Goal: Task Accomplishment & Management: Use online tool/utility

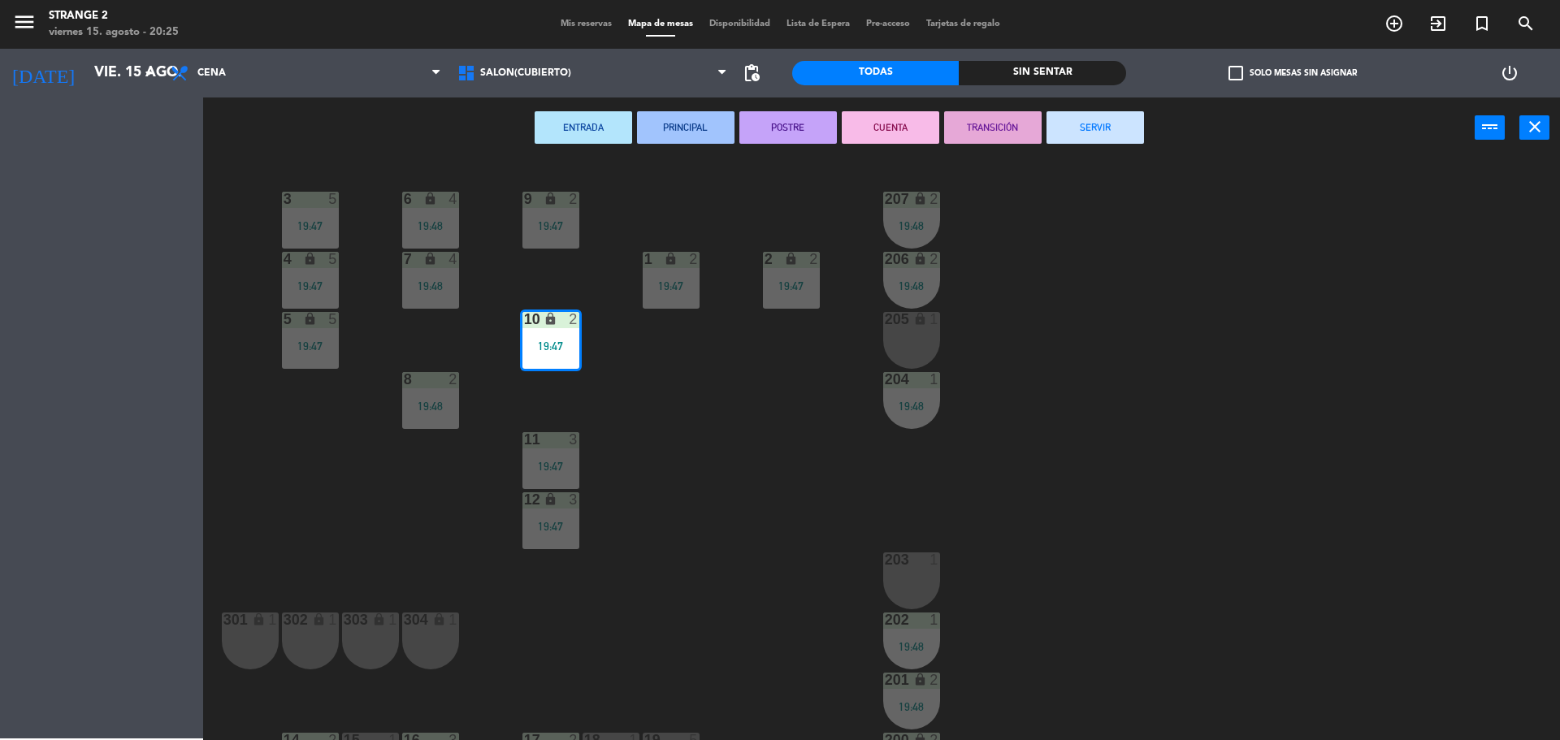
scroll to position [45, 0]
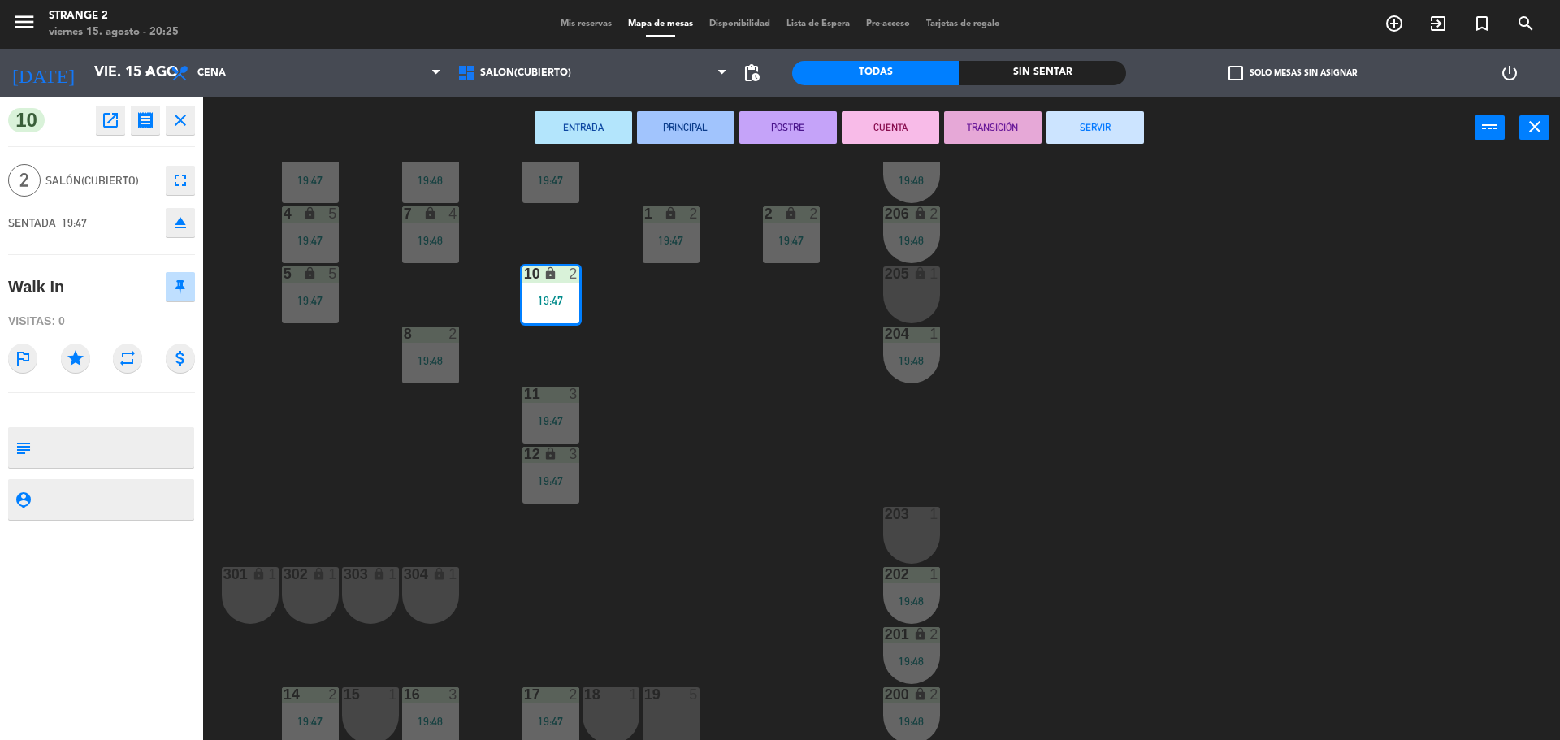
click at [1074, 134] on button "SERVIR" at bounding box center [1094, 127] width 97 height 32
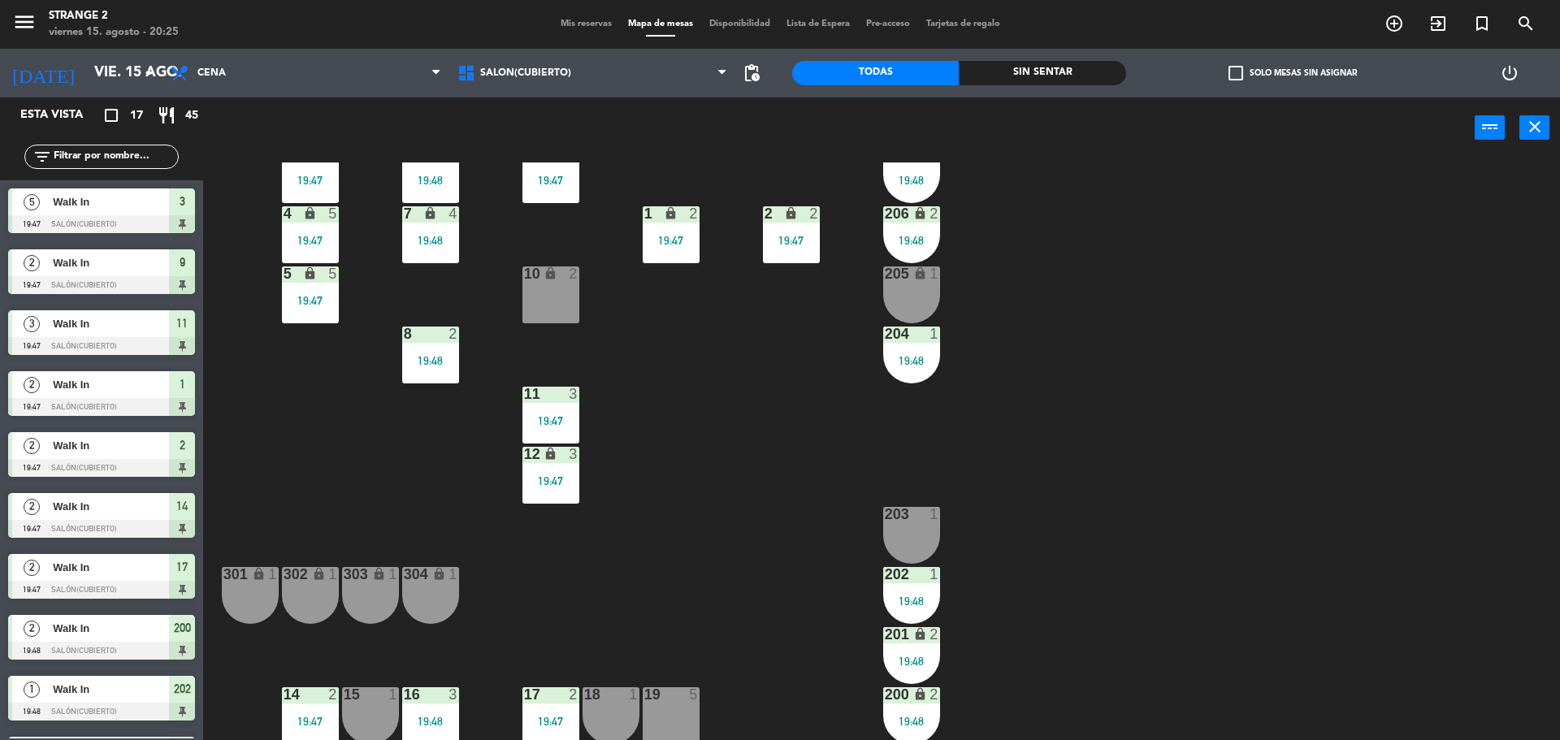
click at [907, 348] on div "204 1 19:48" at bounding box center [911, 355] width 57 height 57
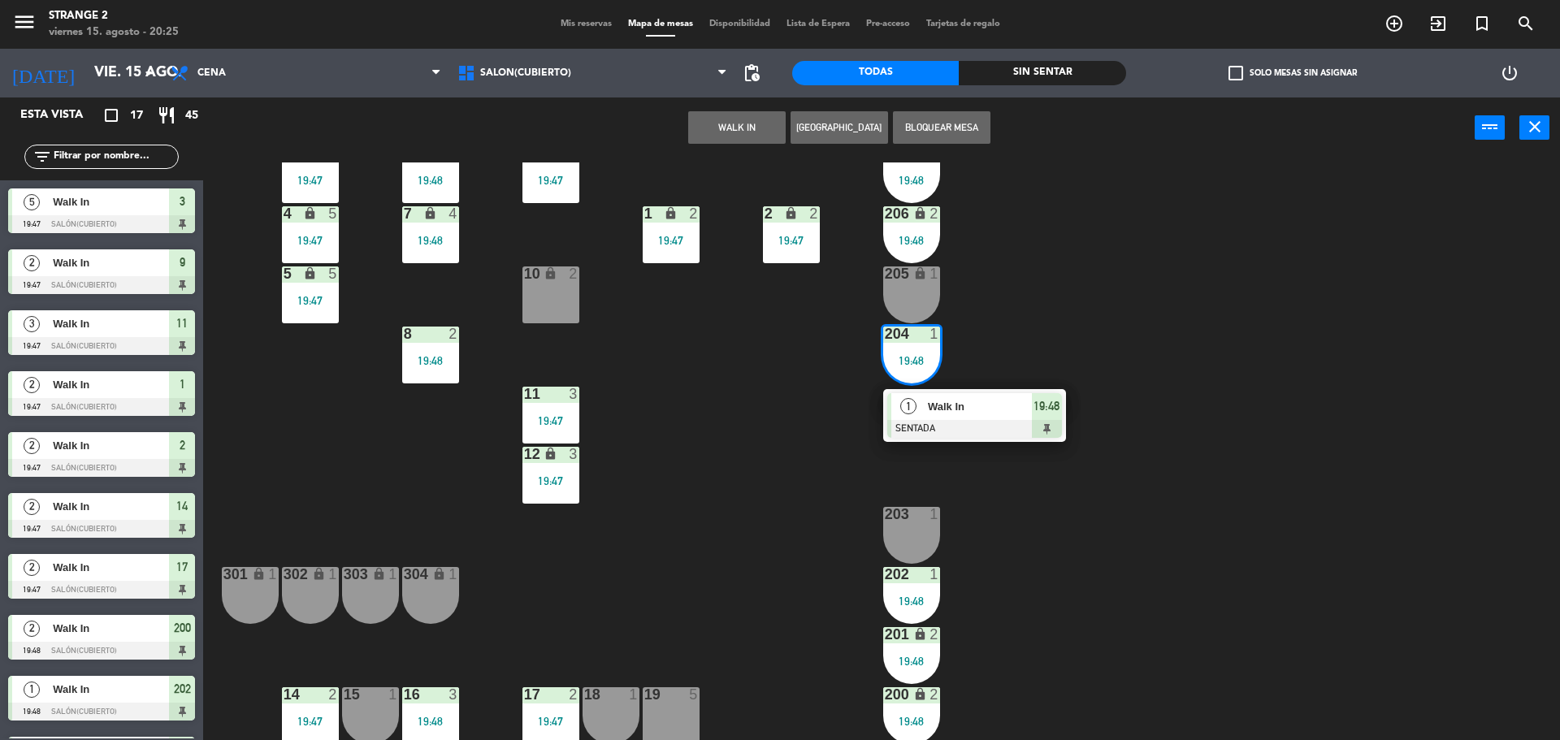
click at [965, 390] on div "1 Walk In SENTADA 19:48" at bounding box center [974, 415] width 183 height 53
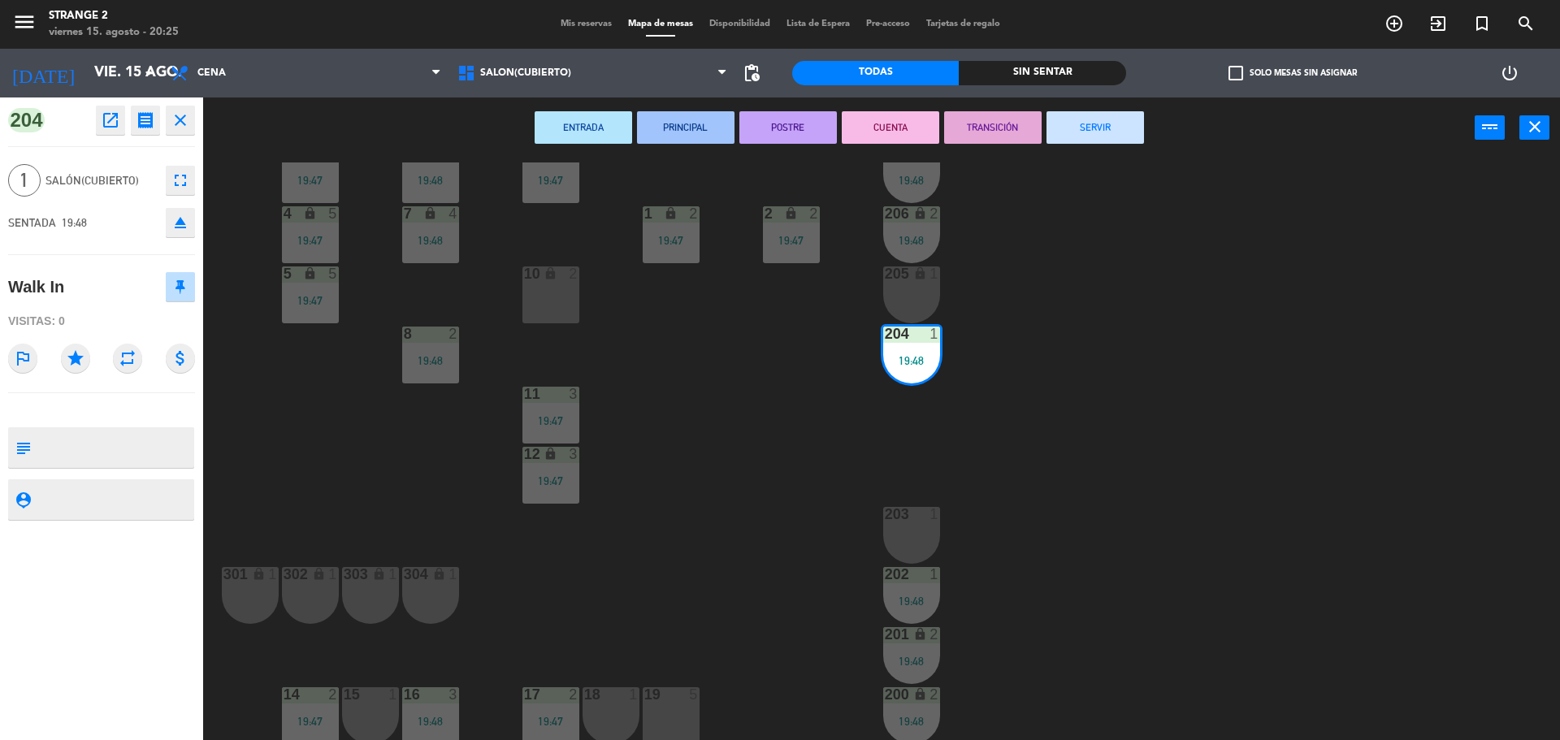
click at [1097, 140] on button "SERVIR" at bounding box center [1094, 127] width 97 height 32
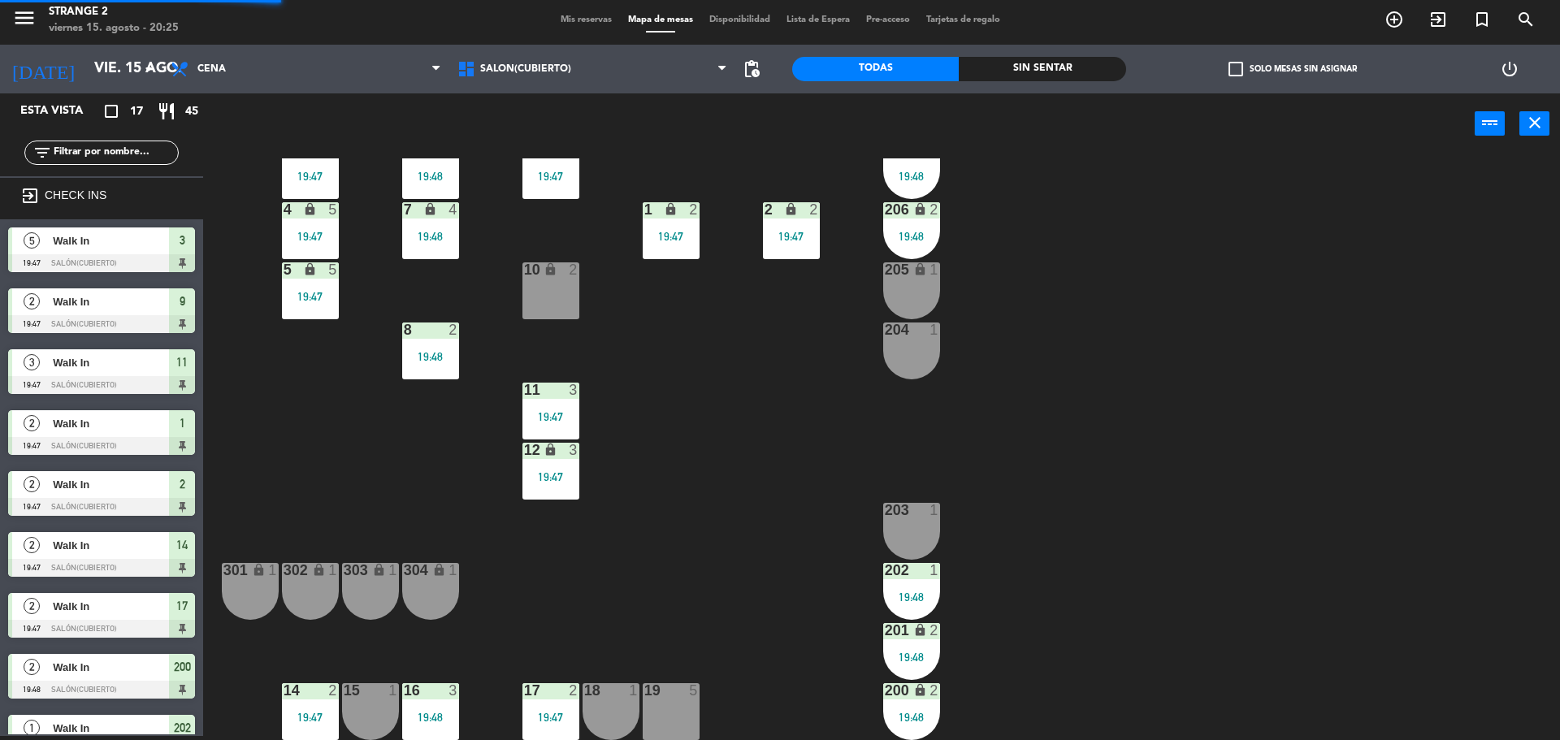
click at [918, 227] on div "206 lock 2 19:48" at bounding box center [911, 230] width 57 height 57
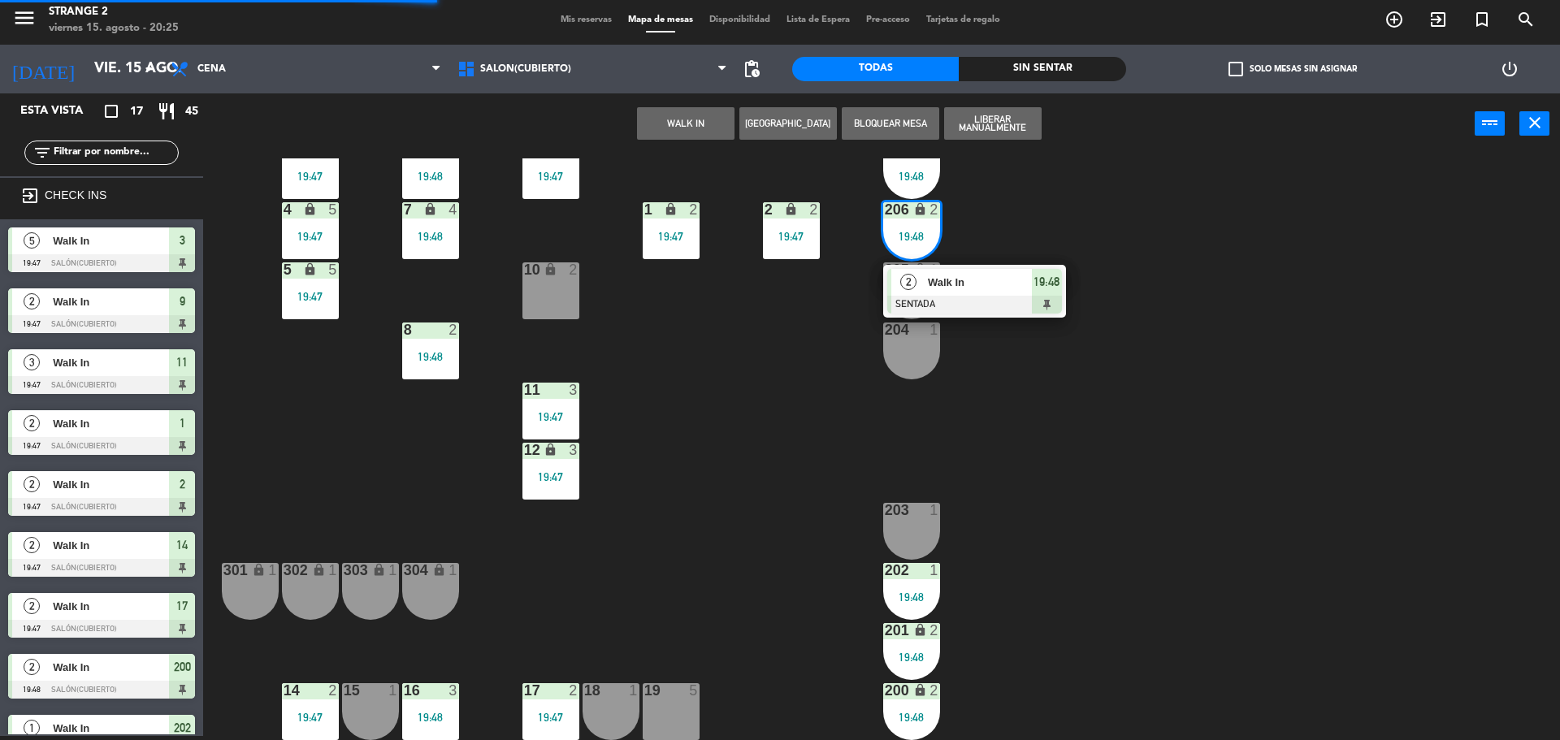
click at [964, 292] on div "Walk In" at bounding box center [979, 282] width 106 height 27
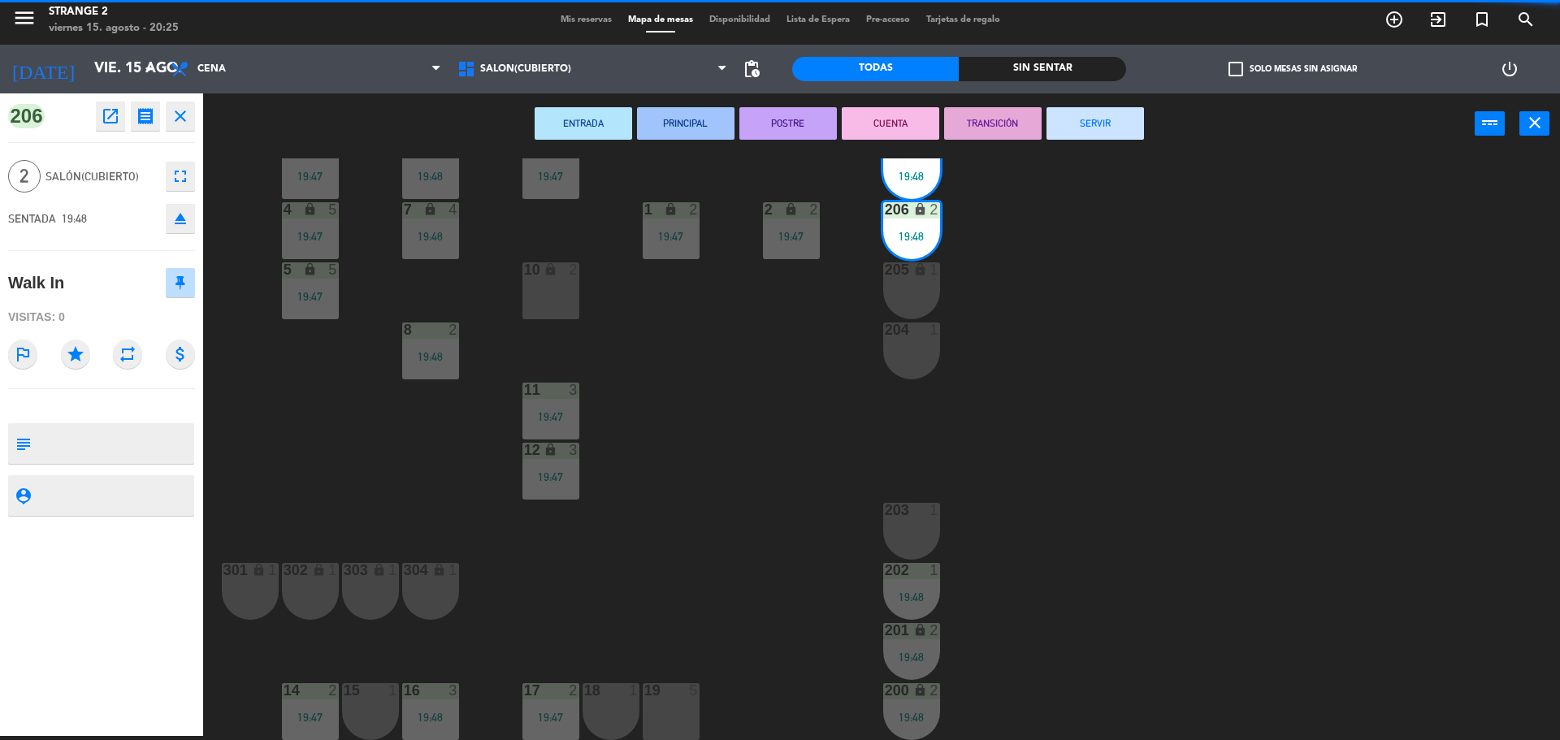
click at [1106, 137] on button "SERVIR" at bounding box center [1094, 123] width 97 height 32
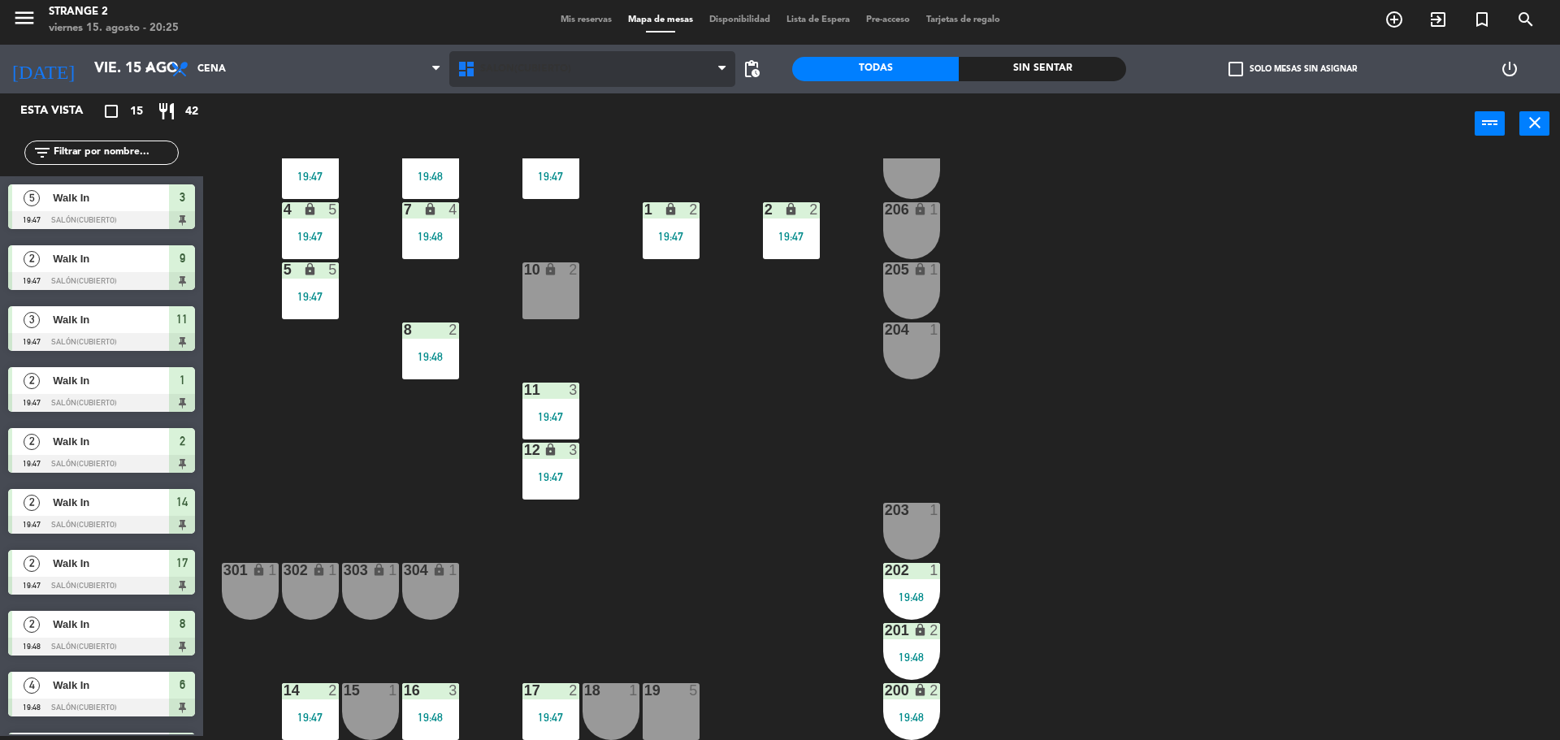
click at [514, 69] on span "Salón(Cubierto)" at bounding box center [525, 68] width 91 height 11
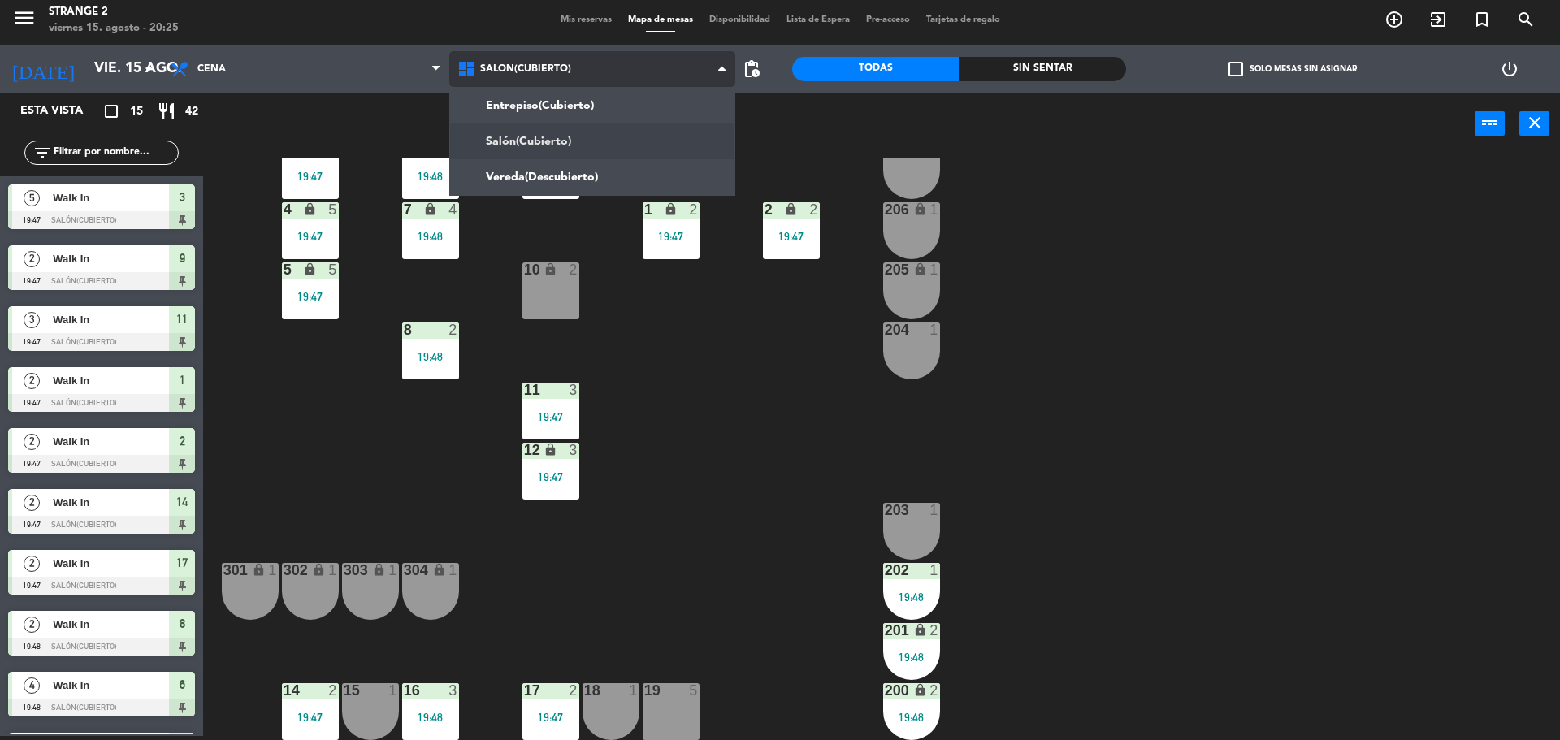
click at [536, 107] on ng-component "menu Strange 2 viernes 15. agosto - 20:25 Mis reservas Mapa de mesas Disponibil…" at bounding box center [780, 368] width 1560 height 744
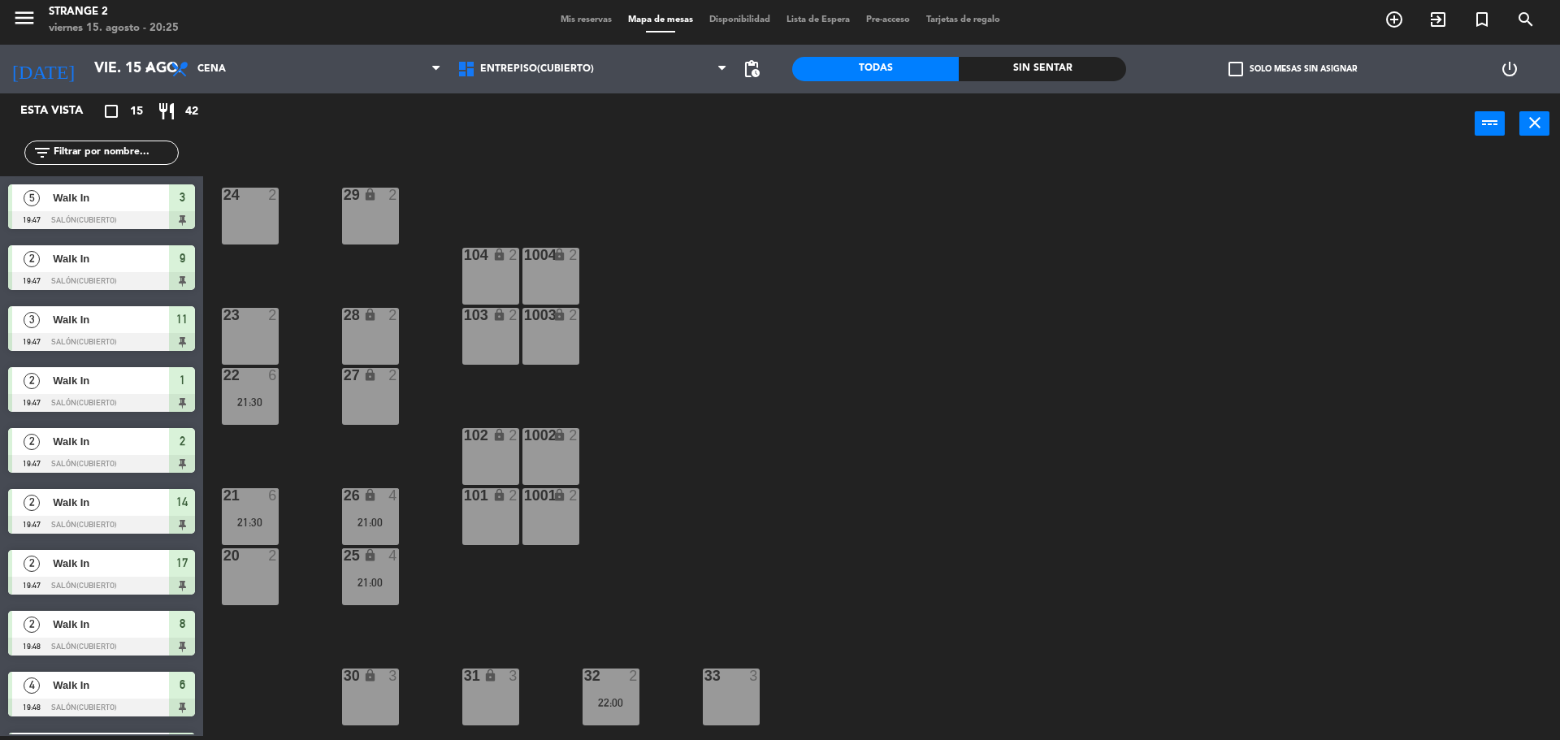
click at [494, 687] on div "31 lock 3" at bounding box center [490, 697] width 57 height 57
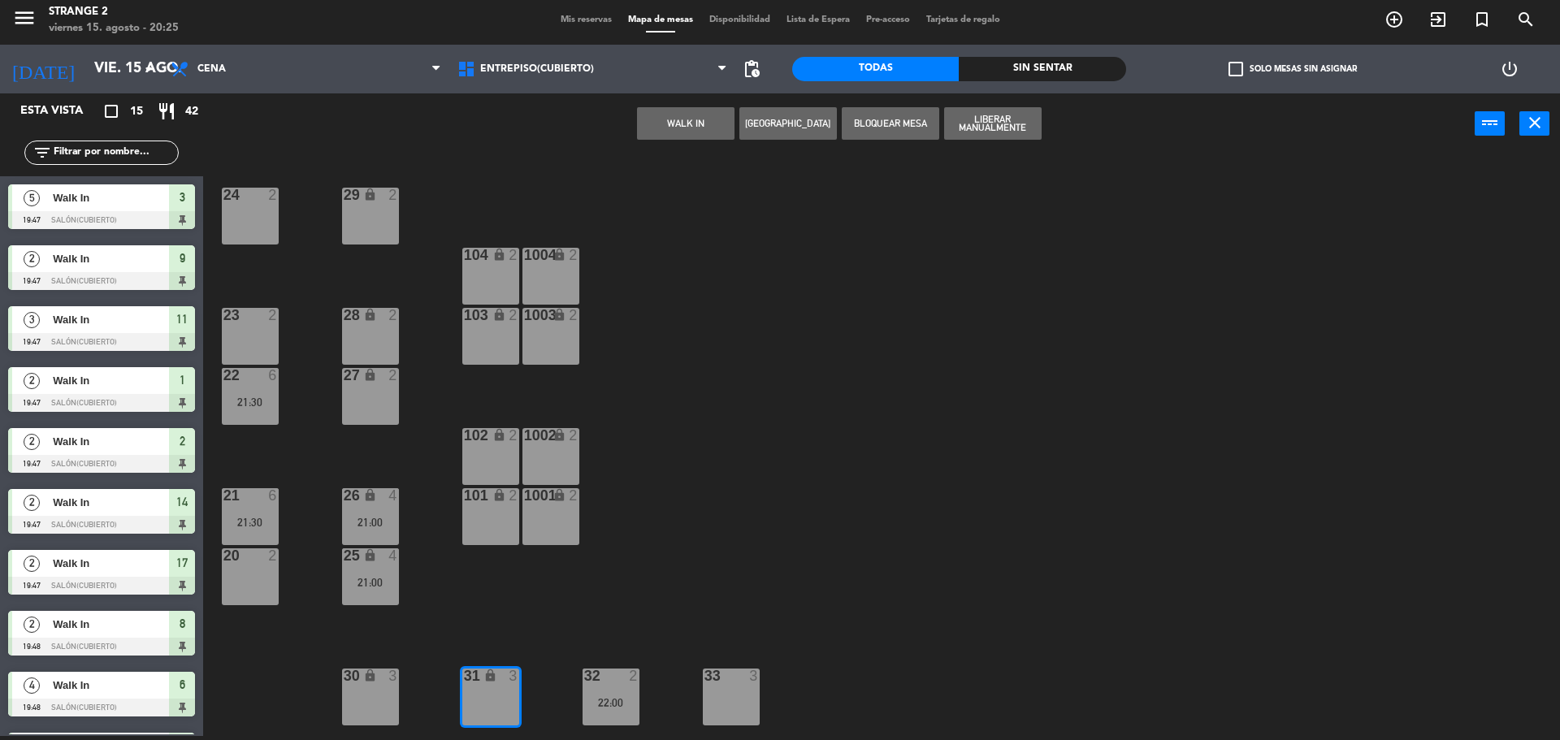
click at [686, 133] on button "WALK IN" at bounding box center [685, 123] width 97 height 32
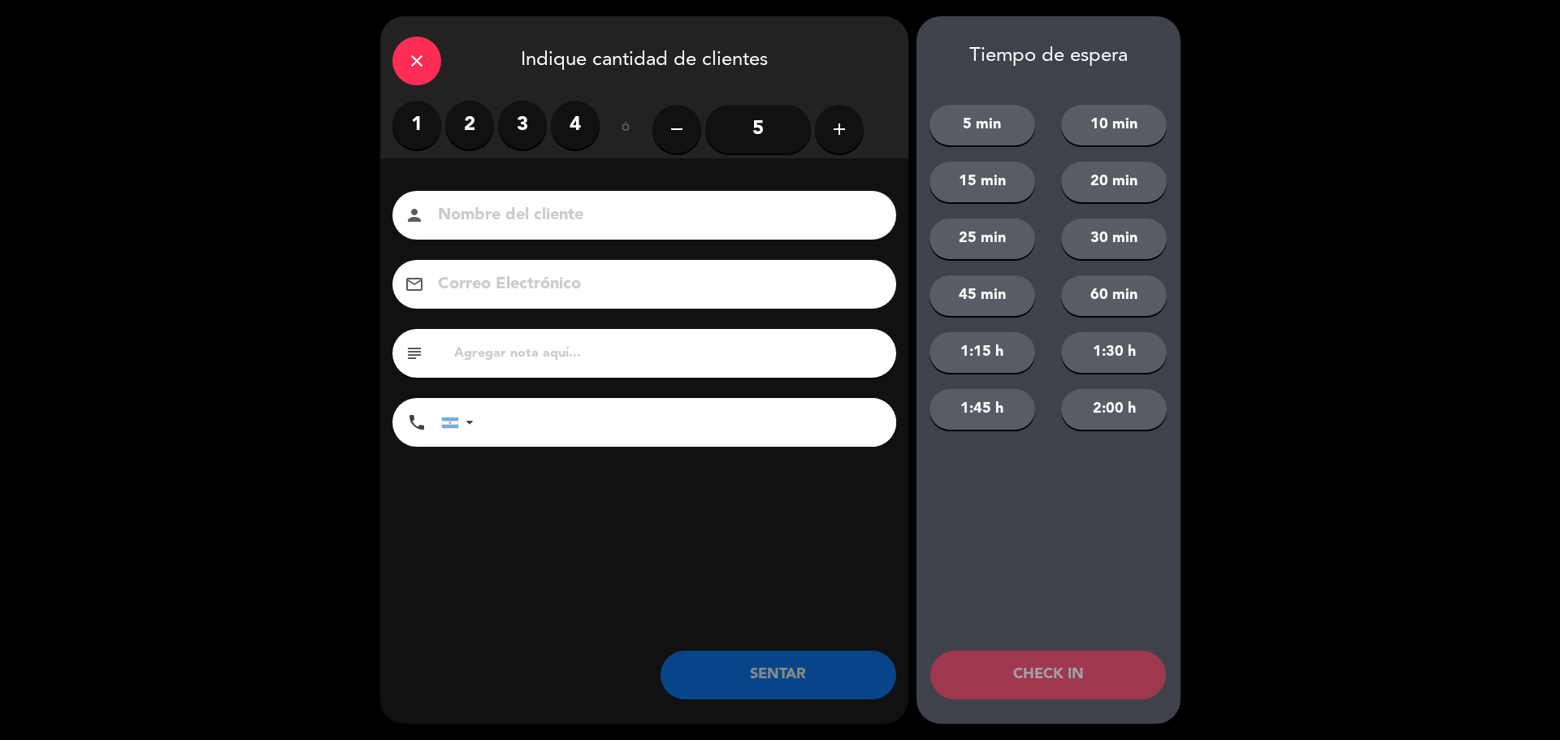
click at [461, 118] on label "2" at bounding box center [469, 125] width 49 height 49
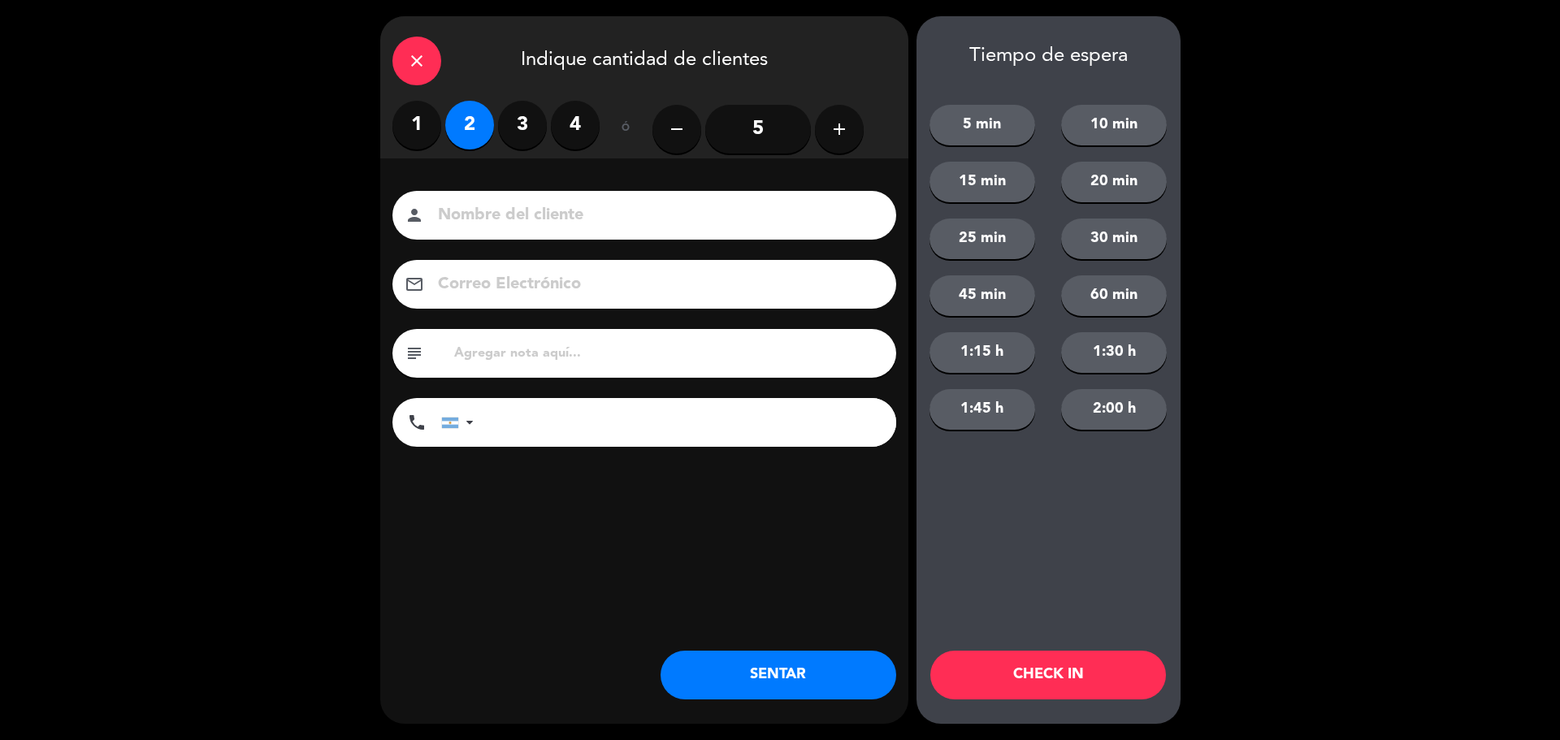
click at [745, 658] on button "SENTAR" at bounding box center [778, 675] width 236 height 49
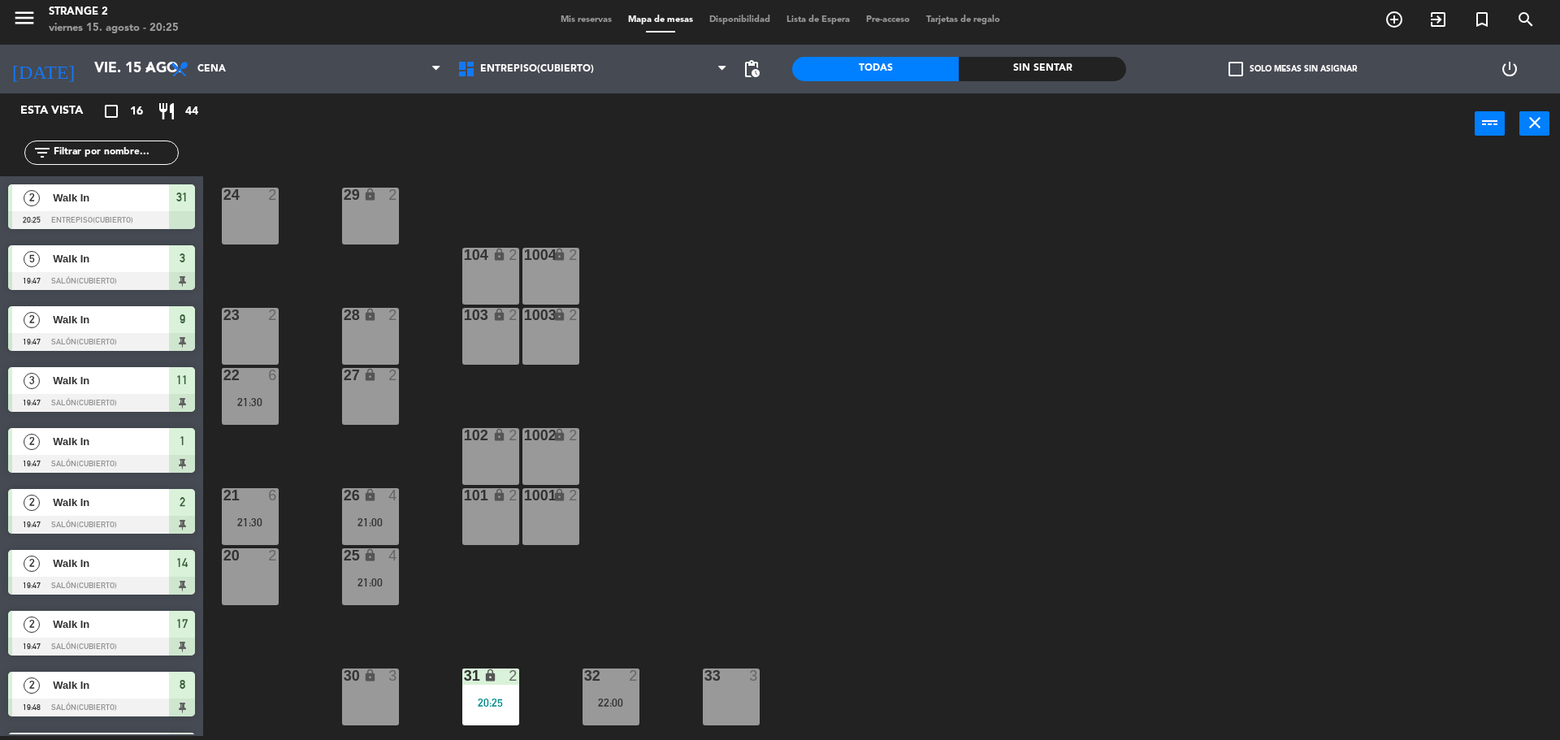
click at [370, 694] on div "30 lock 3" at bounding box center [370, 697] width 57 height 57
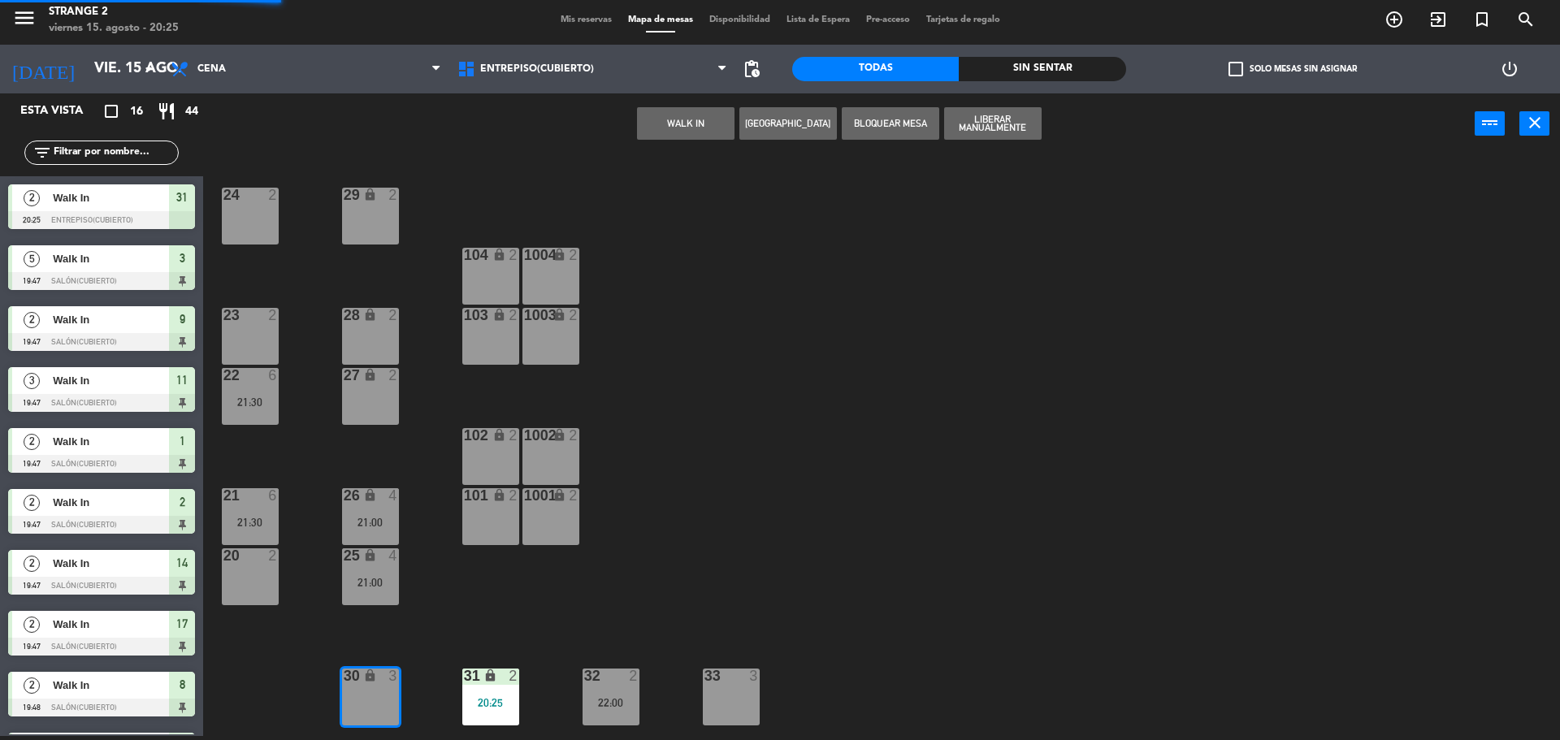
click at [692, 123] on button "WALK IN" at bounding box center [685, 123] width 97 height 32
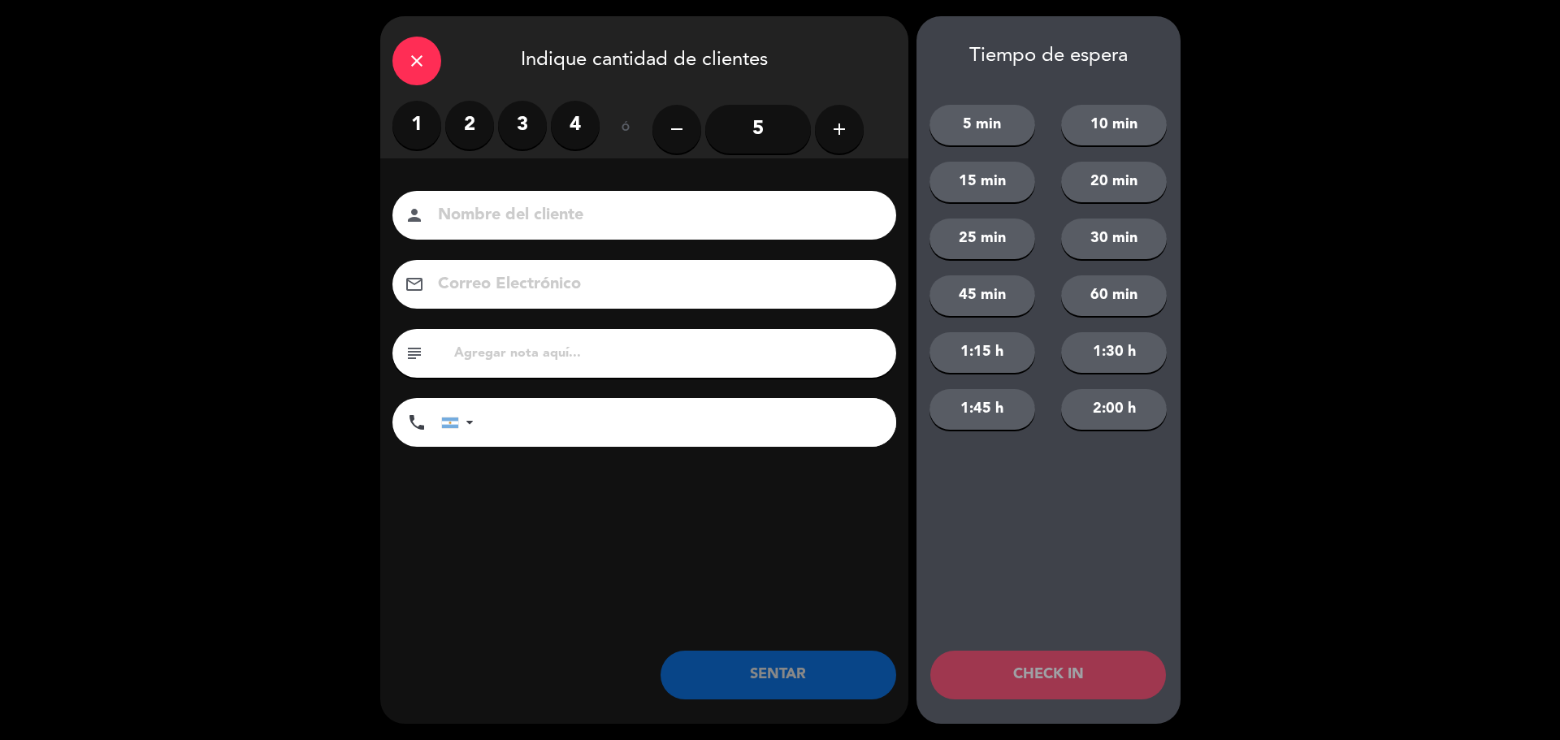
click at [428, 117] on label "1" at bounding box center [416, 125] width 49 height 49
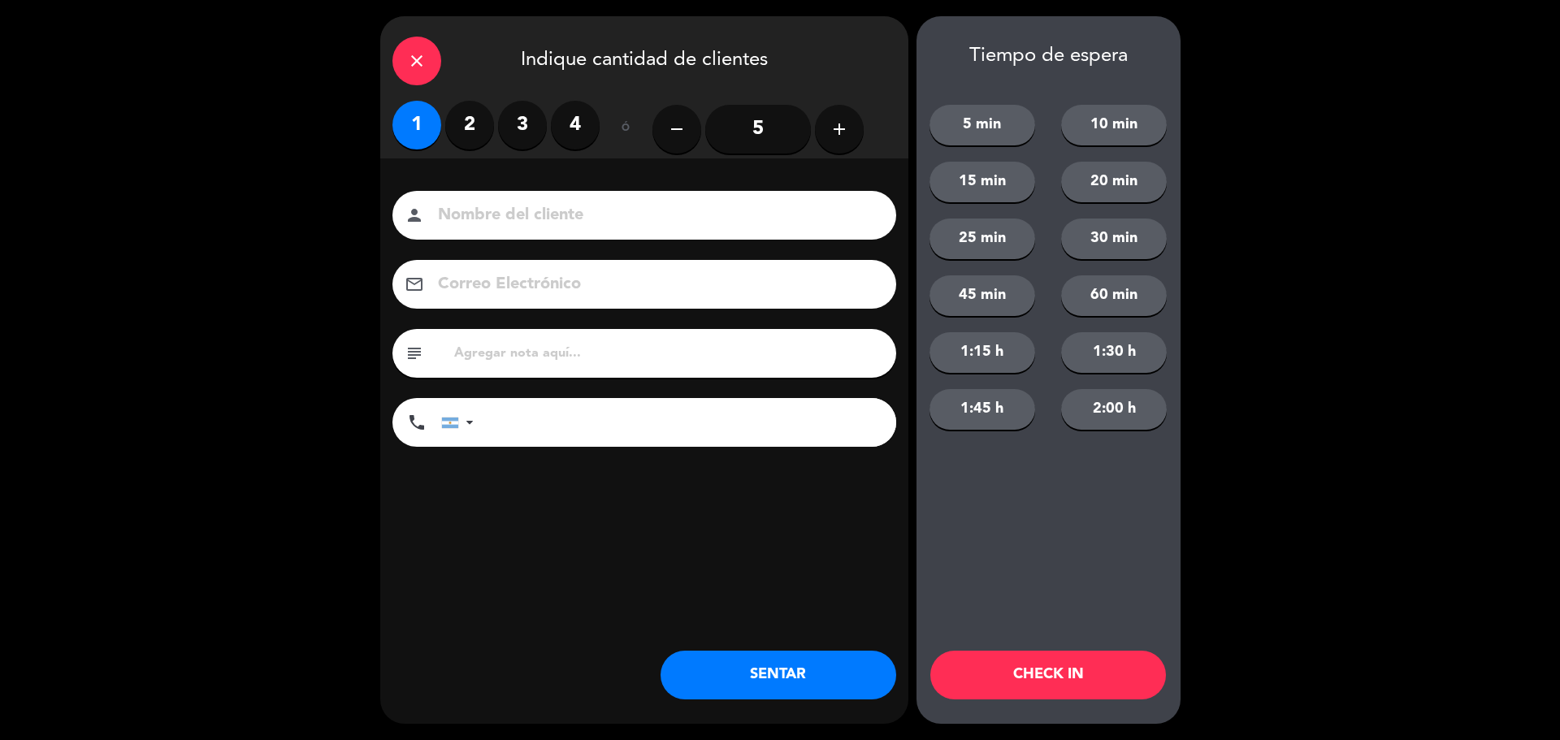
click at [746, 669] on button "SENTAR" at bounding box center [778, 675] width 236 height 49
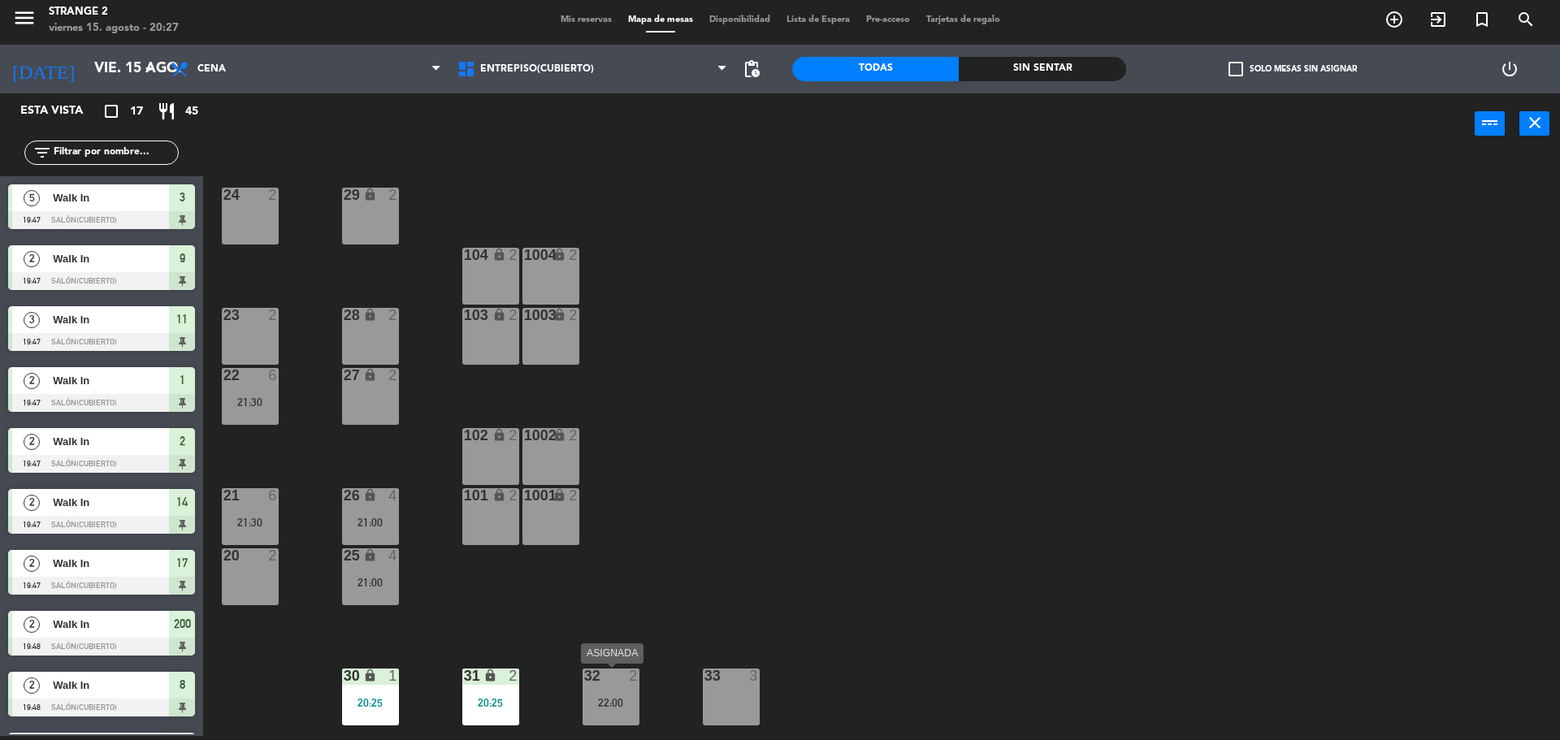
click at [630, 695] on div "32 2 22:00" at bounding box center [610, 697] width 57 height 57
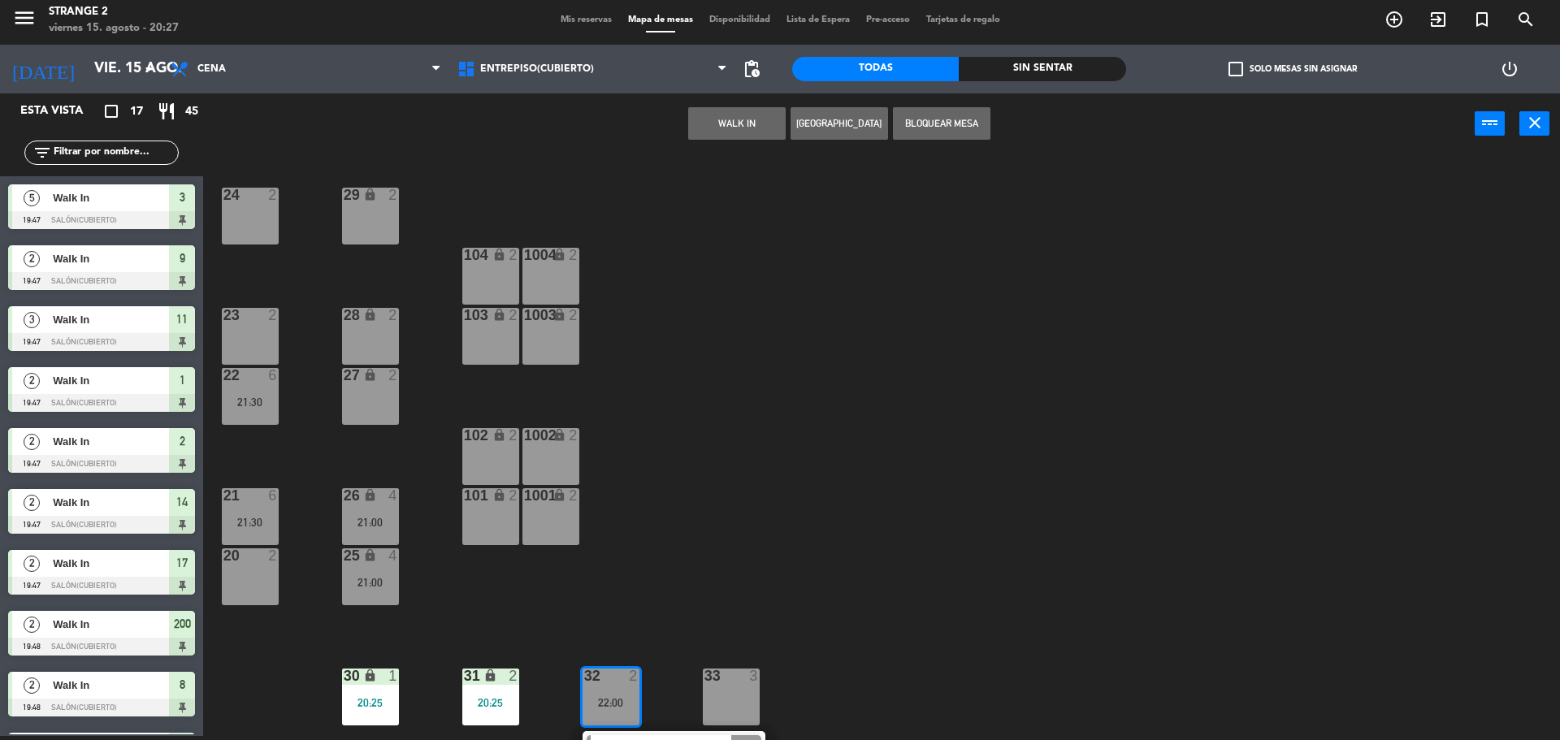
click at [722, 683] on div "33 3" at bounding box center [731, 677] width 57 height 16
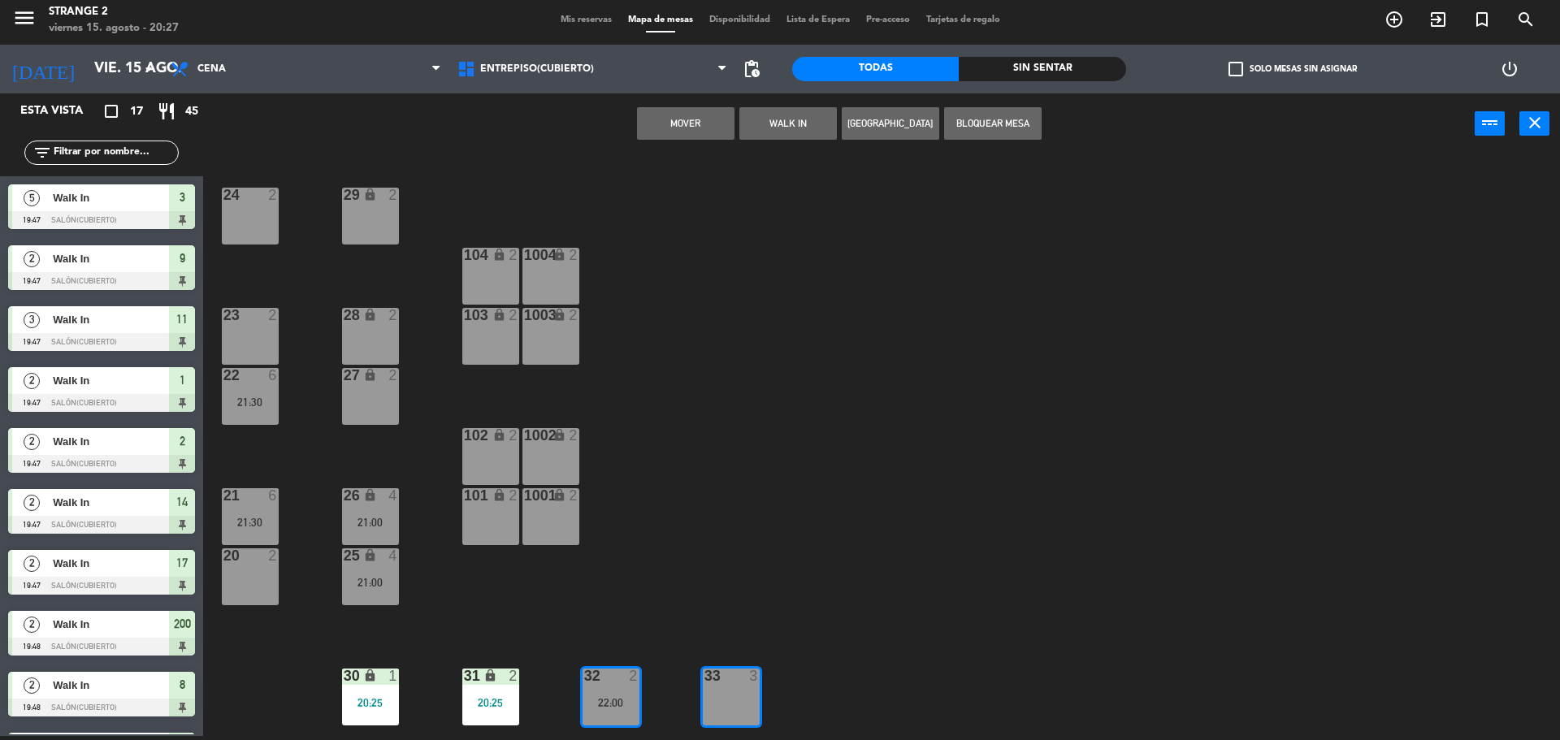
click at [696, 116] on button "Mover" at bounding box center [685, 123] width 97 height 32
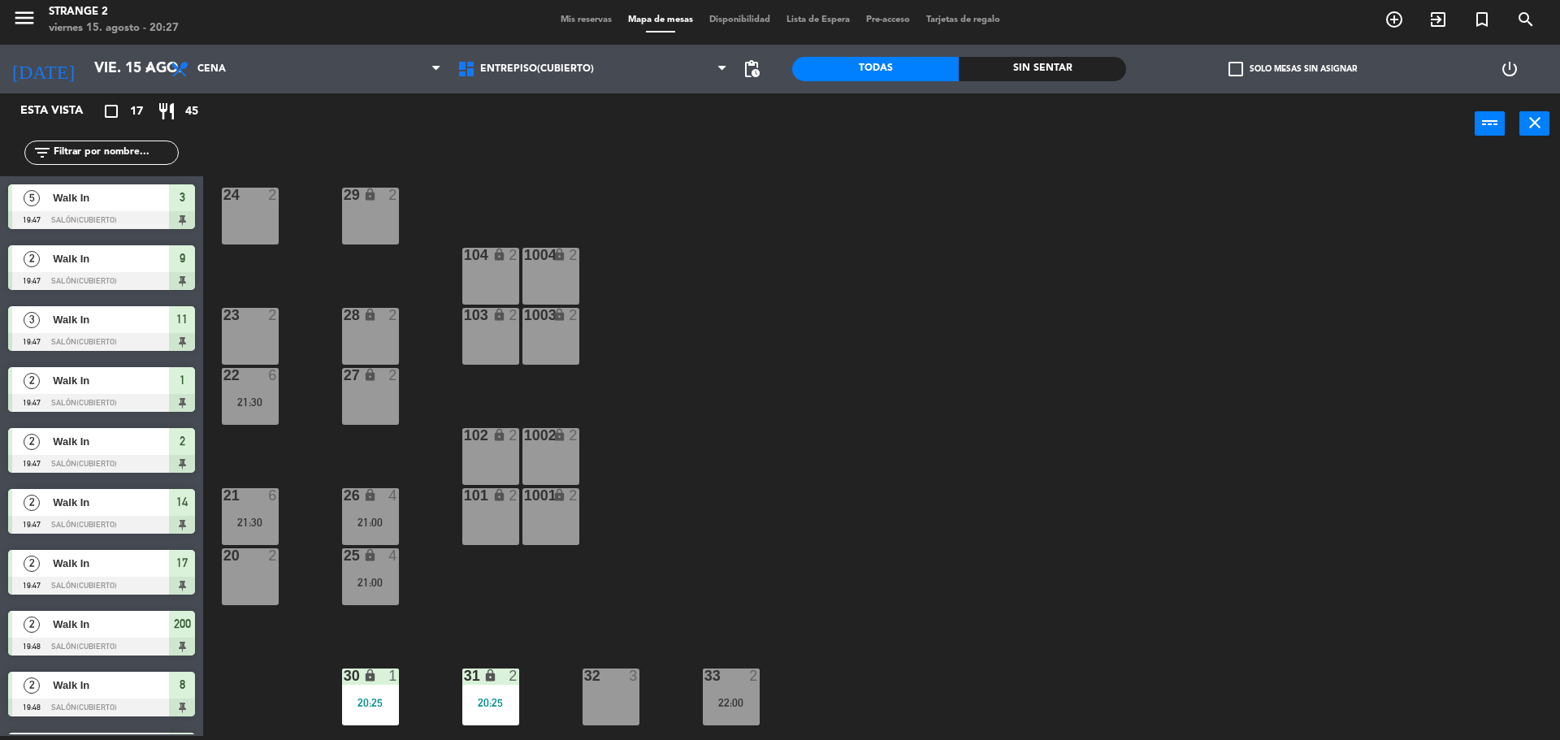
click at [593, 707] on div "32 3" at bounding box center [610, 697] width 57 height 57
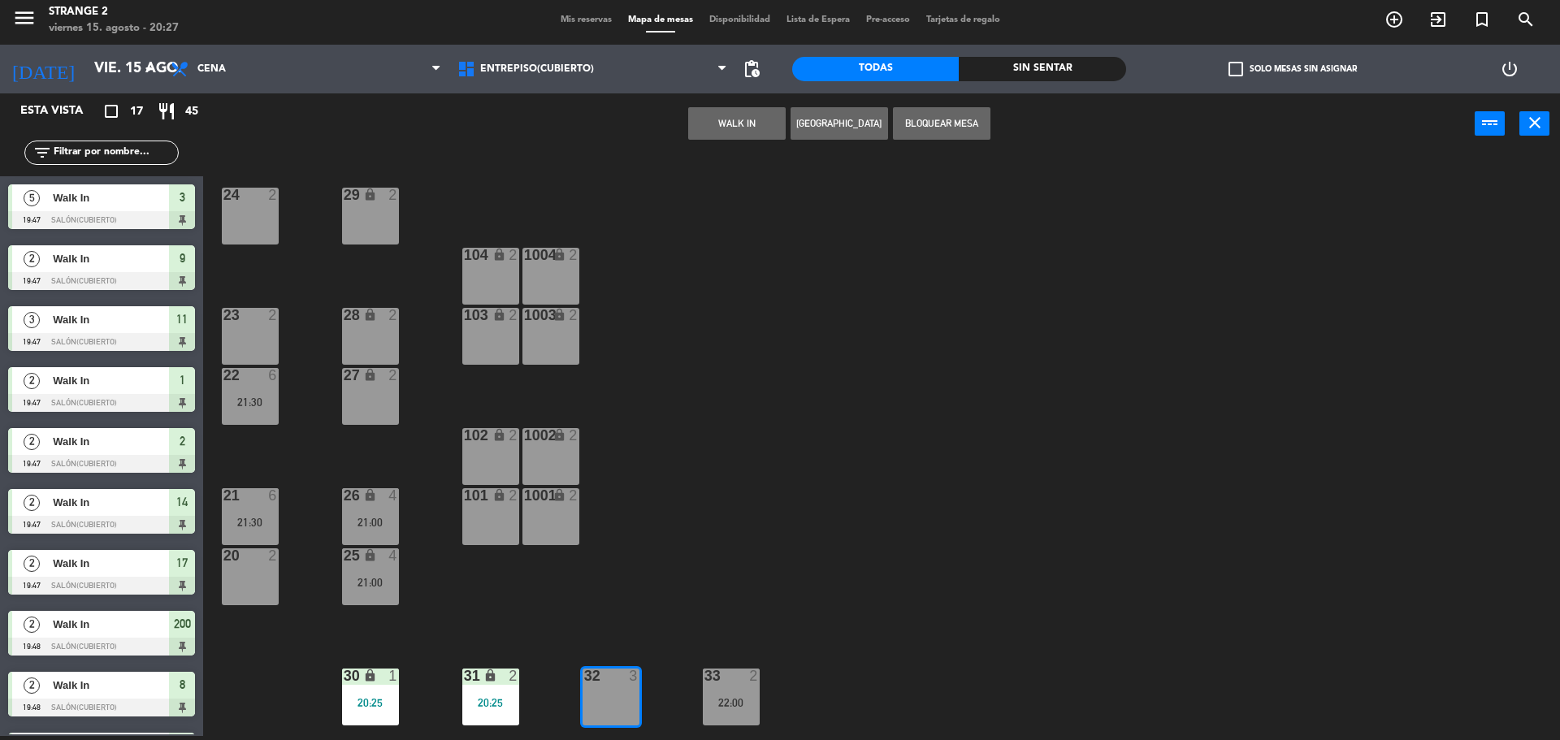
click at [710, 124] on button "WALK IN" at bounding box center [736, 123] width 97 height 32
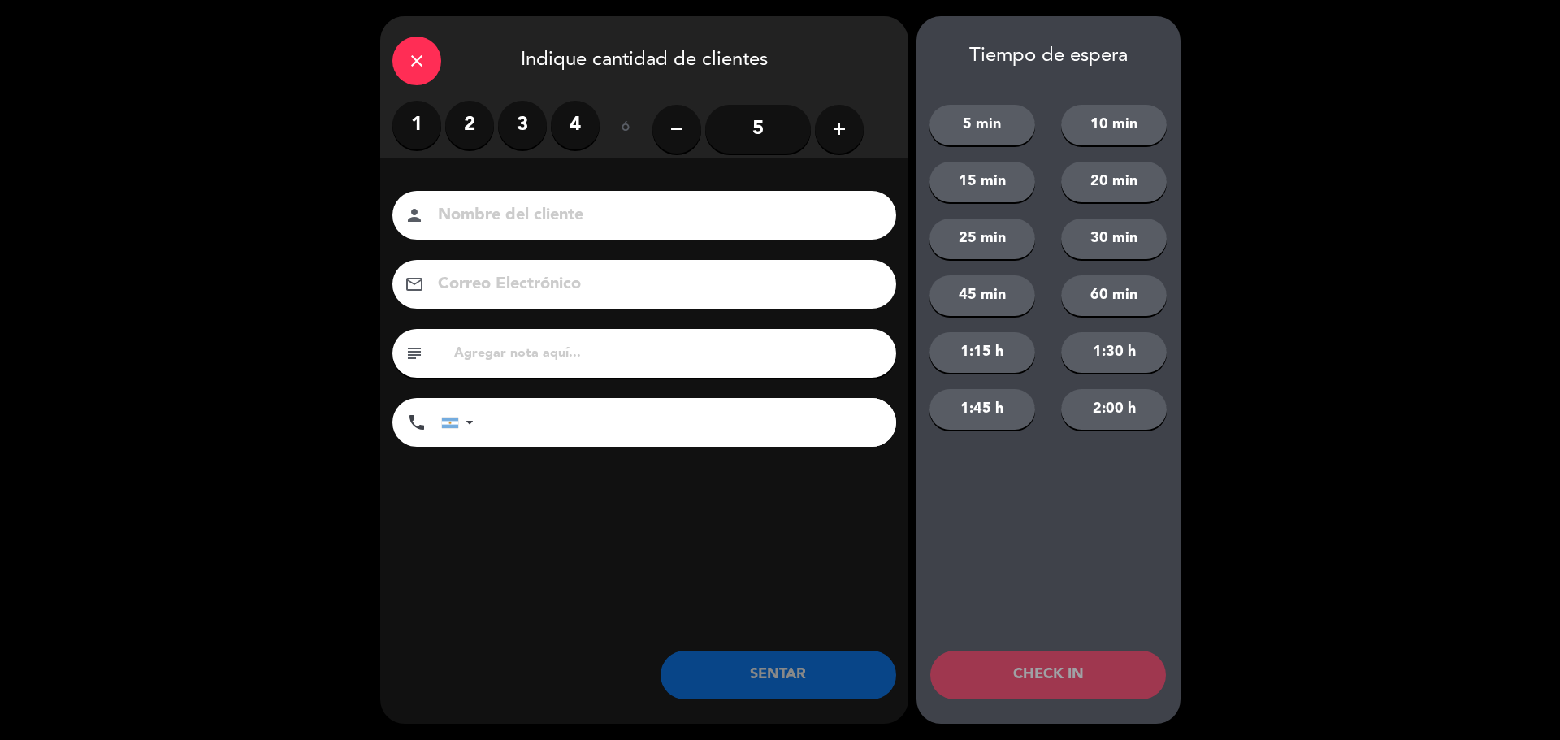
click at [482, 135] on label "2" at bounding box center [469, 125] width 49 height 49
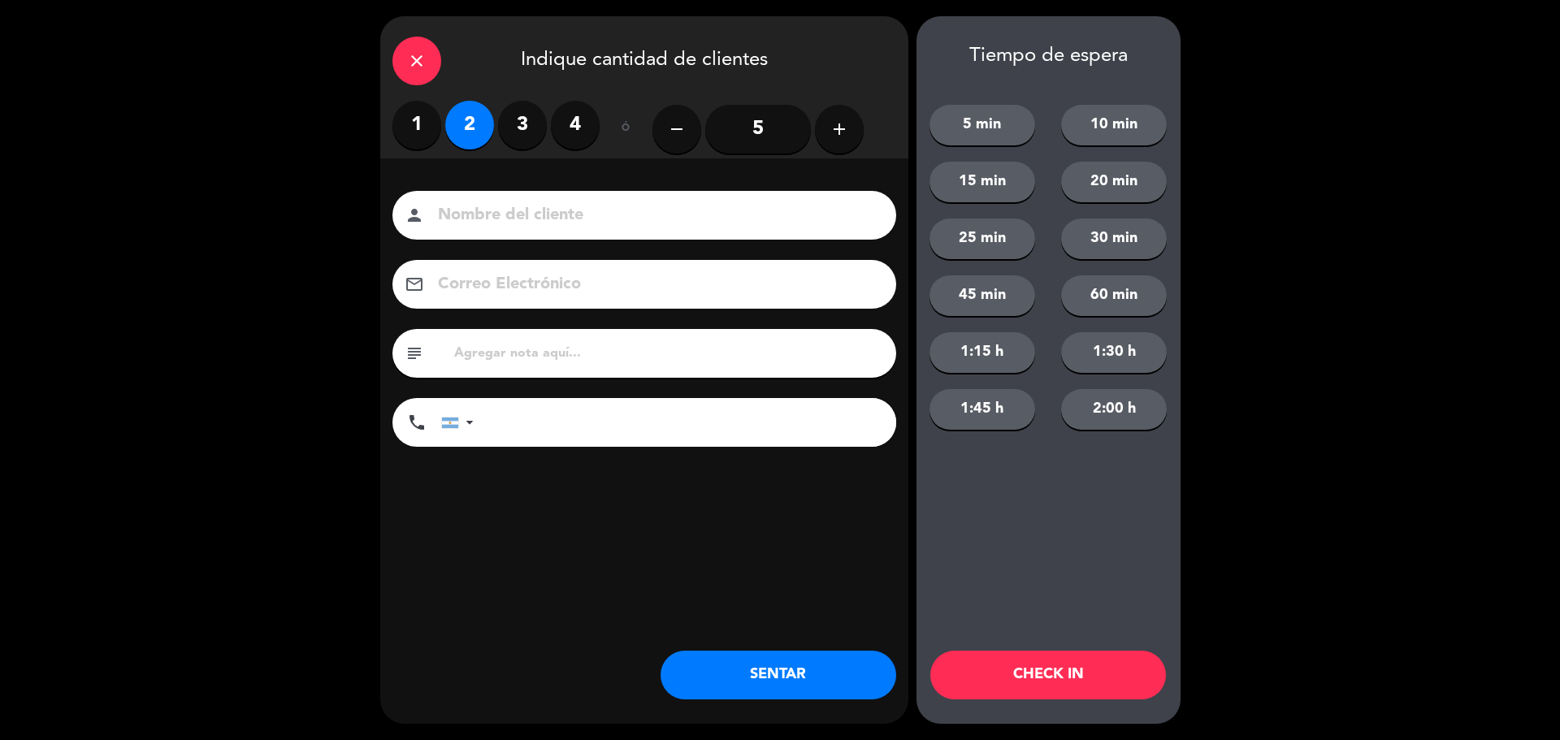
click at [745, 682] on button "SENTAR" at bounding box center [778, 675] width 236 height 49
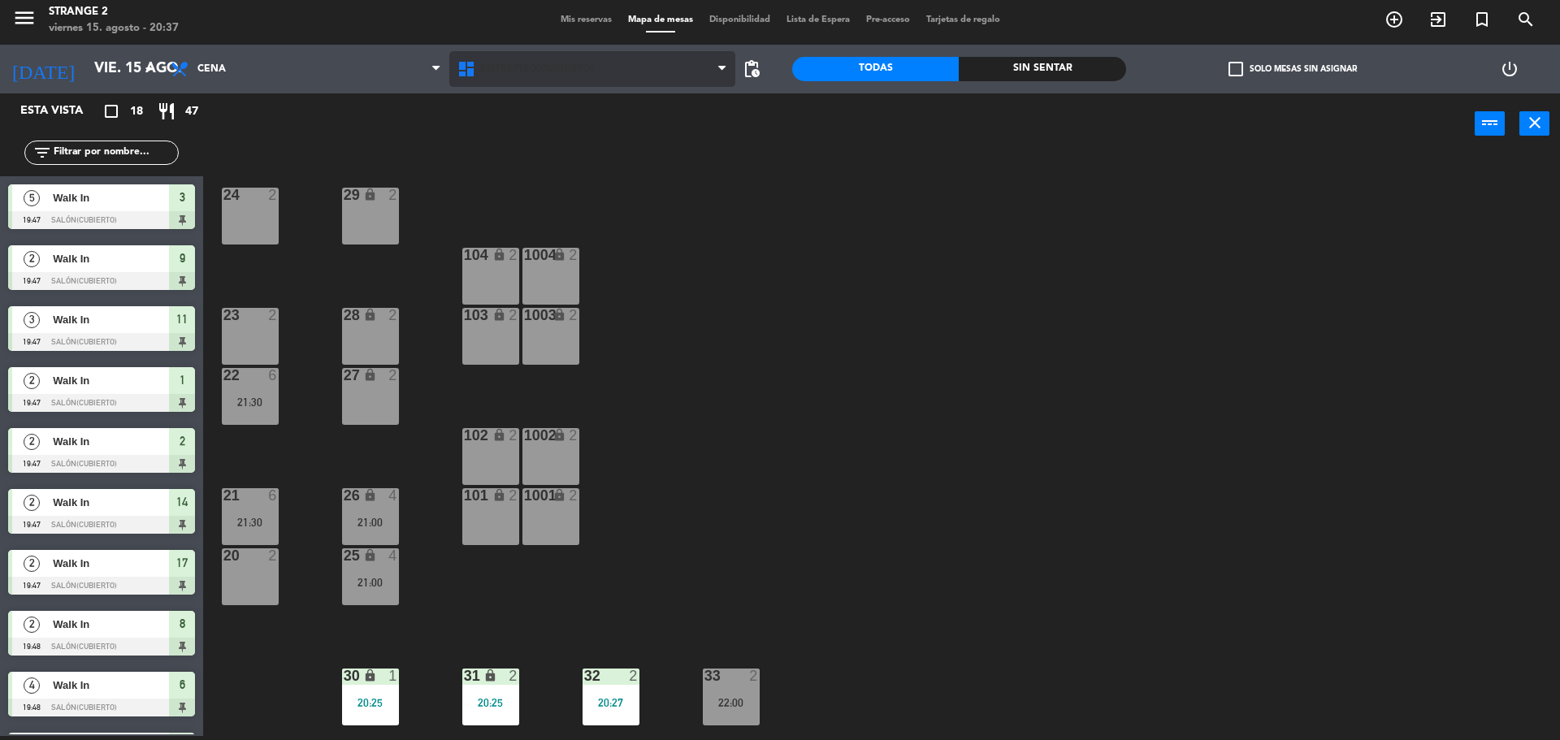
click at [522, 71] on span "Entrepiso(Cubierto)" at bounding box center [537, 68] width 114 height 11
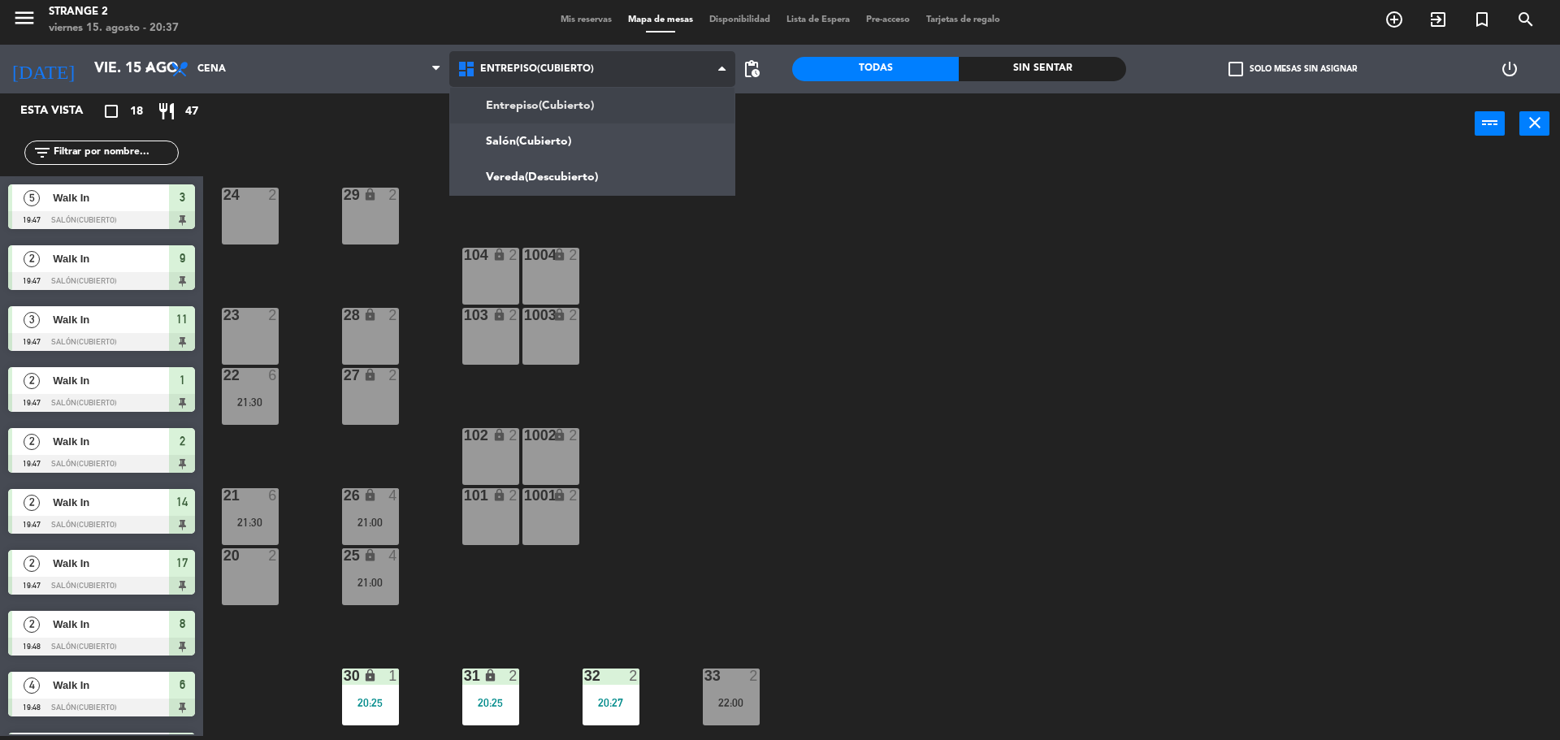
click at [526, 135] on ng-component "menu Strange 2 viernes 15. agosto - 20:37 Mis reservas Mapa de mesas Disponibil…" at bounding box center [780, 368] width 1560 height 744
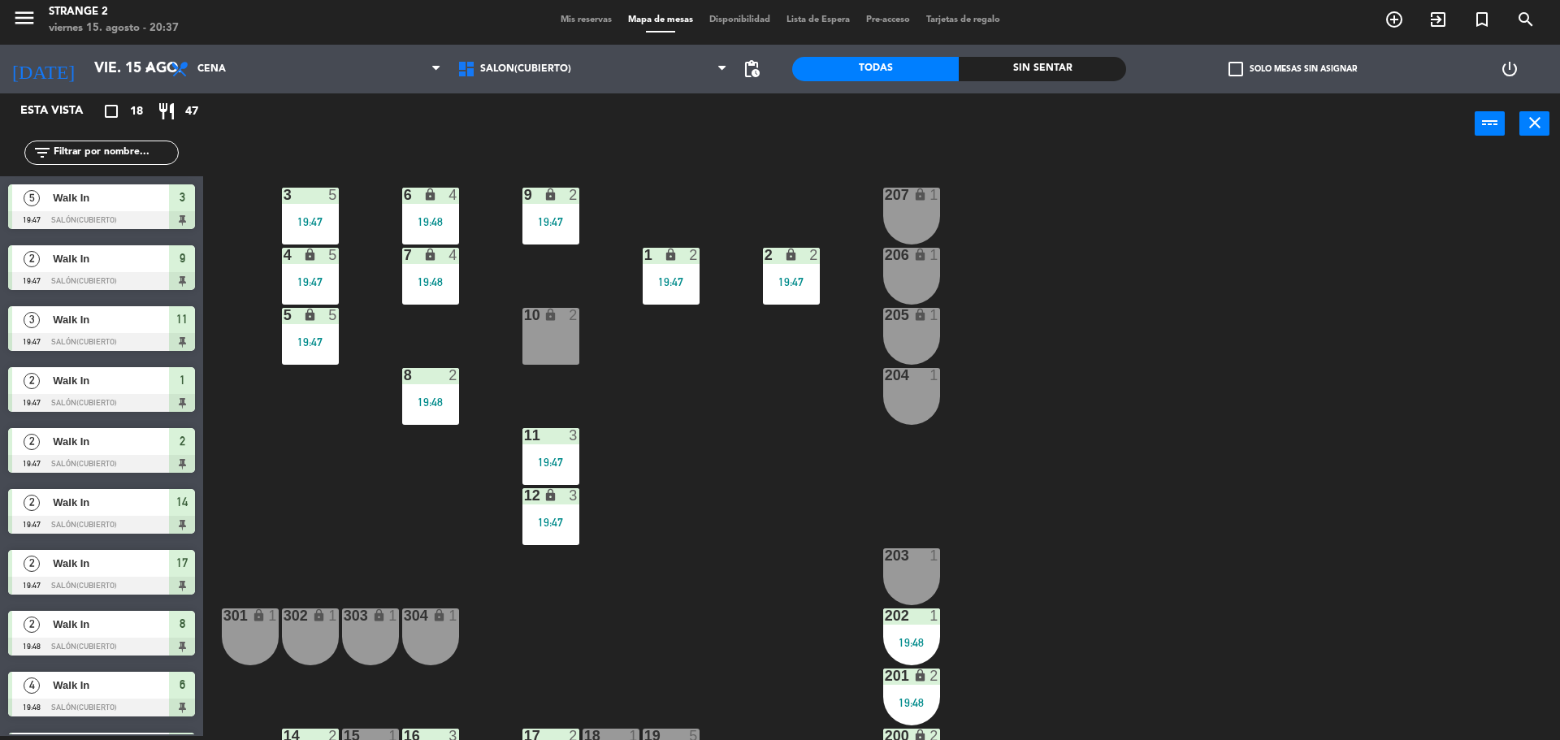
click at [528, 206] on div "9 lock 2 19:47" at bounding box center [550, 216] width 57 height 57
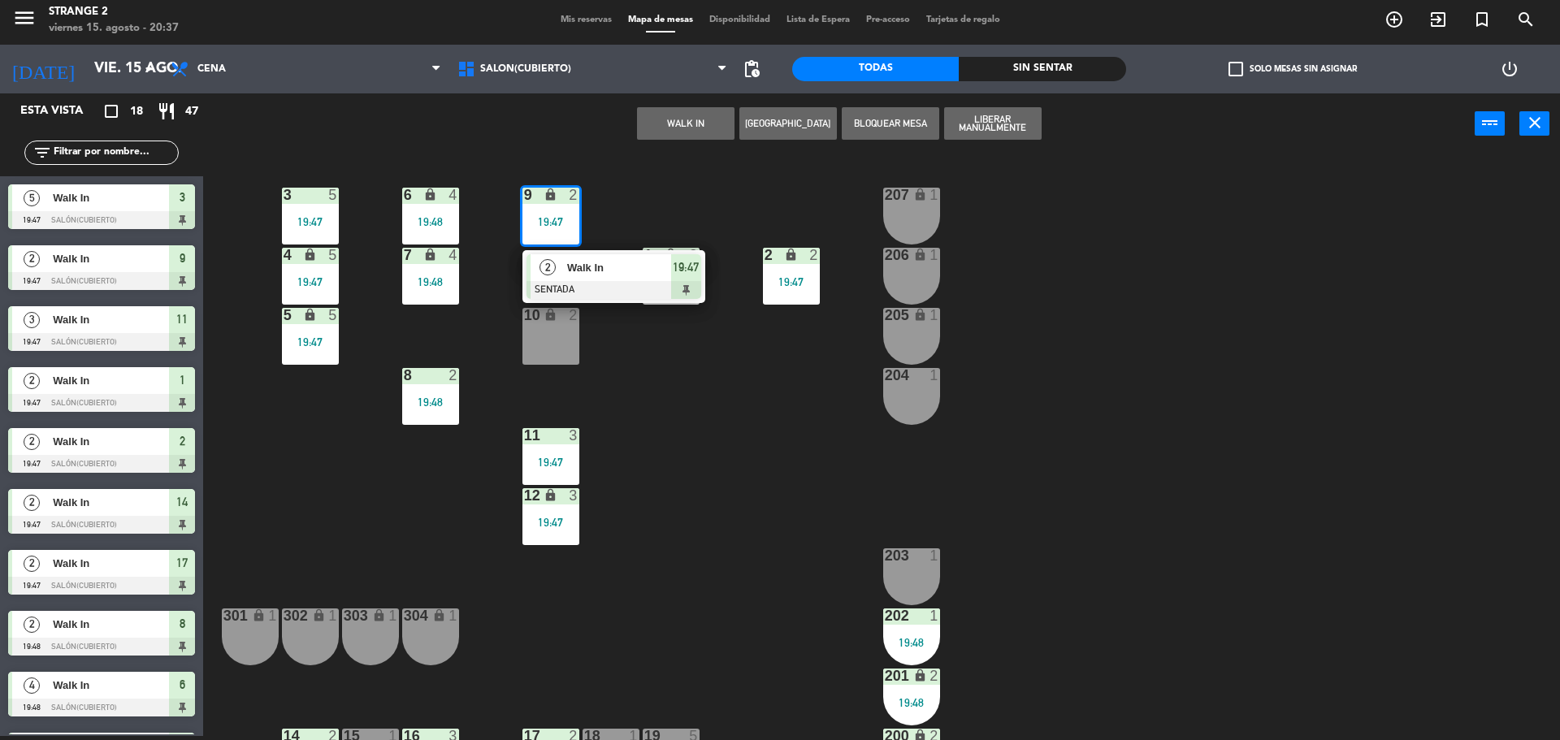
click at [596, 269] on span "Walk In" at bounding box center [619, 267] width 104 height 17
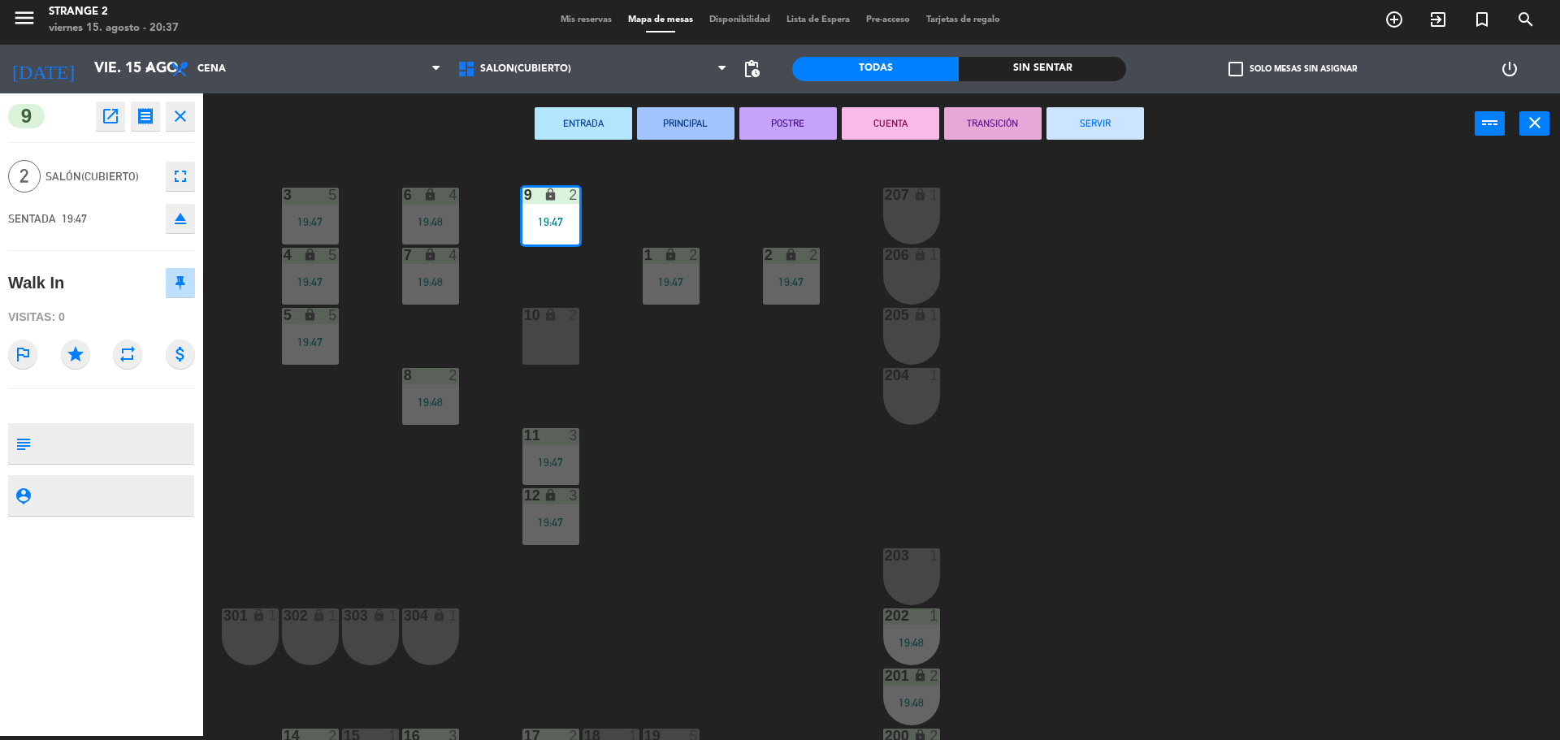
click at [1115, 107] on button "SERVIR" at bounding box center [1094, 123] width 97 height 32
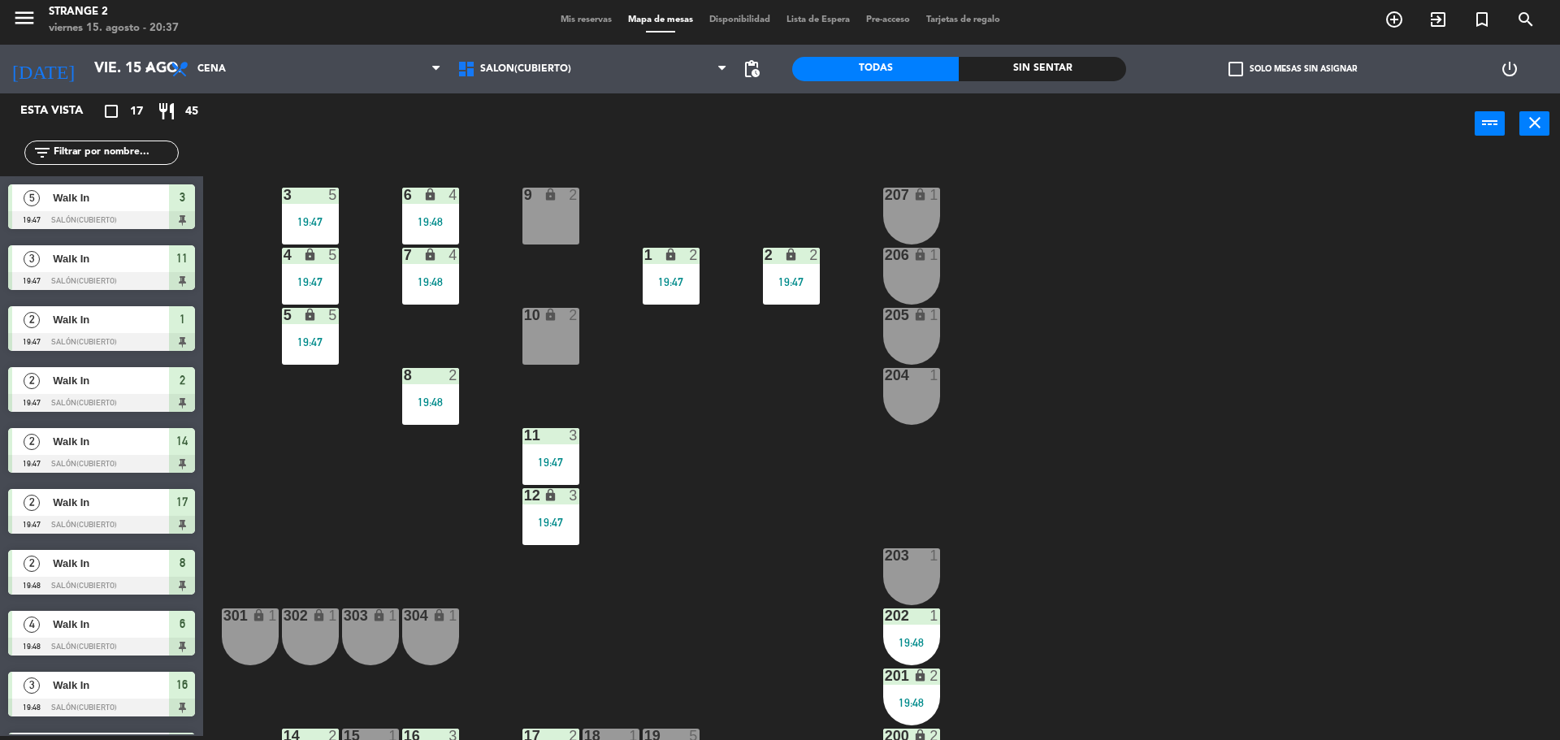
click at [907, 392] on div "204 1" at bounding box center [911, 396] width 57 height 57
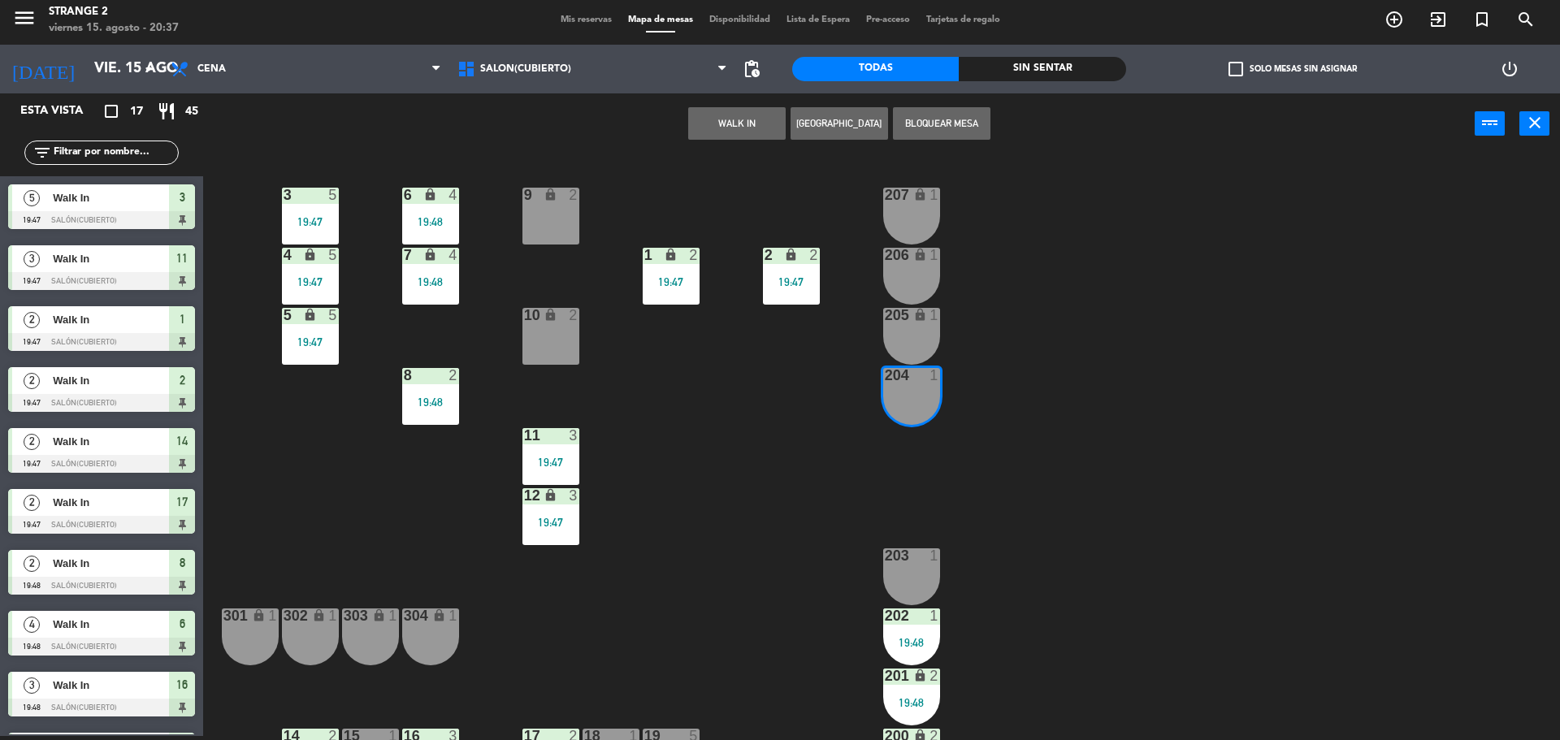
click at [728, 133] on button "WALK IN" at bounding box center [736, 123] width 97 height 32
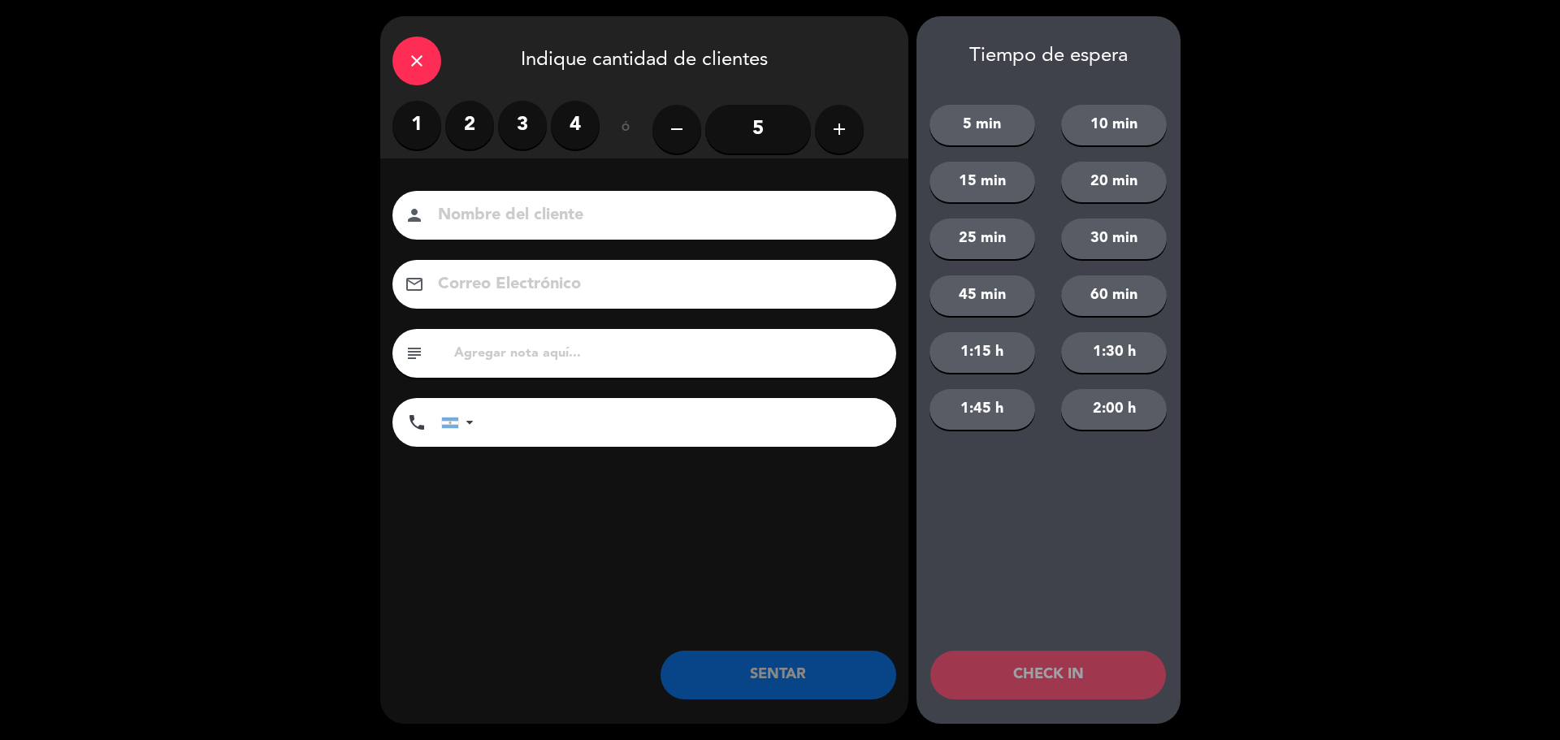
click at [397, 118] on label "1" at bounding box center [416, 125] width 49 height 49
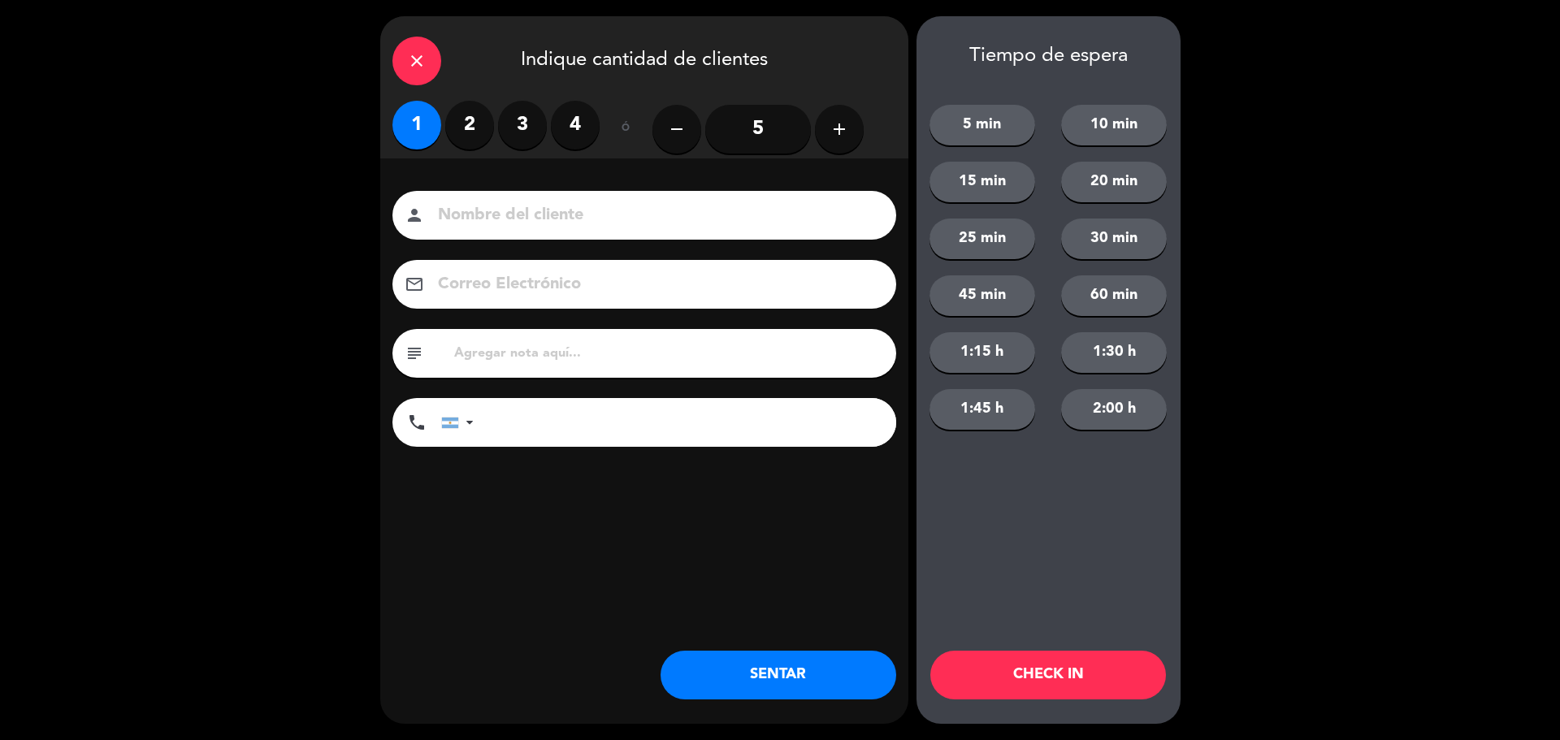
click at [737, 635] on div "close Indique cantidad de clientes 1 2 3 4 ó remove 5 add Nombre del cliente pe…" at bounding box center [644, 370] width 528 height 708
click at [816, 669] on button "SENTAR" at bounding box center [778, 675] width 236 height 49
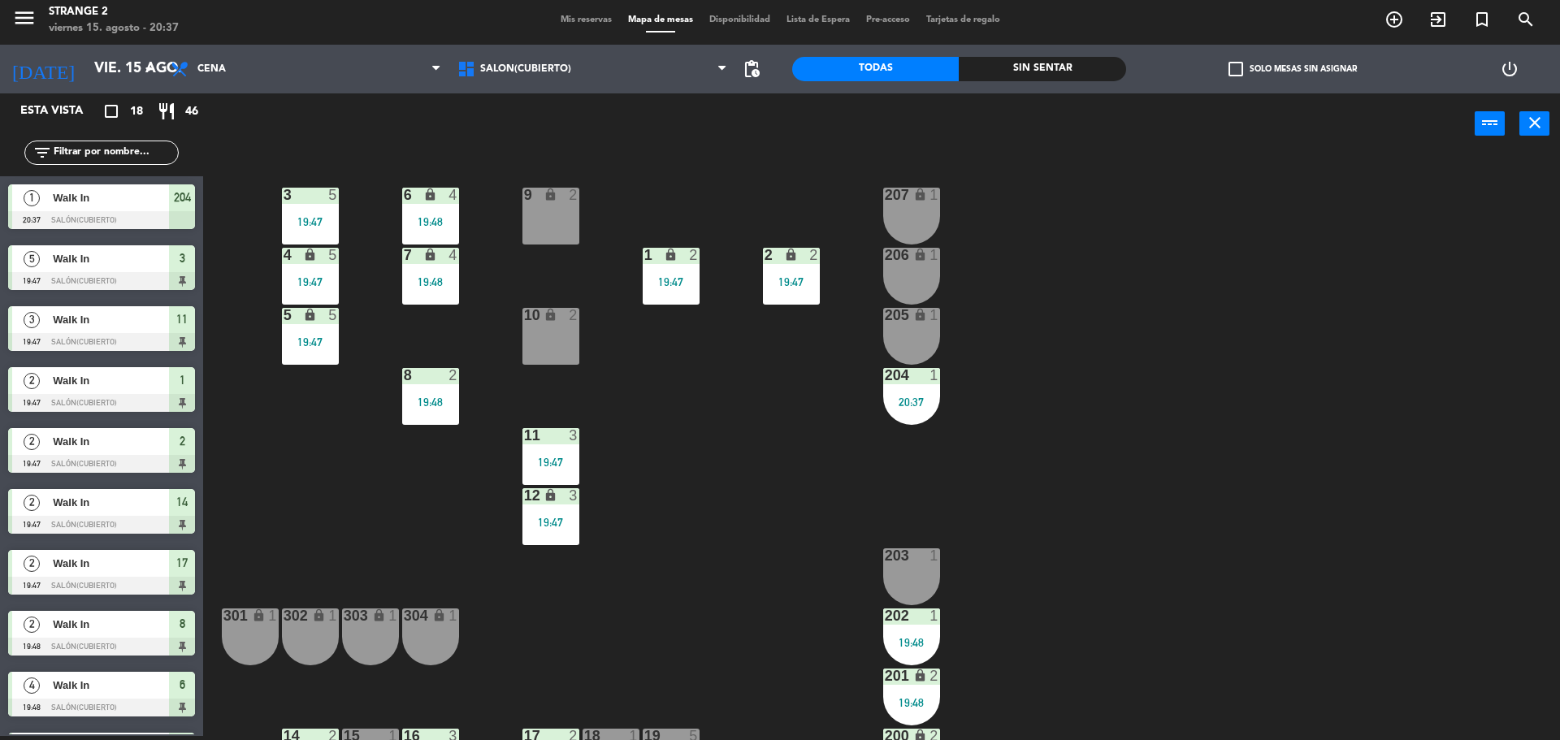
click at [903, 327] on div "205 lock 1" at bounding box center [911, 336] width 57 height 57
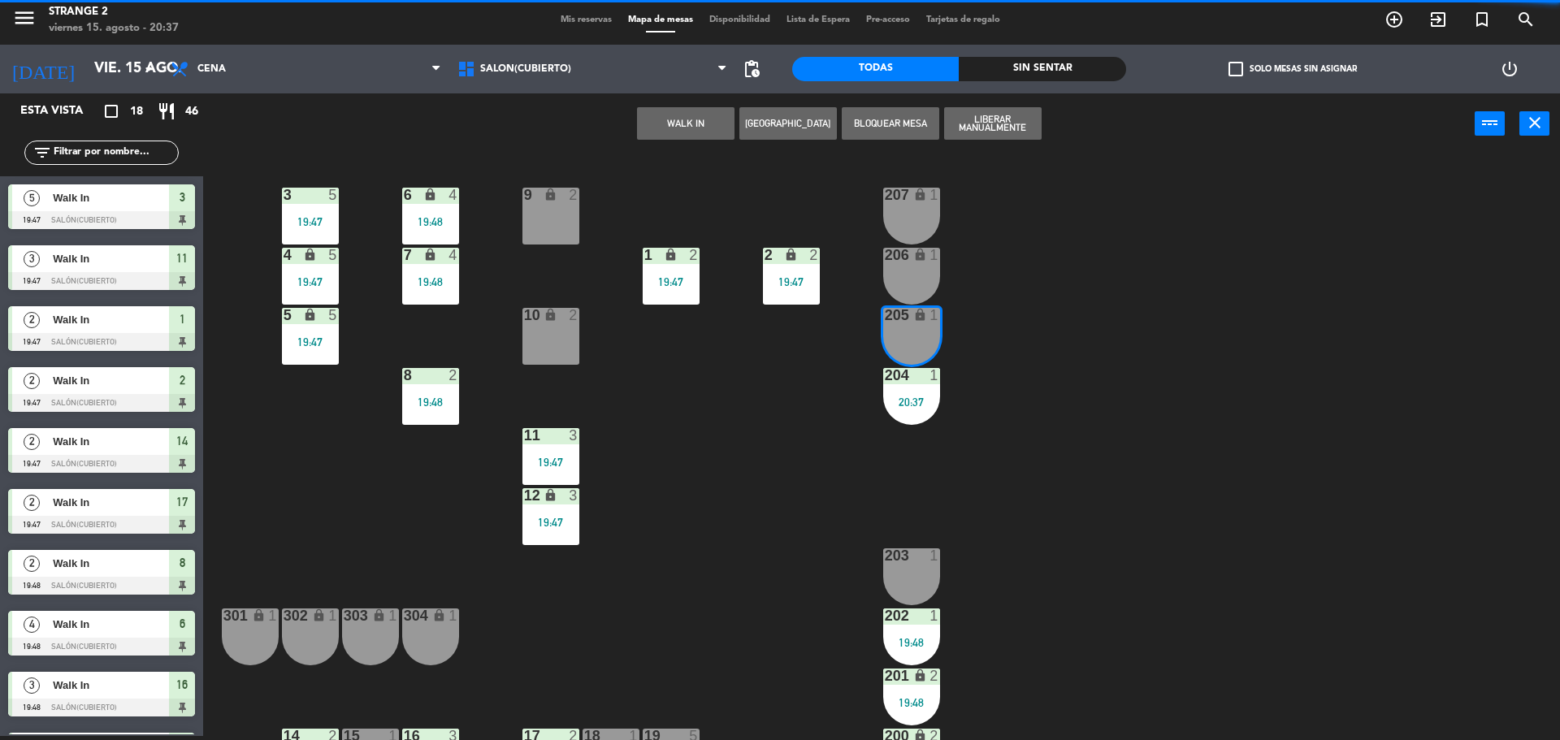
click at [660, 135] on button "WALK IN" at bounding box center [685, 123] width 97 height 32
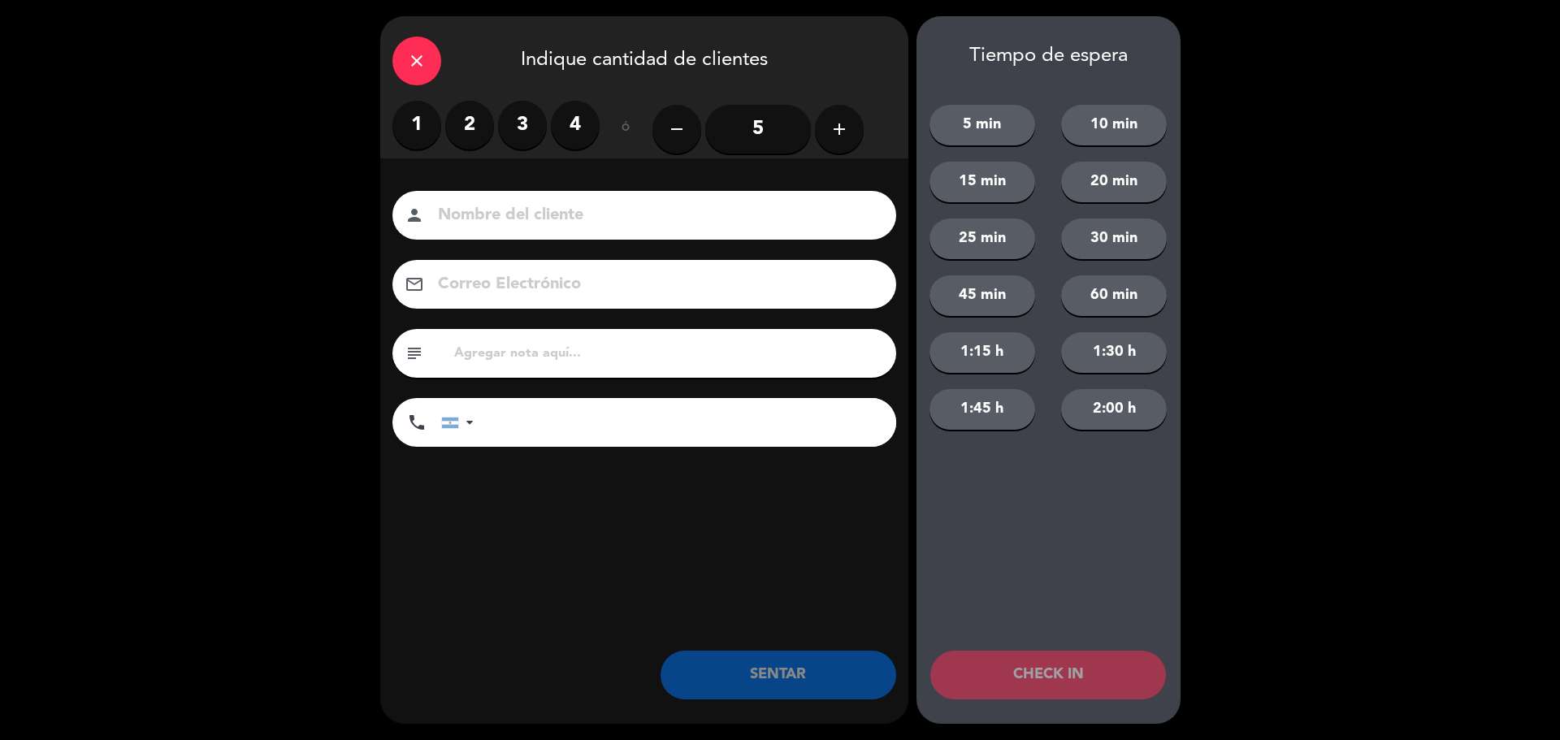
click at [409, 115] on label "1" at bounding box center [416, 125] width 49 height 49
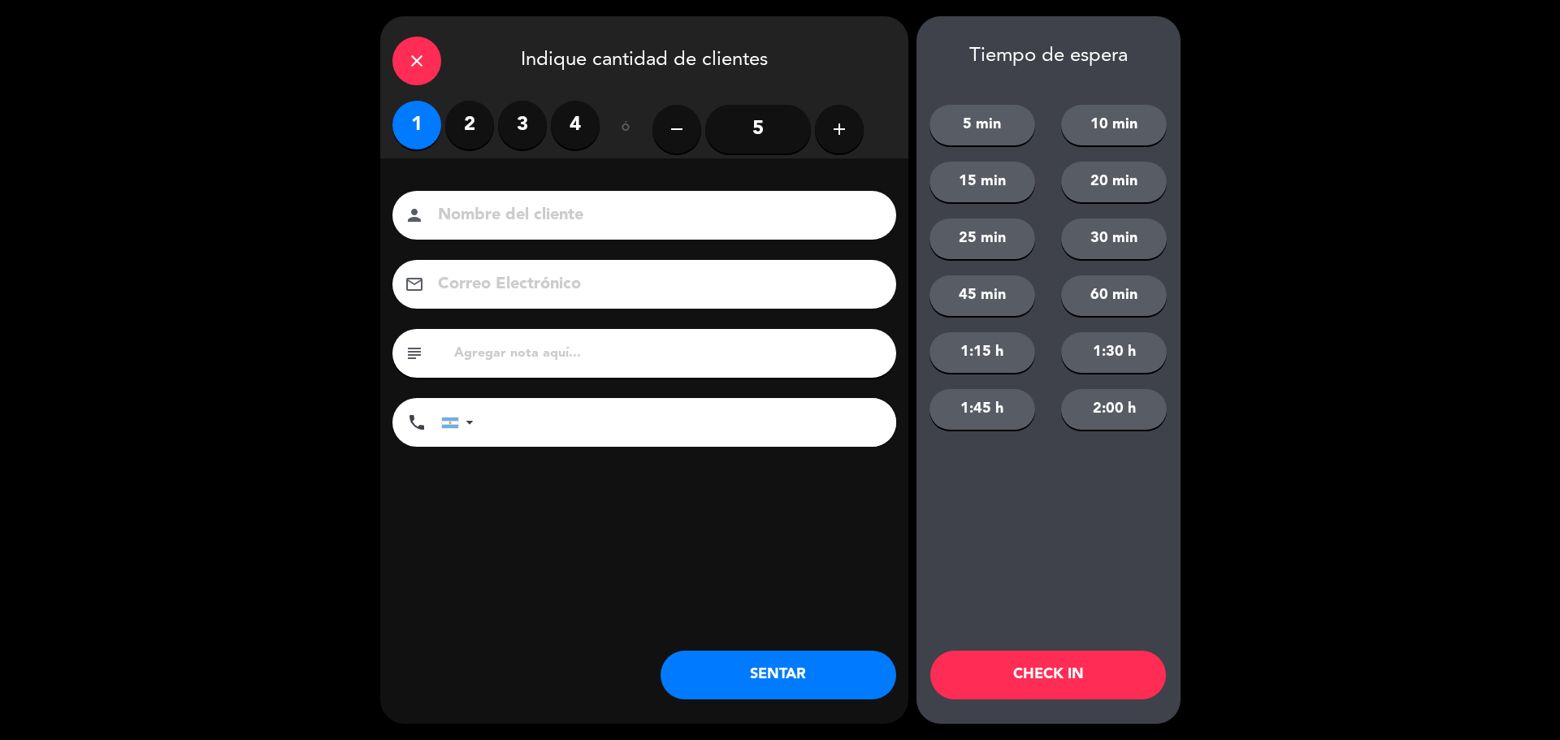
click at [825, 664] on button "SENTAR" at bounding box center [778, 675] width 236 height 49
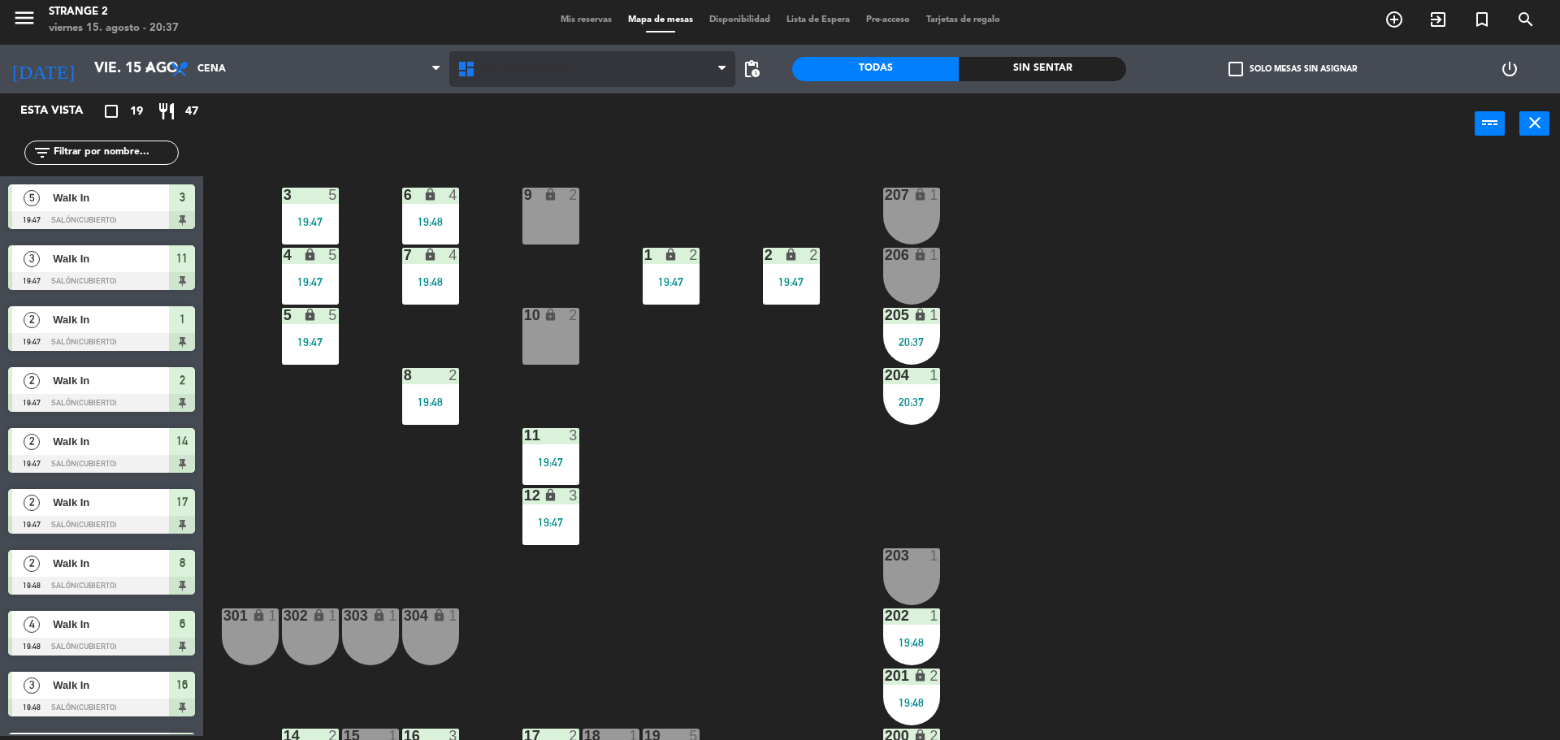
click at [510, 72] on span "Salón(Cubierto)" at bounding box center [525, 68] width 91 height 11
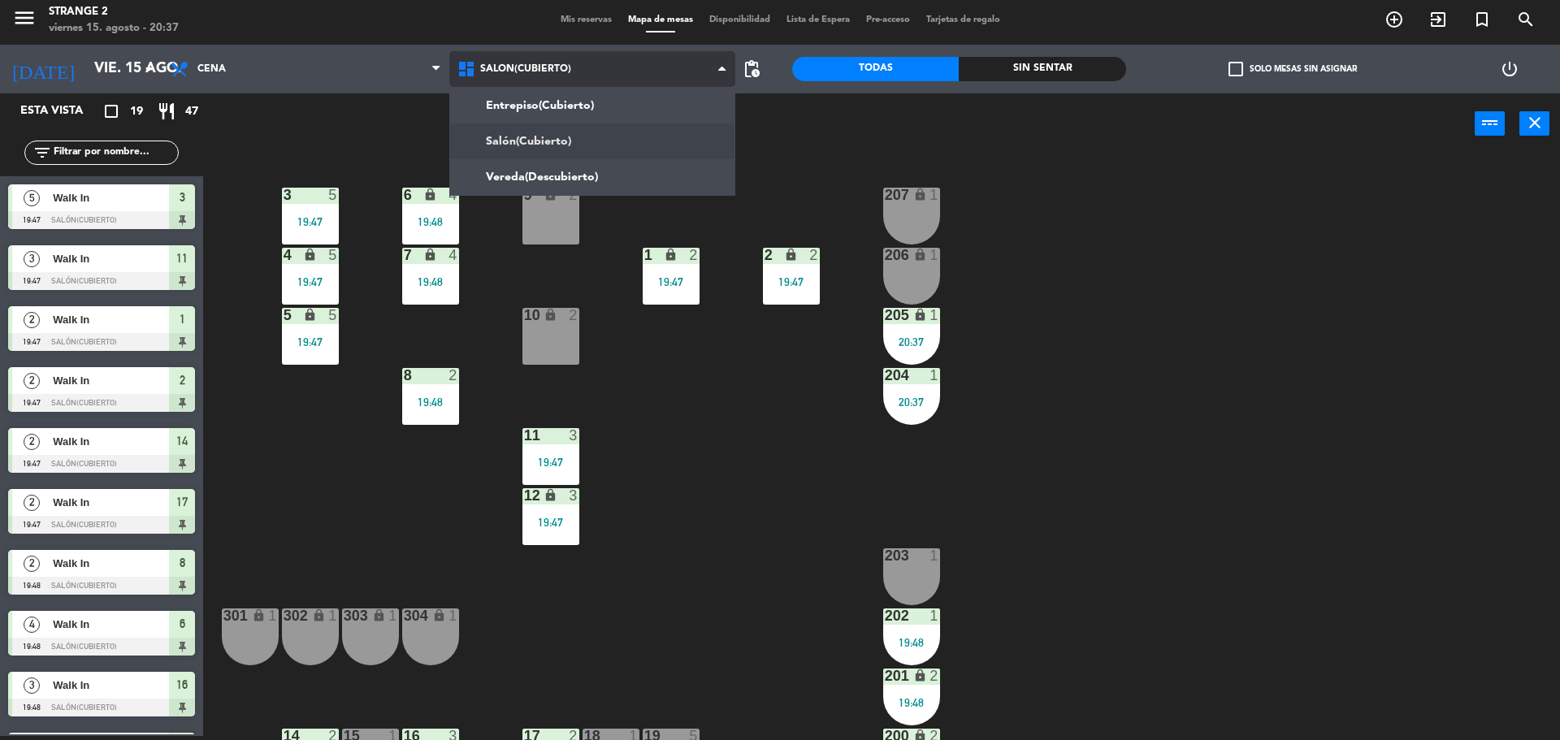
click at [529, 175] on ng-component "menu Strange 2 viernes 15. agosto - 20:37 Mis reservas Mapa de mesas Disponibil…" at bounding box center [780, 368] width 1560 height 744
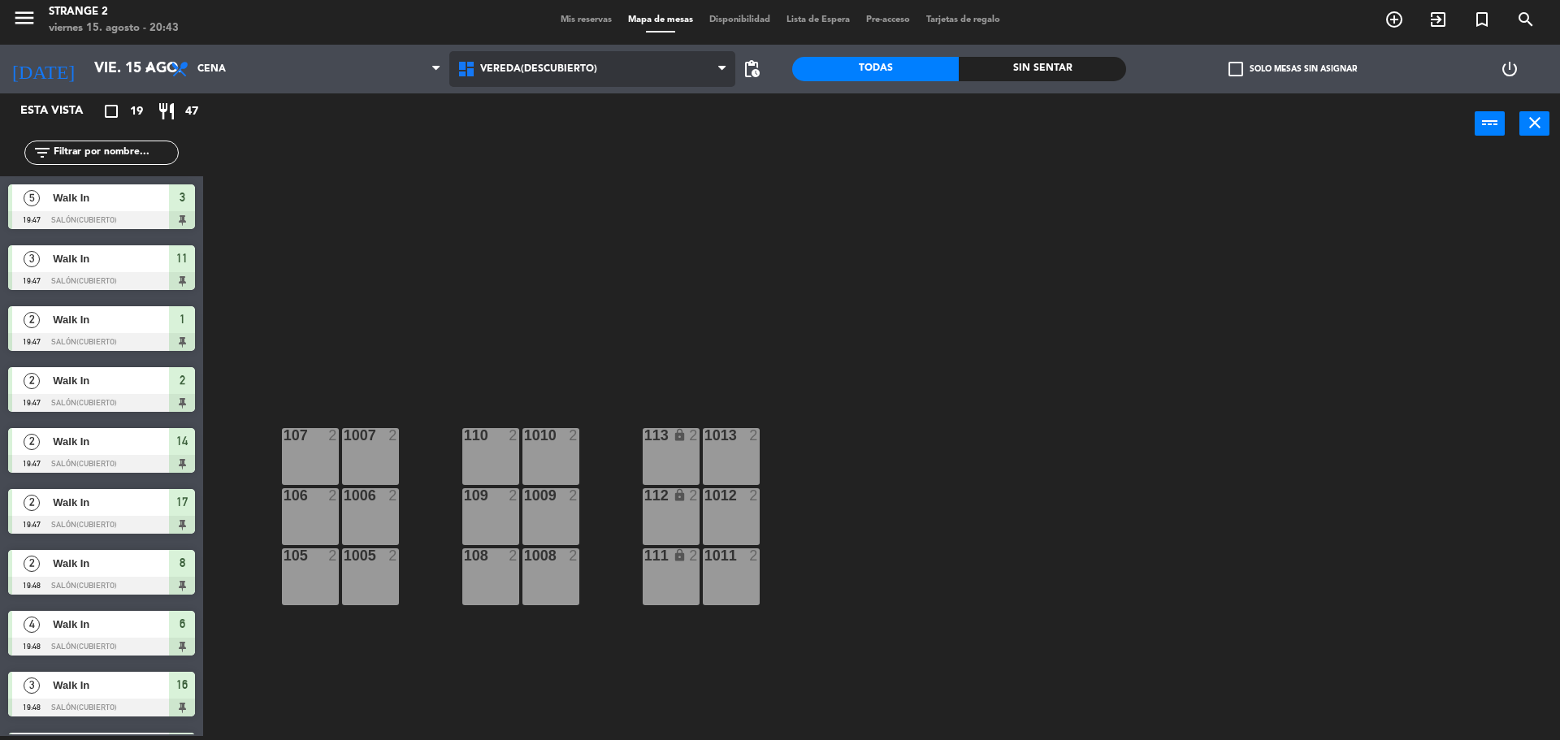
click at [565, 78] on span "Vereda(Descubierto)" at bounding box center [592, 69] width 287 height 36
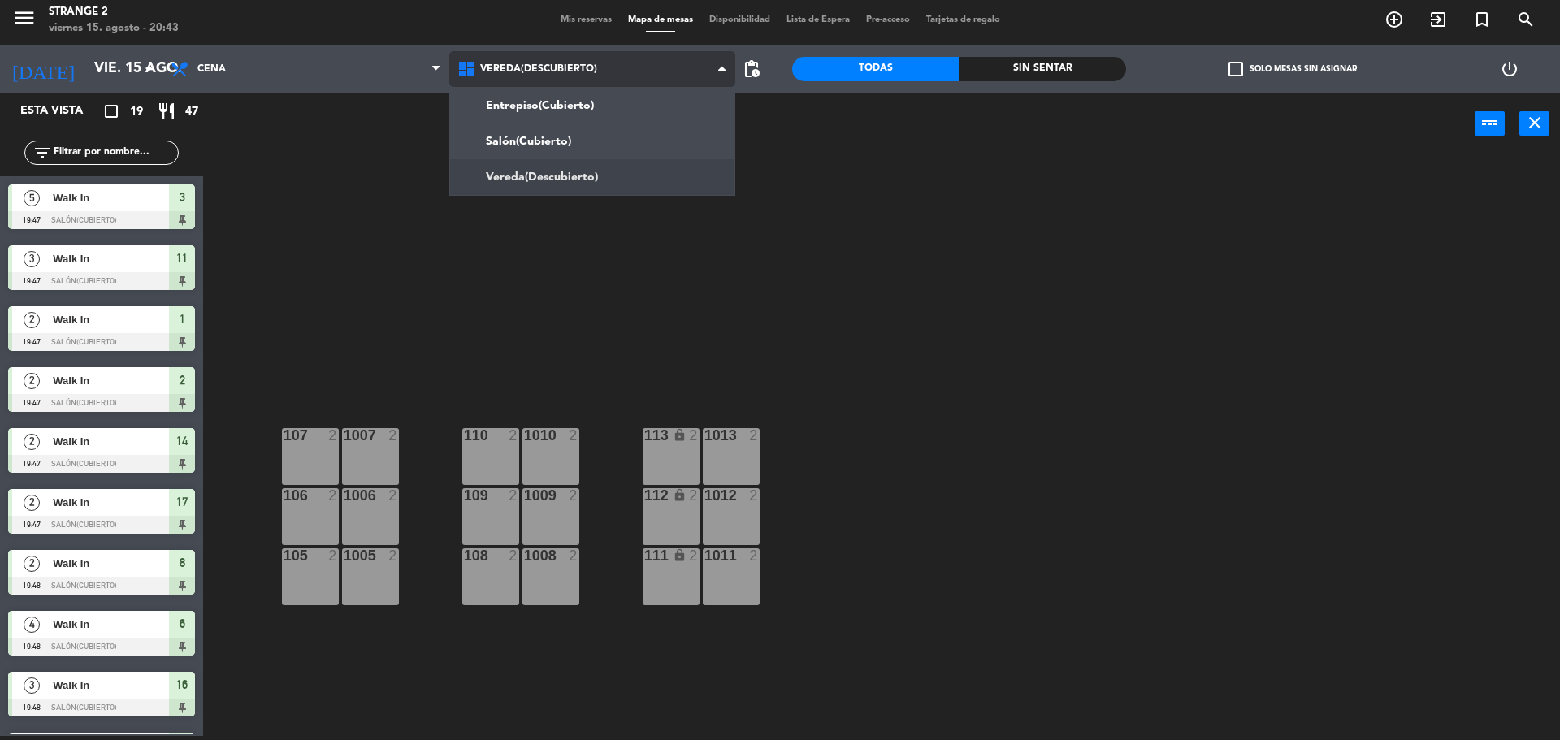
click at [526, 134] on ng-component "menu Strange 2 viernes 15. agosto - 20:43 Mis reservas Mapa de mesas Disponibil…" at bounding box center [780, 368] width 1560 height 744
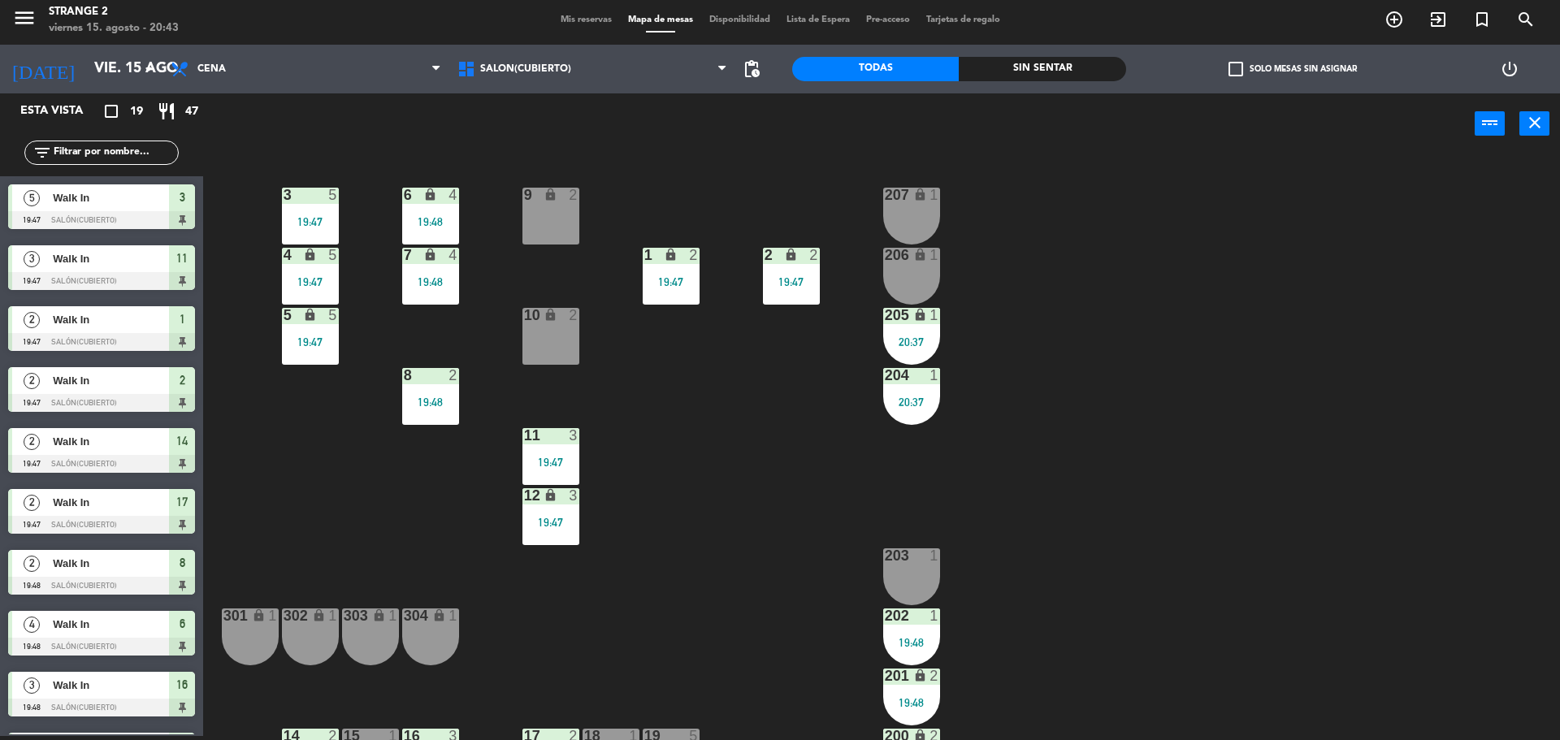
click at [906, 328] on div "205 lock 1 20:37" at bounding box center [911, 336] width 57 height 57
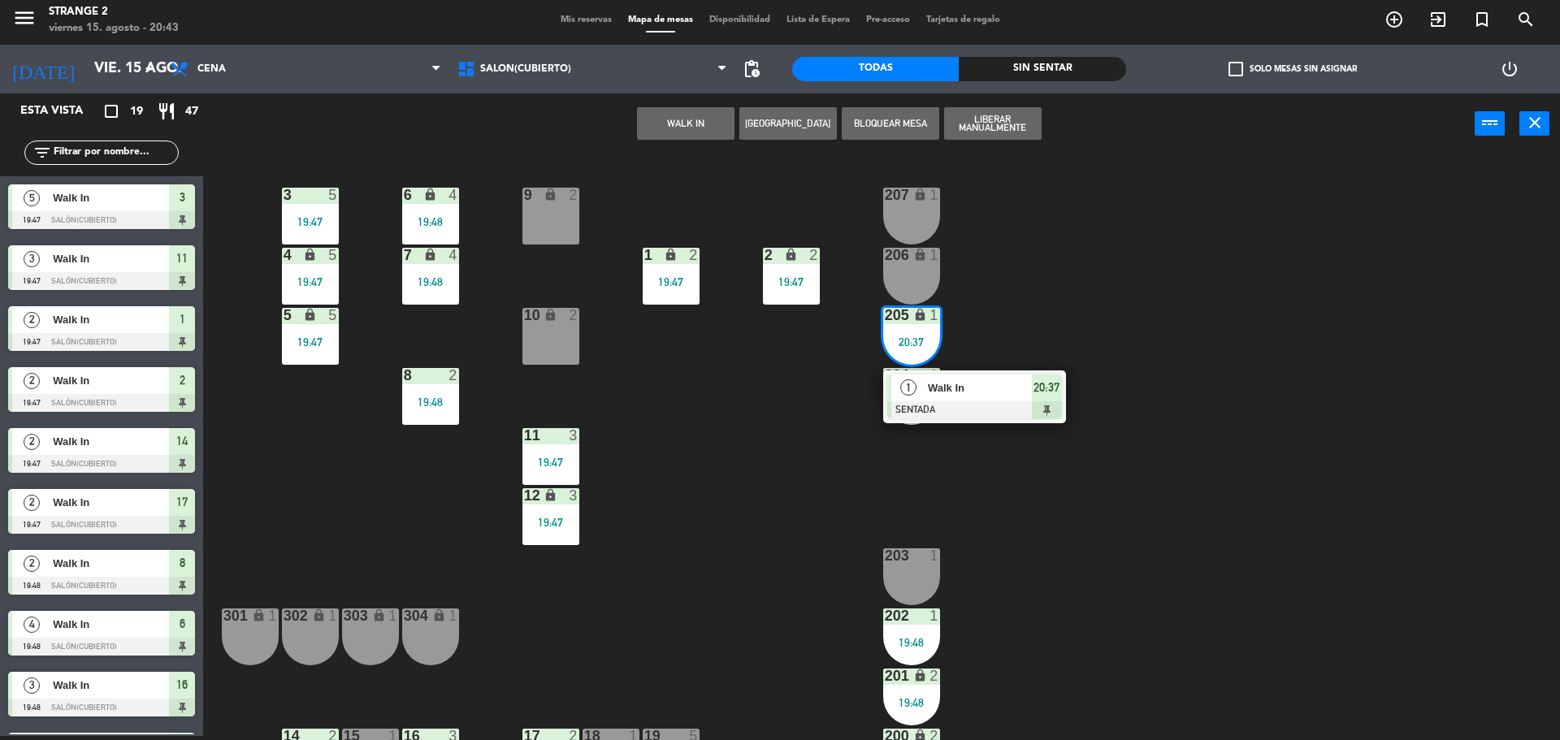
click at [968, 392] on span "Walk In" at bounding box center [980, 387] width 104 height 17
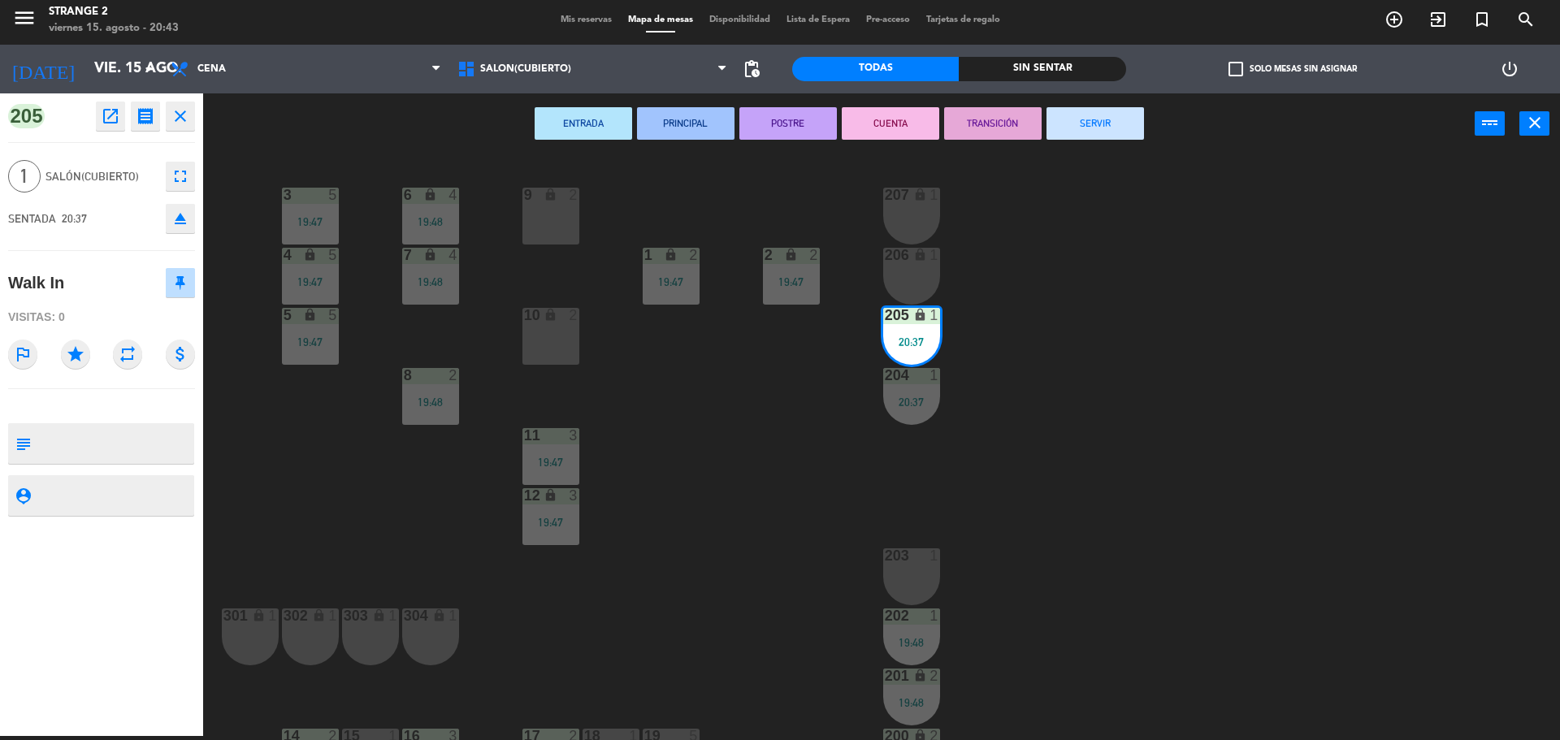
click at [175, 183] on icon "fullscreen" at bounding box center [180, 176] width 19 height 19
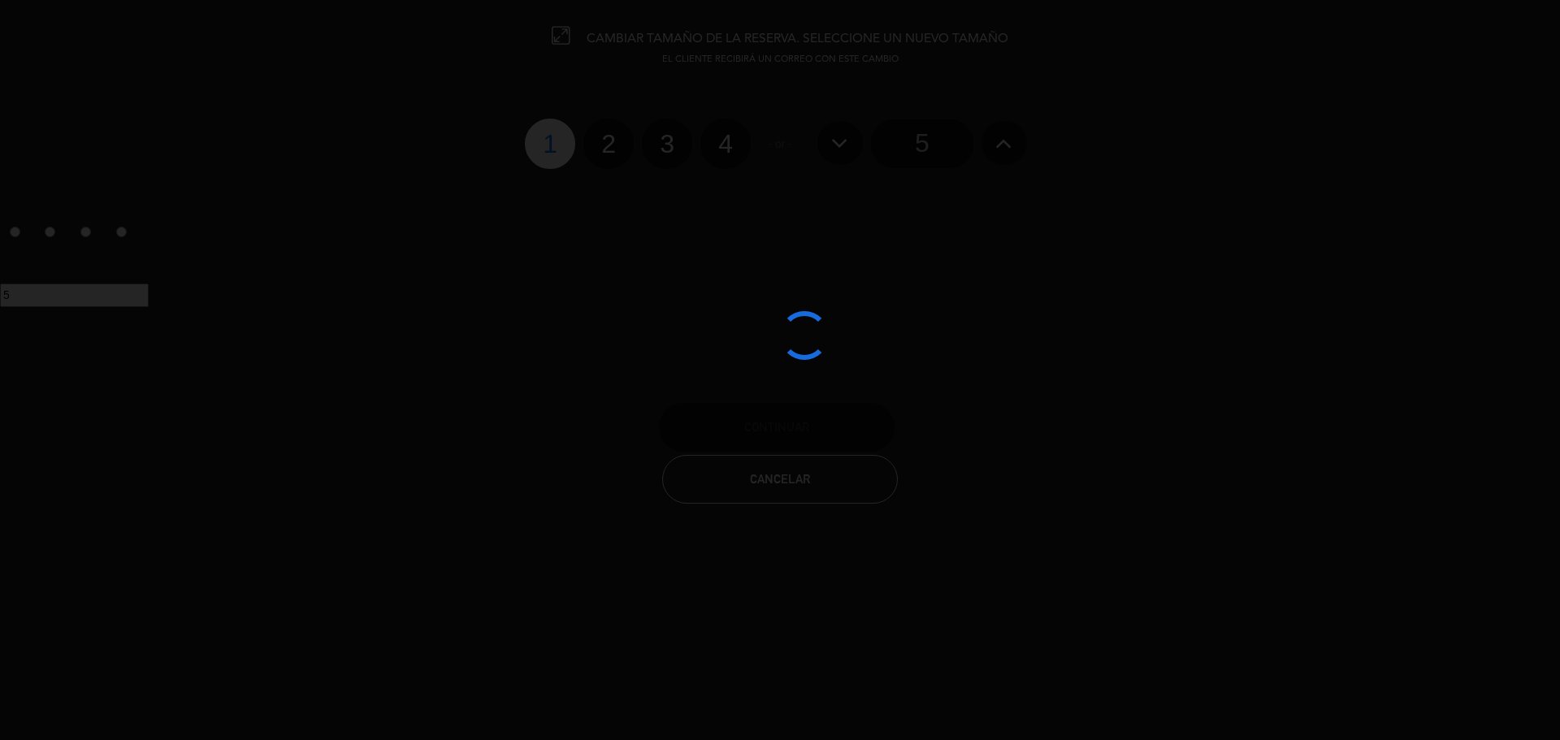
click at [719, 141] on label "4" at bounding box center [725, 144] width 50 height 50
click at [719, 135] on input "4" at bounding box center [723, 129] width 11 height 11
radio input "true"
radio input "false"
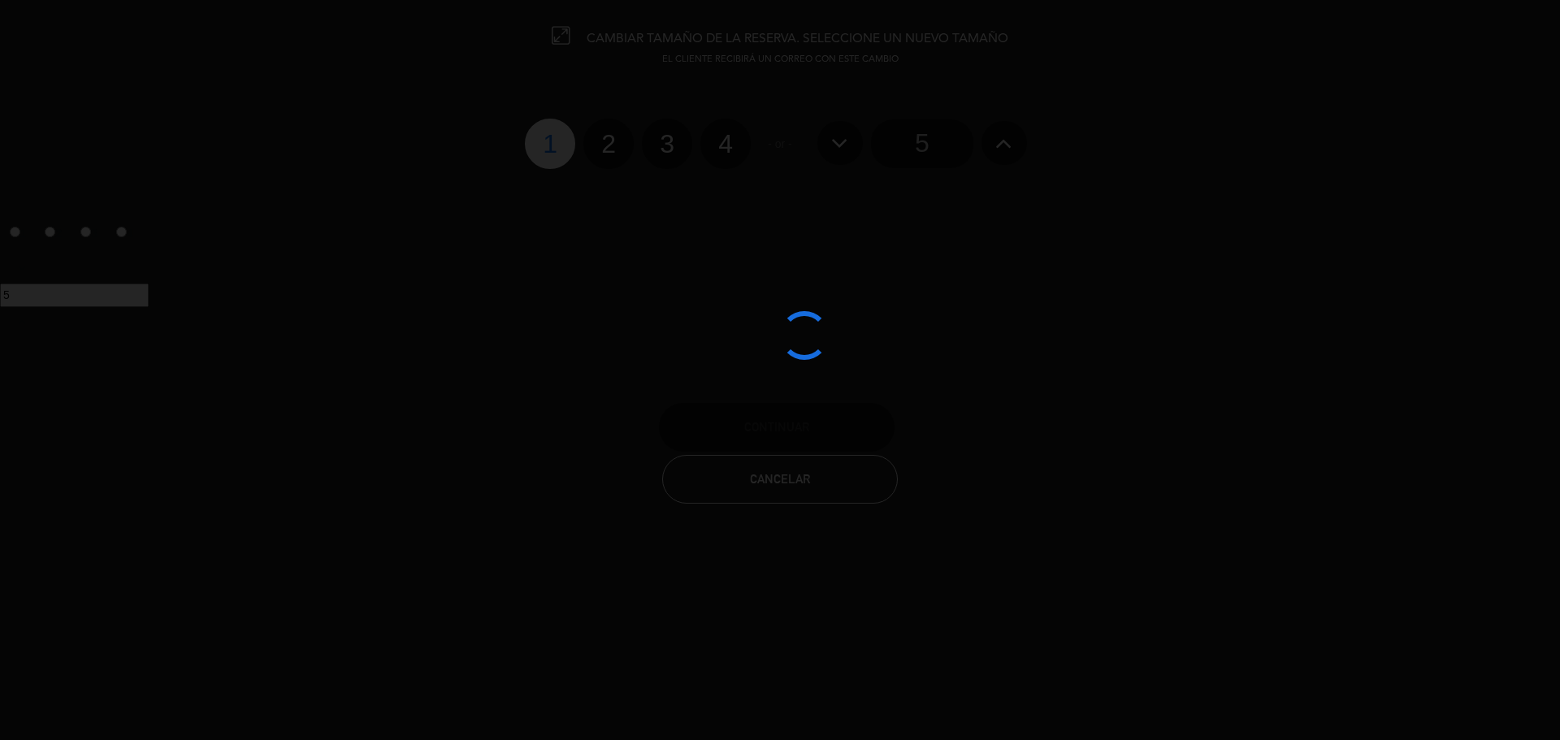
radio input "false"
radio input "true"
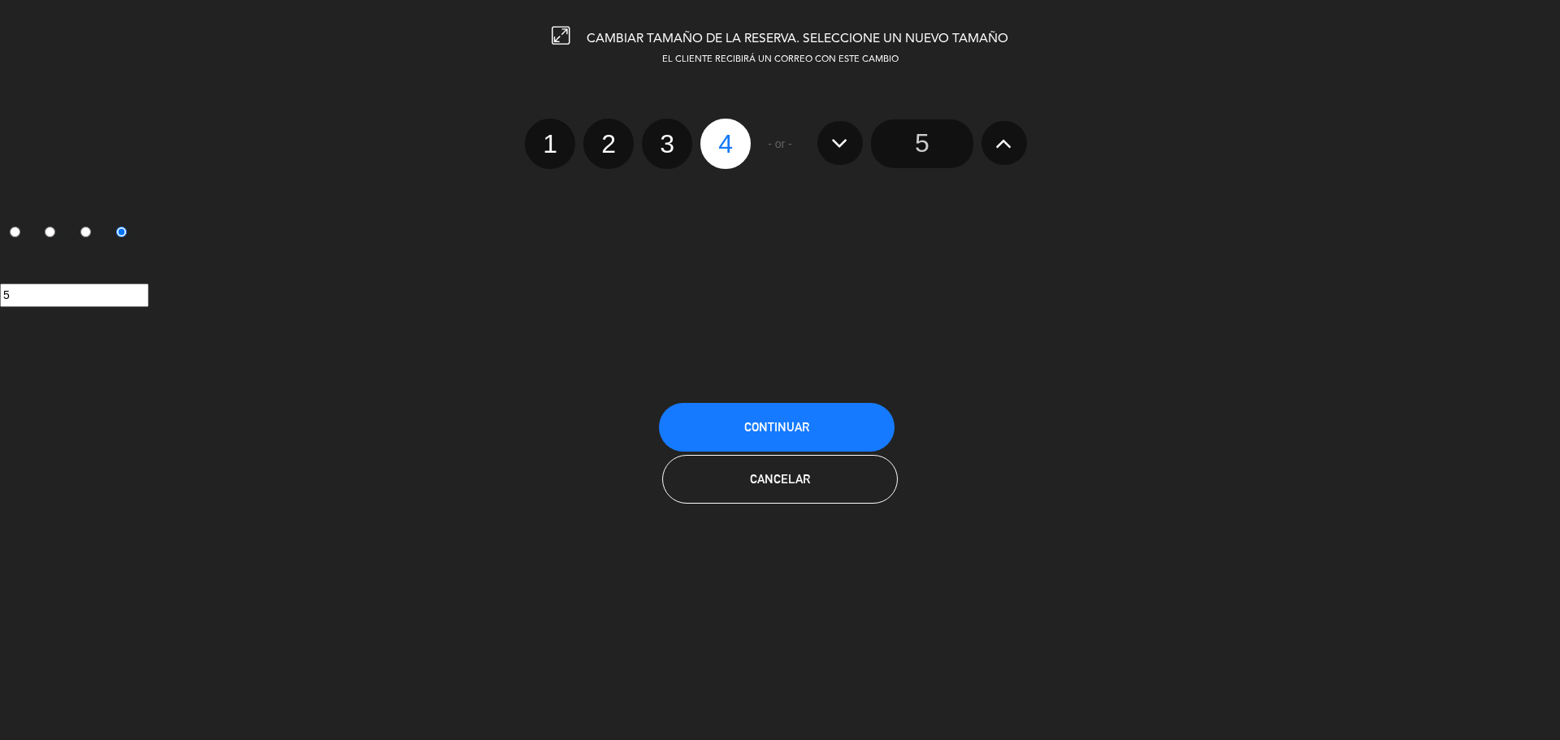
click at [821, 418] on button "Continuar" at bounding box center [777, 427] width 236 height 49
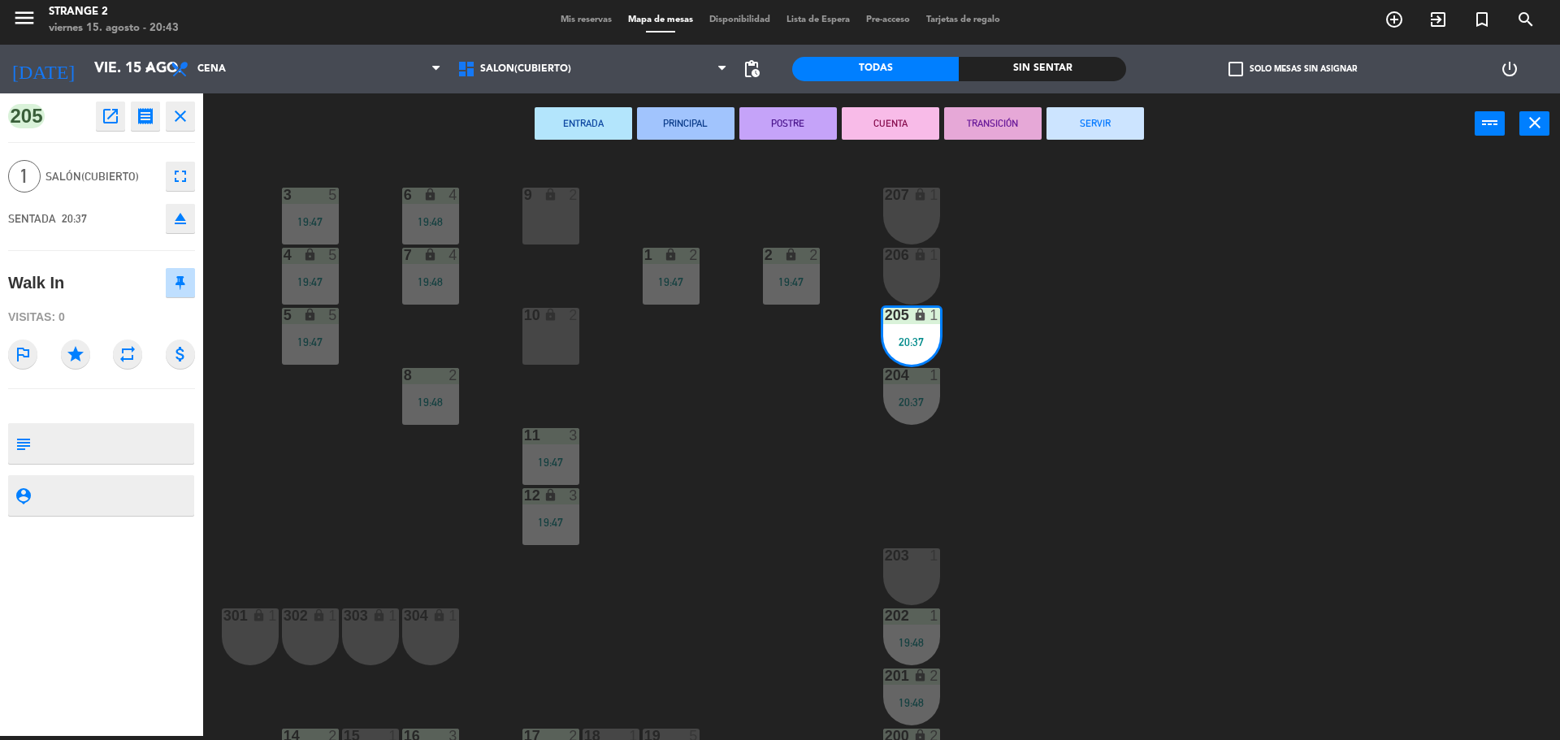
click at [563, 330] on div "10 lock 2" at bounding box center [550, 336] width 57 height 57
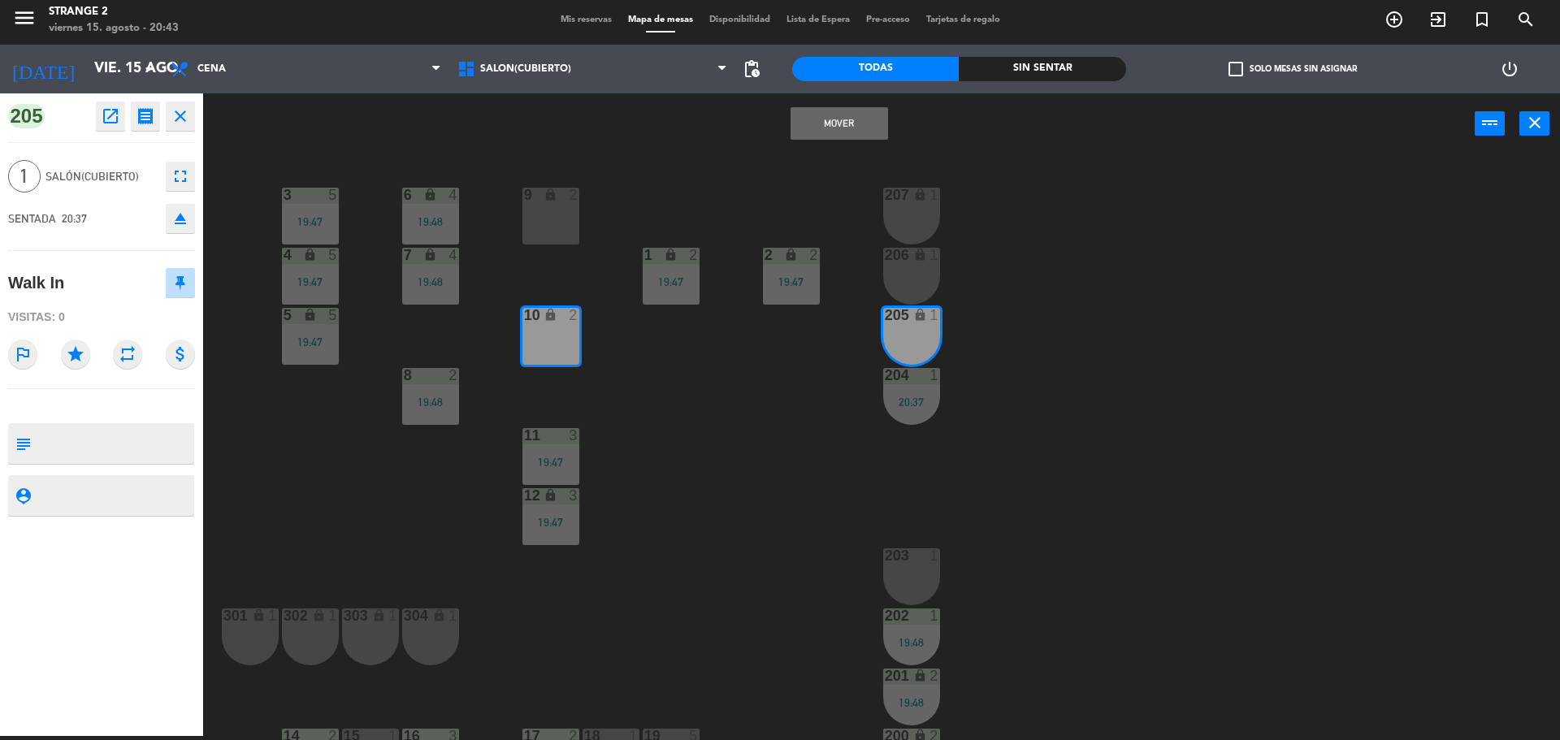
click at [559, 228] on div "9 lock 2" at bounding box center [550, 216] width 57 height 57
click at [550, 207] on div "9 lock 2" at bounding box center [550, 216] width 57 height 57
click at [721, 429] on div "3 5 19:47 6 lock 4 19:48 9 lock 2 207 lock 1 4 lock 5 19:47 7 lock 4 19:48 206 …" at bounding box center [889, 449] width 1341 height 582
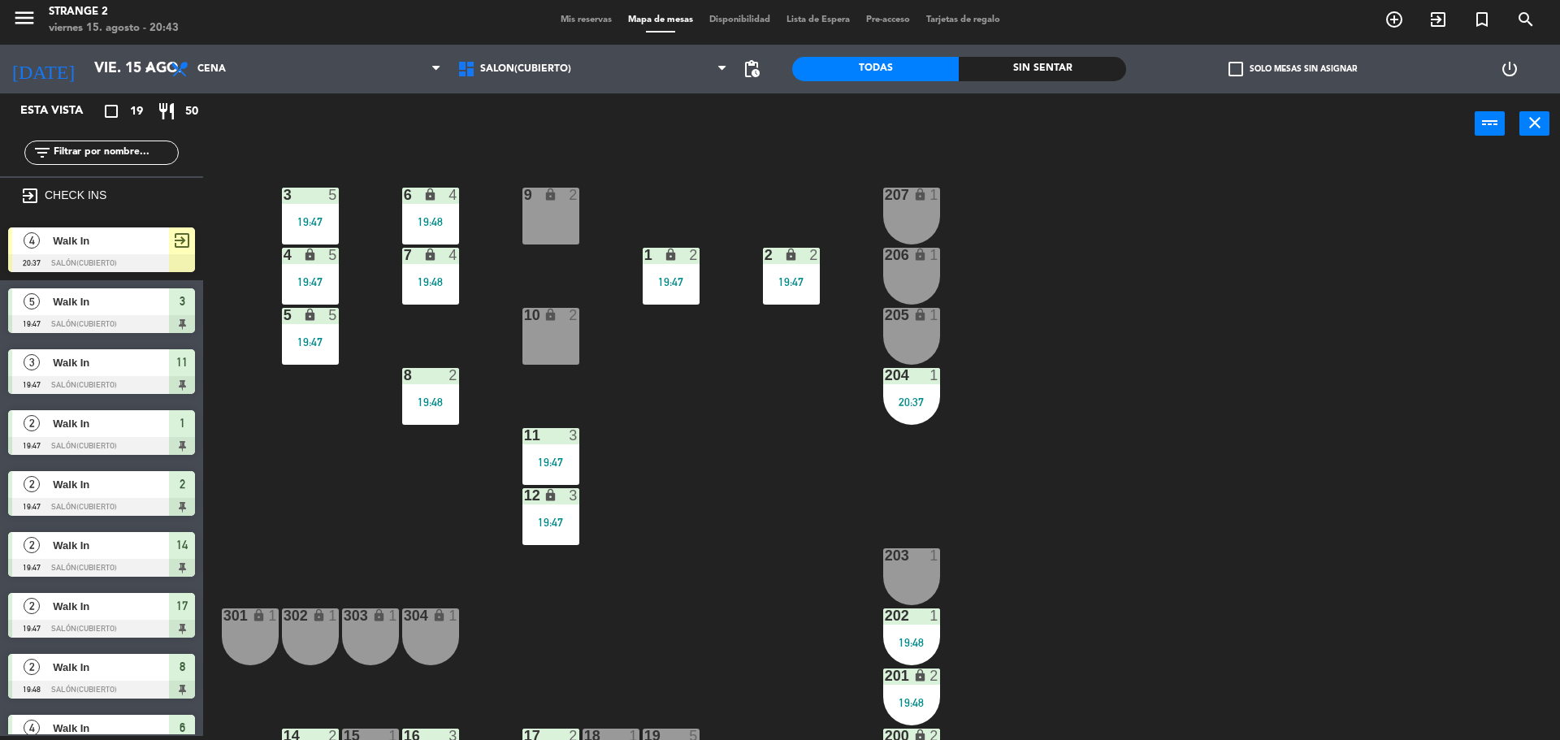
click at [920, 330] on div "205 lock 1" at bounding box center [911, 336] width 57 height 57
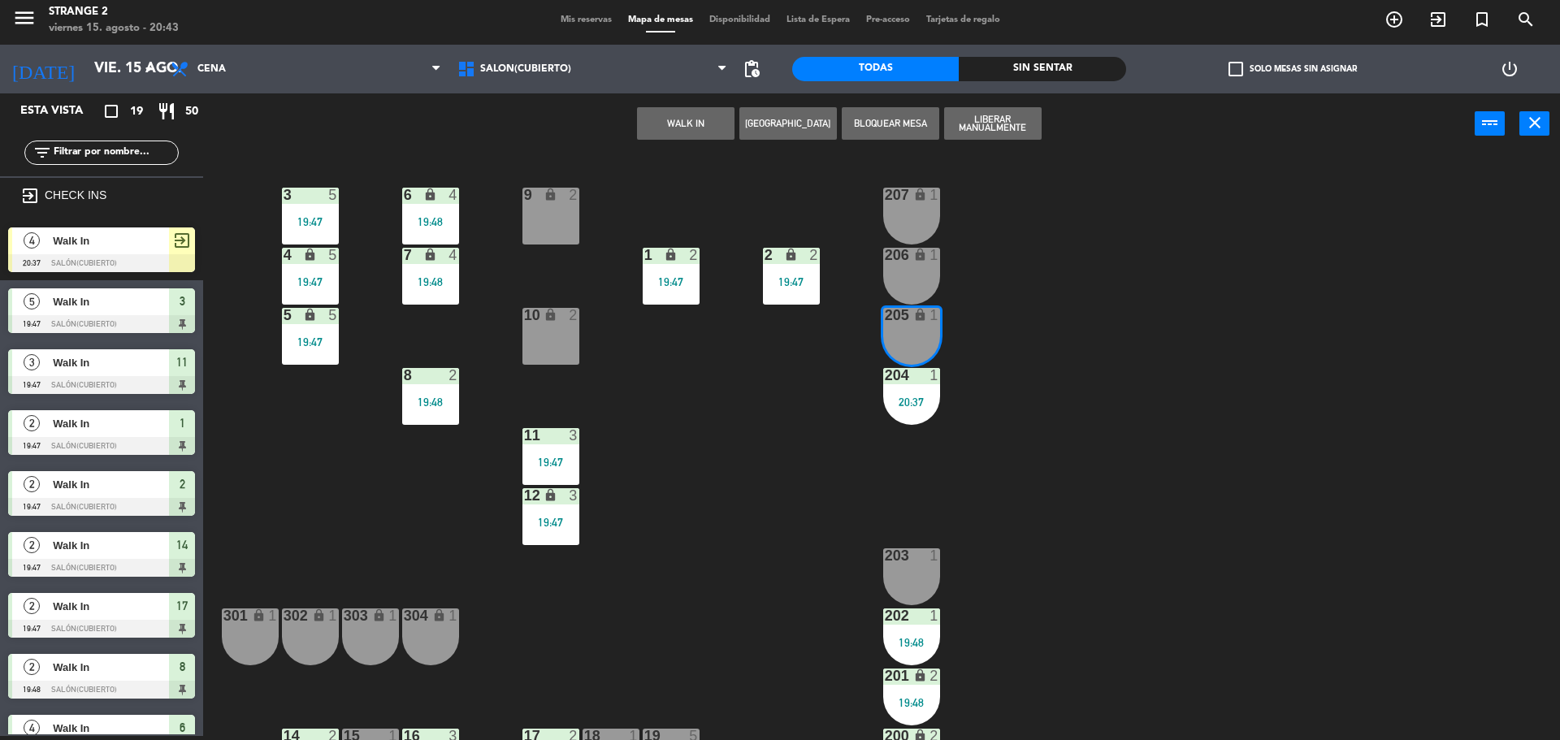
click at [1079, 373] on div "3 5 19:47 6 lock 4 19:48 9 lock 2 207 lock 1 4 lock 5 19:47 7 lock 4 19:48 206 …" at bounding box center [889, 449] width 1341 height 582
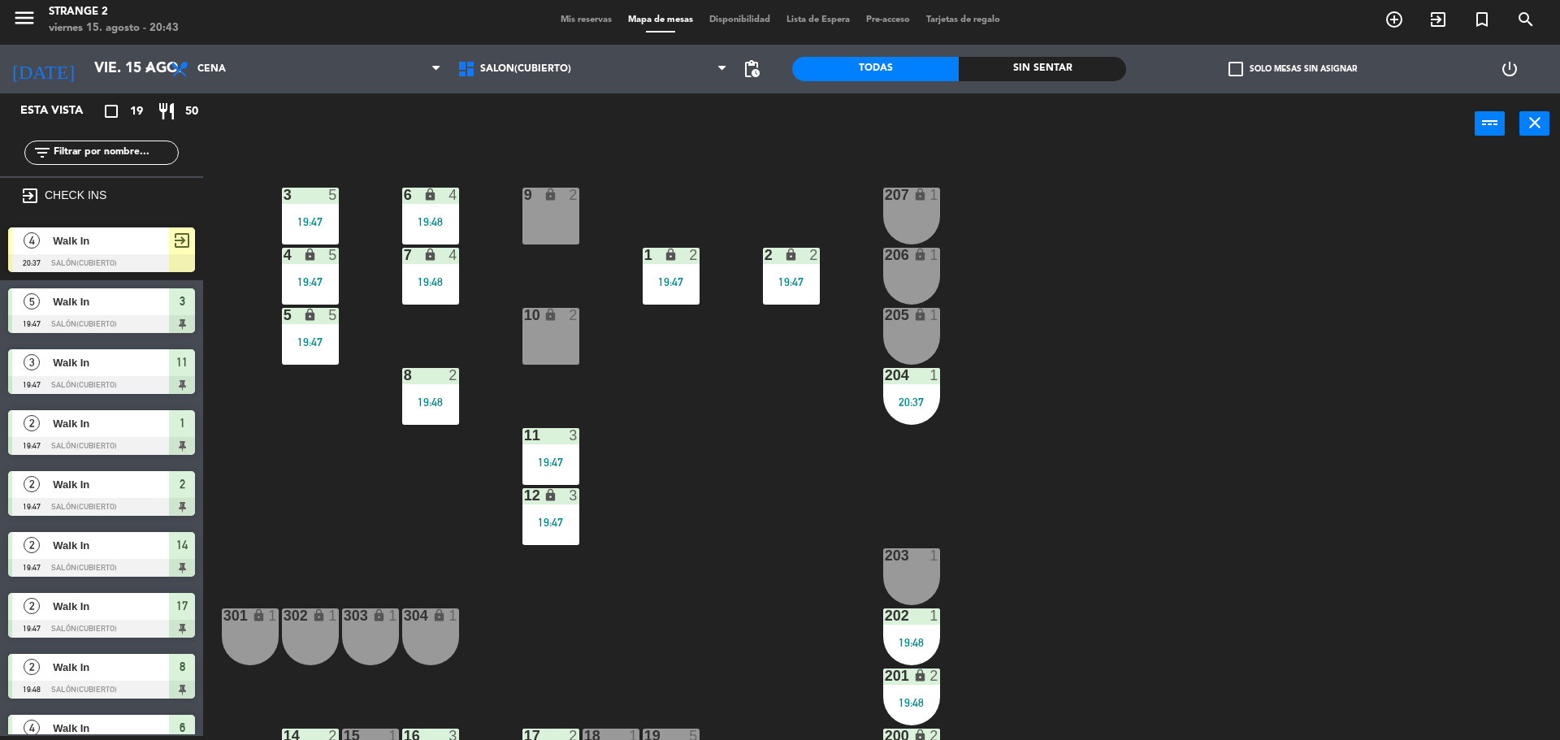
click at [162, 248] on span "Walk In" at bounding box center [111, 240] width 116 height 17
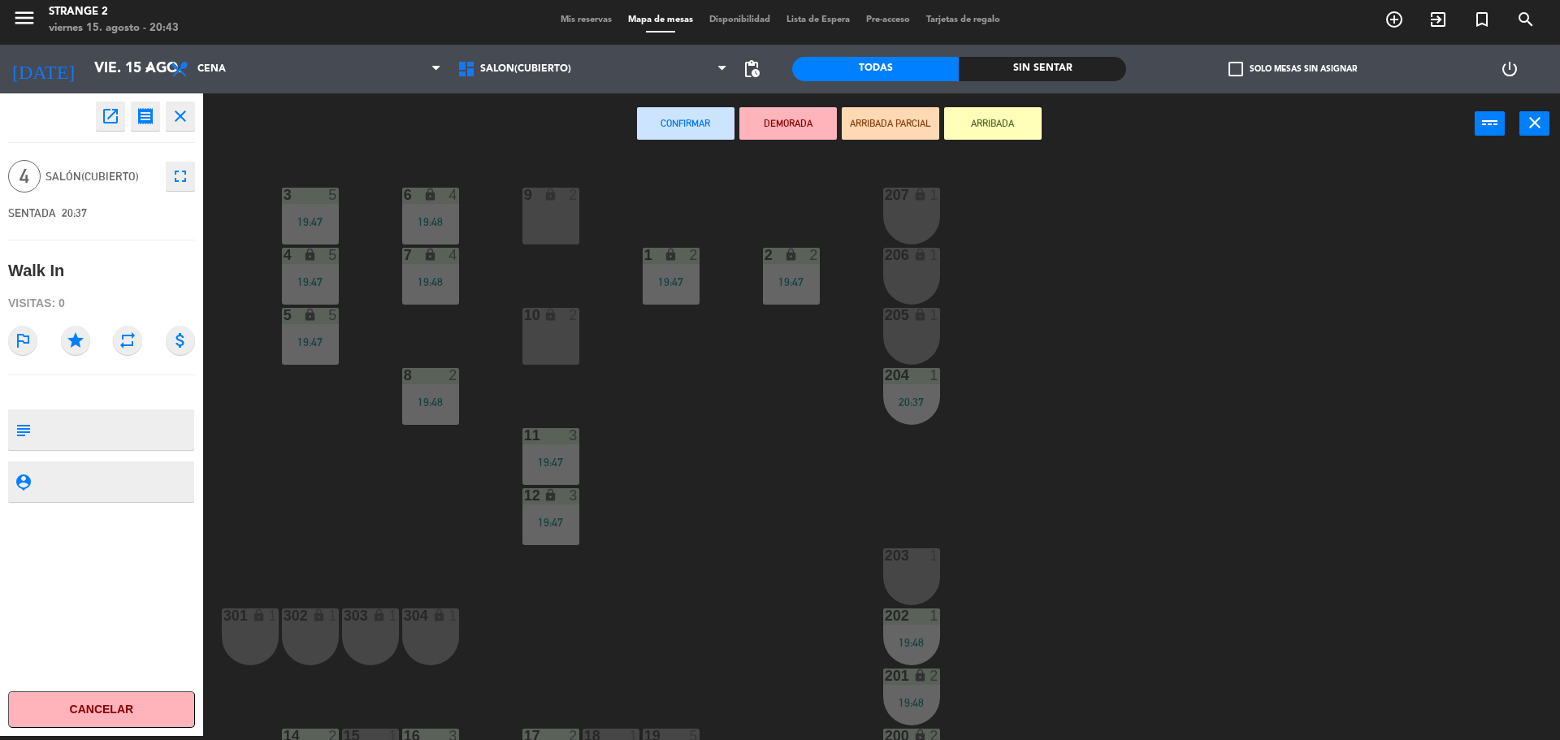
click at [549, 331] on div "10 lock 2" at bounding box center [550, 336] width 57 height 57
click at [548, 226] on div "9 lock 2" at bounding box center [550, 216] width 57 height 57
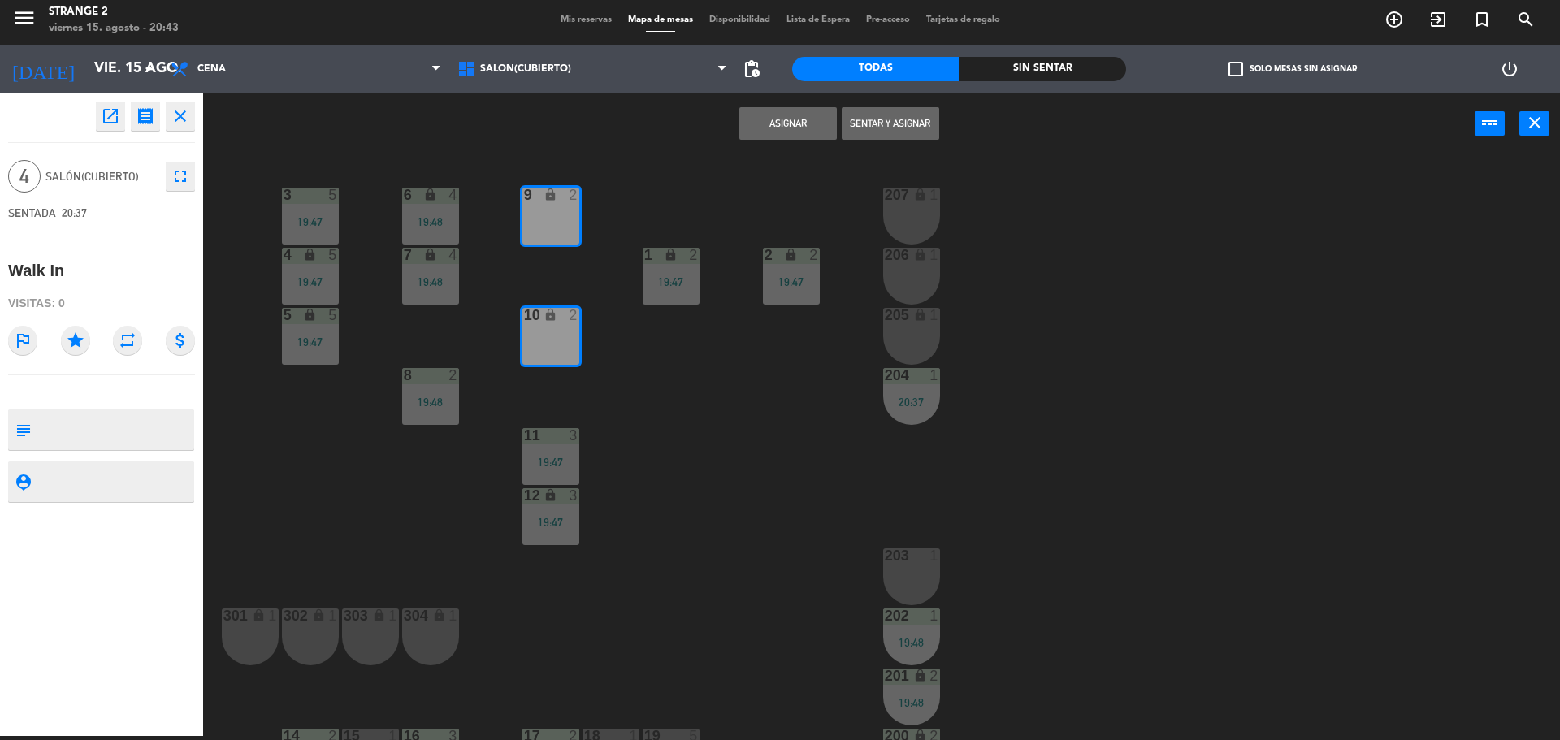
click at [894, 133] on button "Sentar y Asignar" at bounding box center [890, 123] width 97 height 32
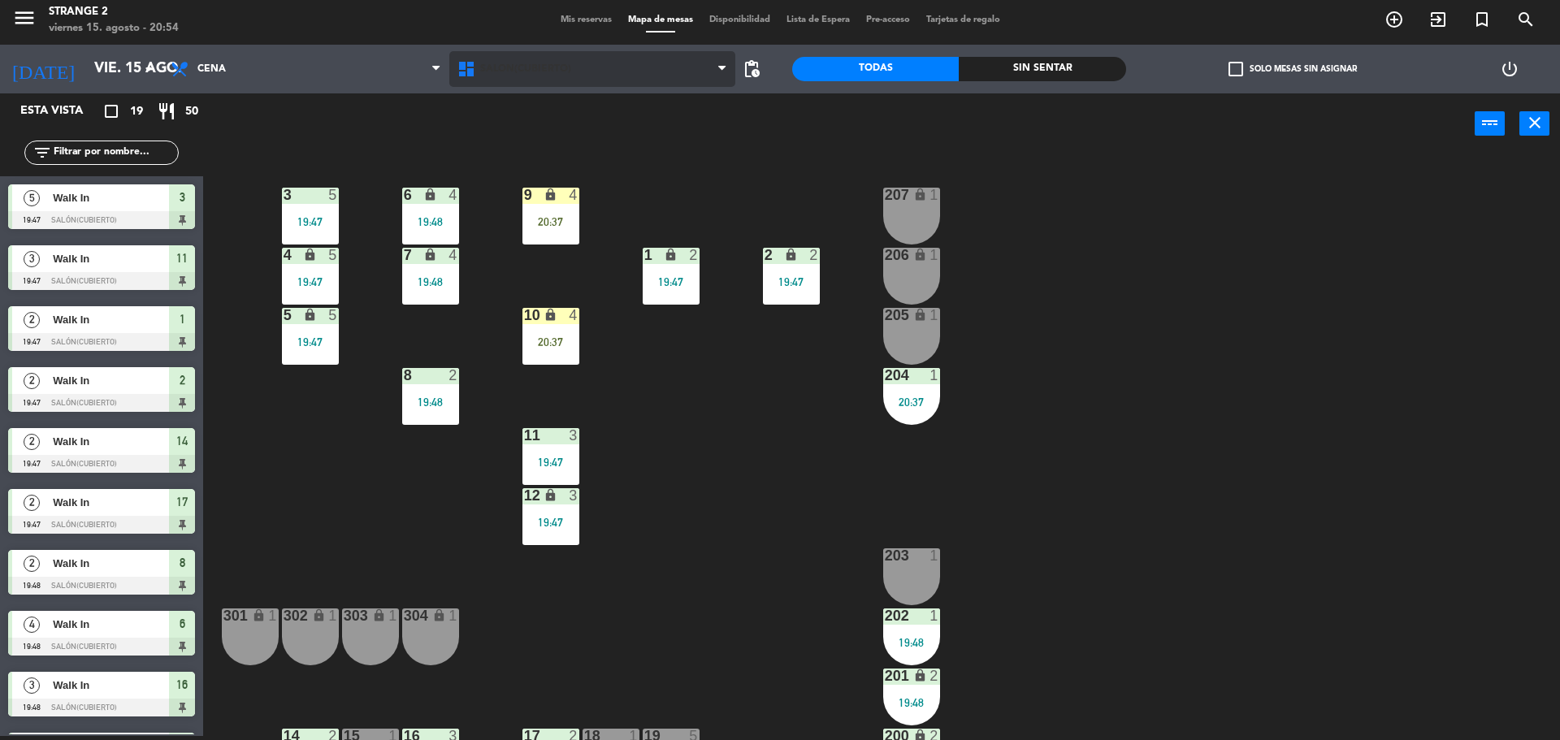
click at [528, 71] on span "Salón(Cubierto)" at bounding box center [525, 68] width 91 height 11
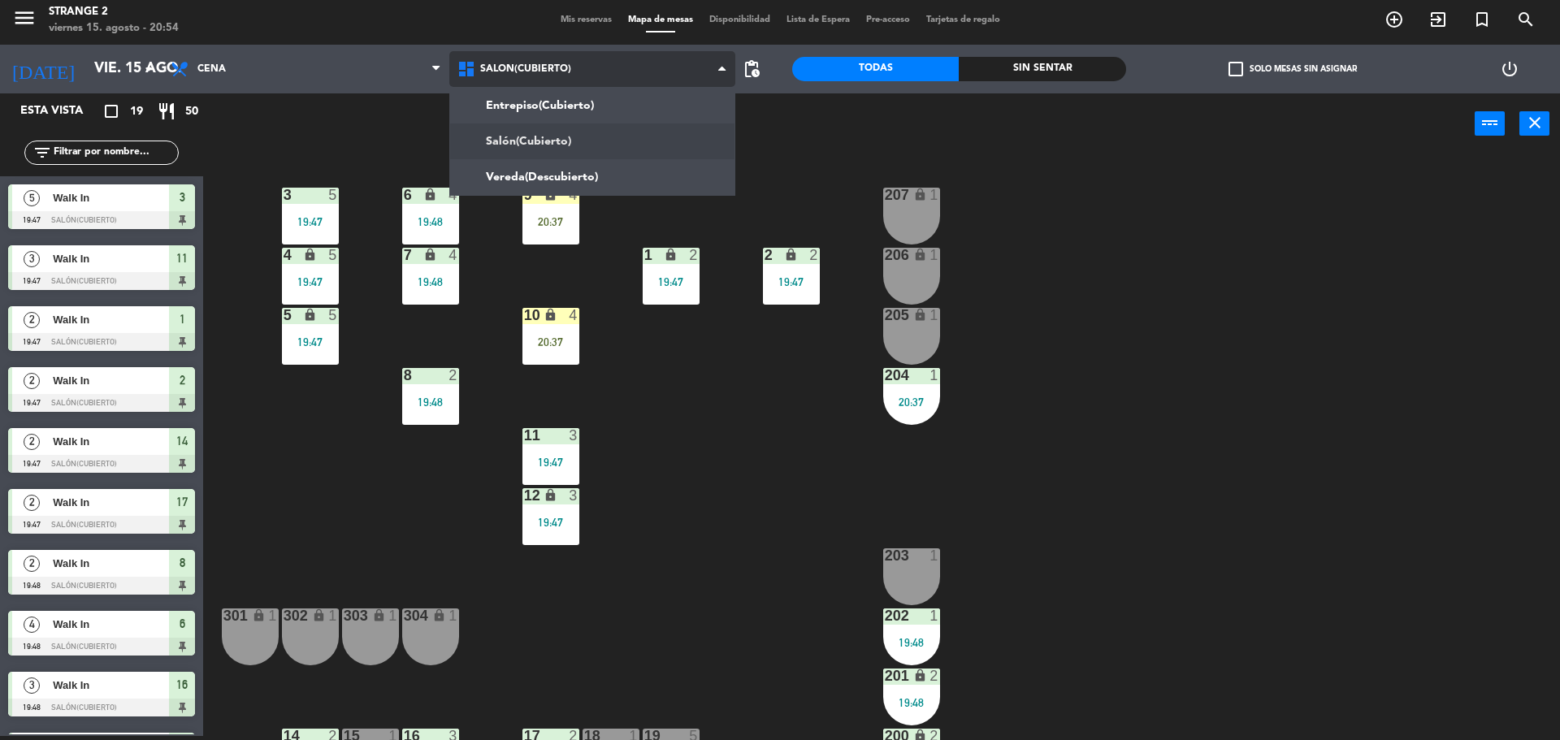
click at [512, 103] on ng-component "menu Strange 2 viernes 15. agosto - 20:54 Mis reservas Mapa de mesas Disponibil…" at bounding box center [780, 368] width 1560 height 744
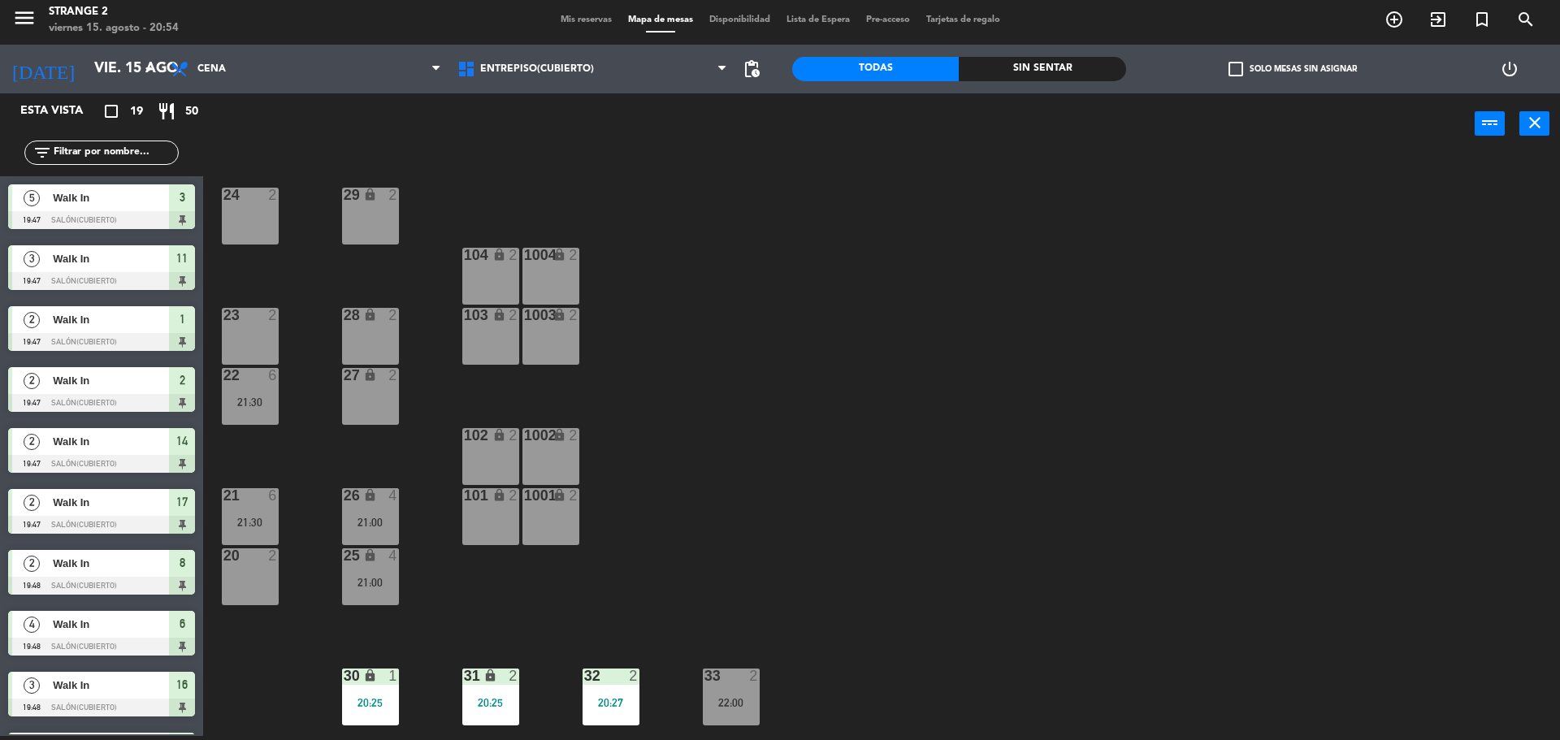
click at [737, 676] on div at bounding box center [730, 676] width 27 height 15
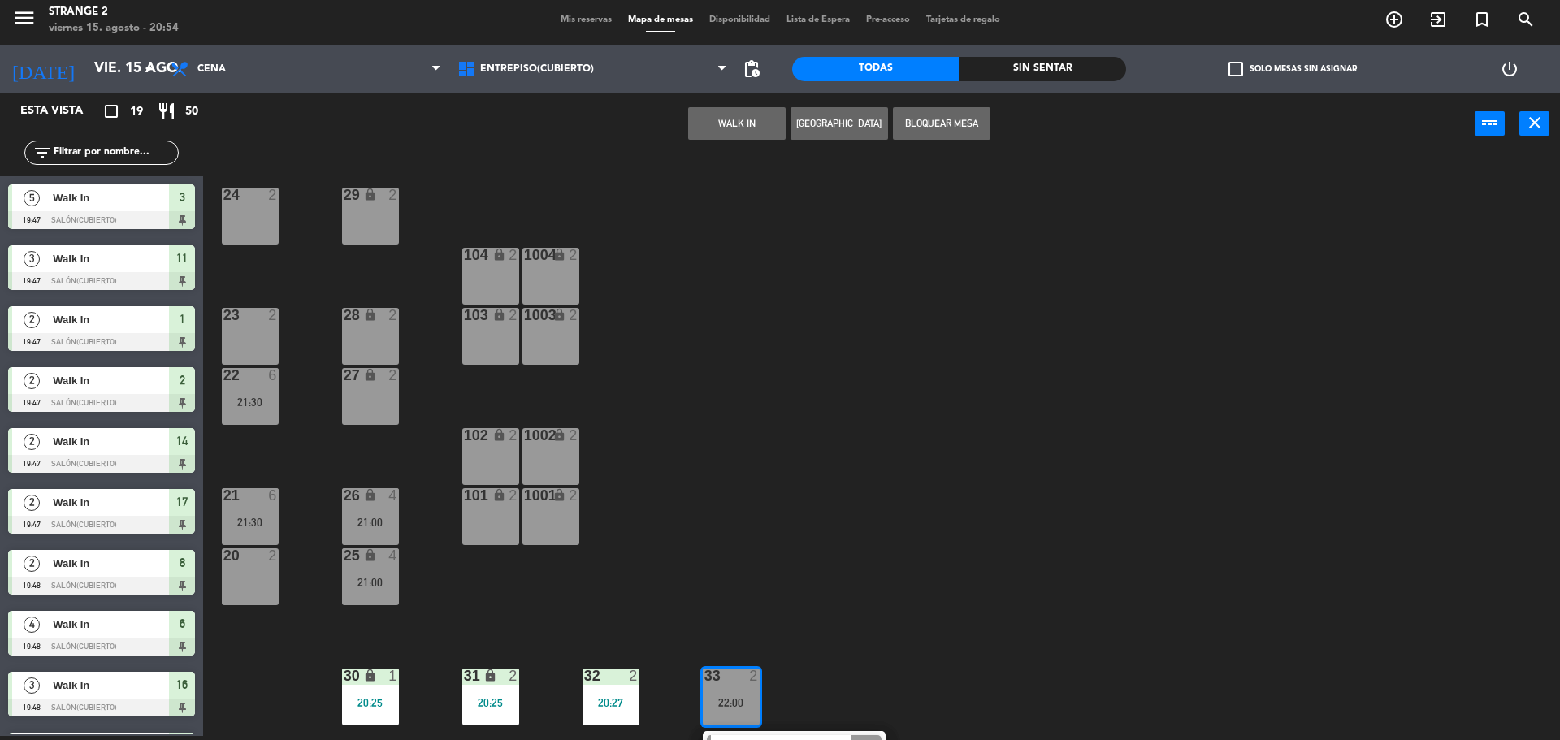
click at [376, 419] on div "27 lock 2" at bounding box center [370, 396] width 57 height 57
click at [678, 119] on button "Mover" at bounding box center [685, 123] width 97 height 32
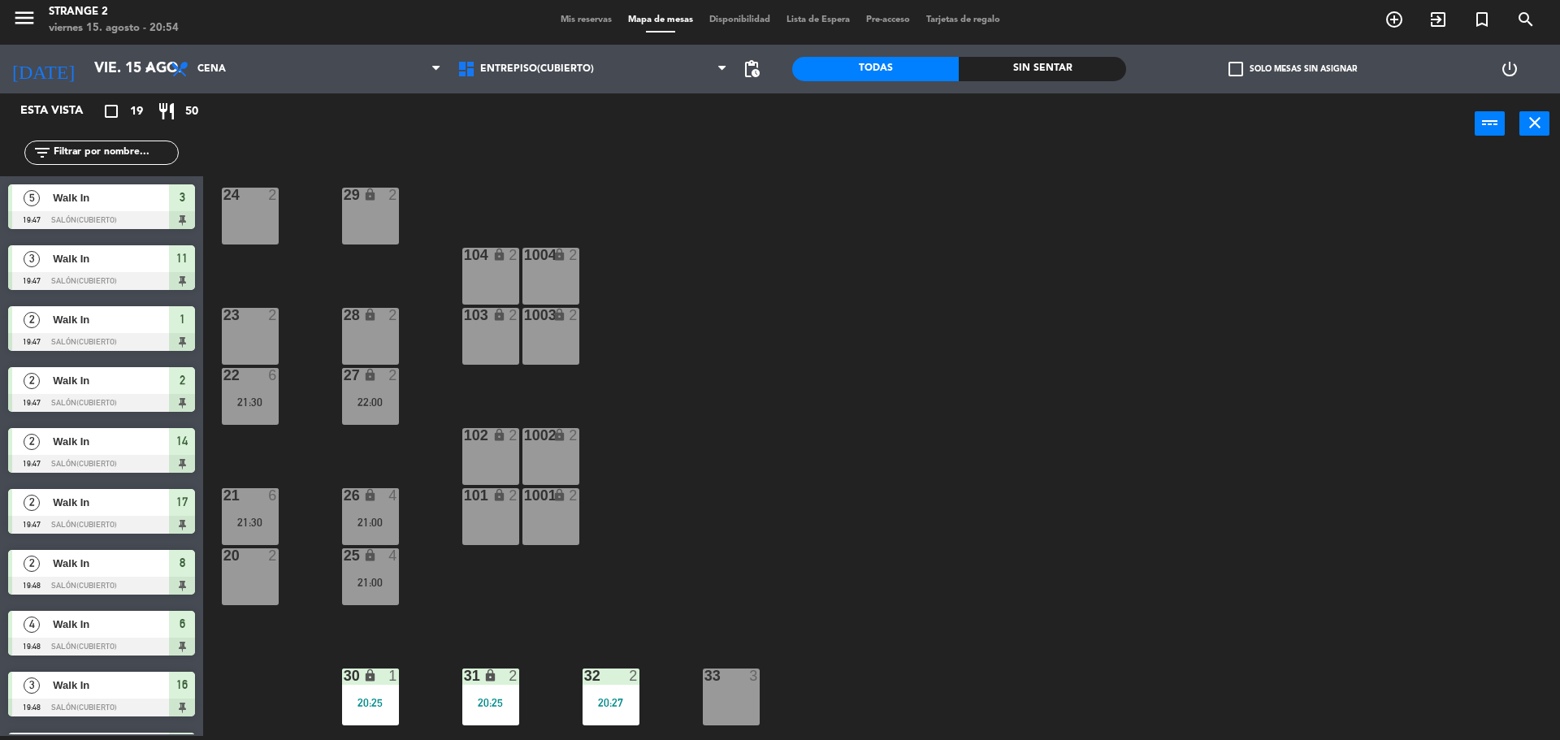
click at [726, 692] on div "33 3" at bounding box center [731, 697] width 57 height 57
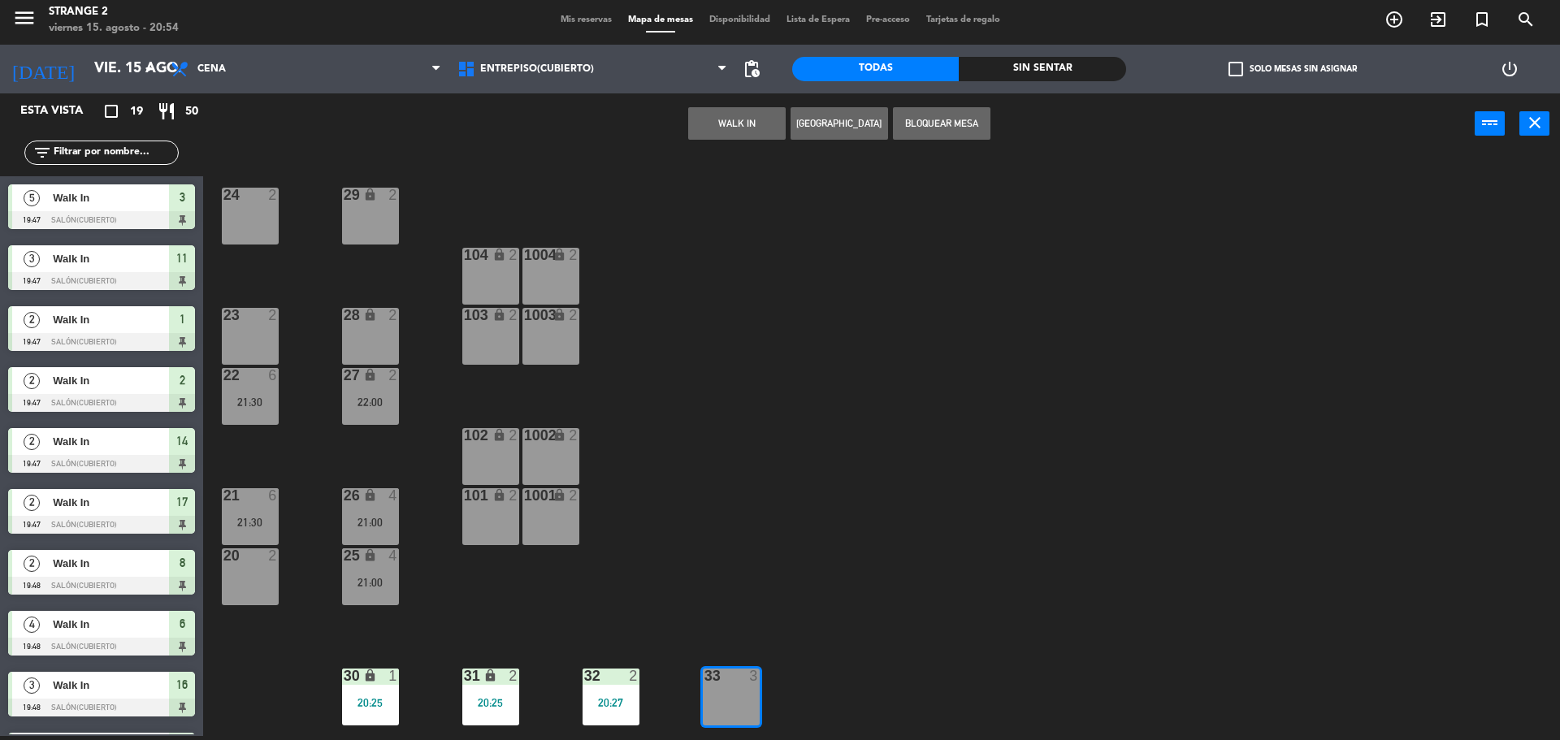
click at [723, 133] on button "WALK IN" at bounding box center [736, 123] width 97 height 32
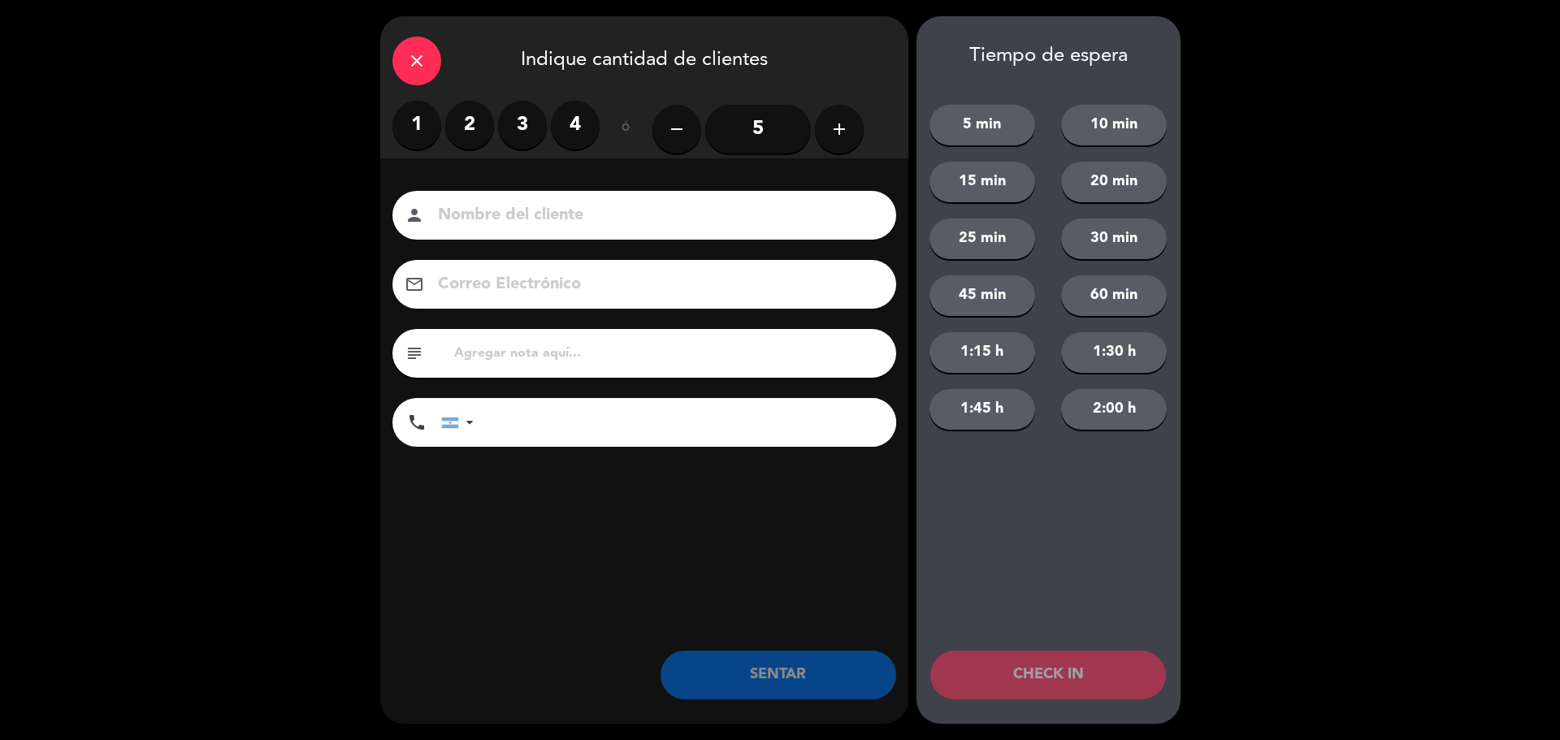
click at [464, 126] on label "2" at bounding box center [469, 125] width 49 height 49
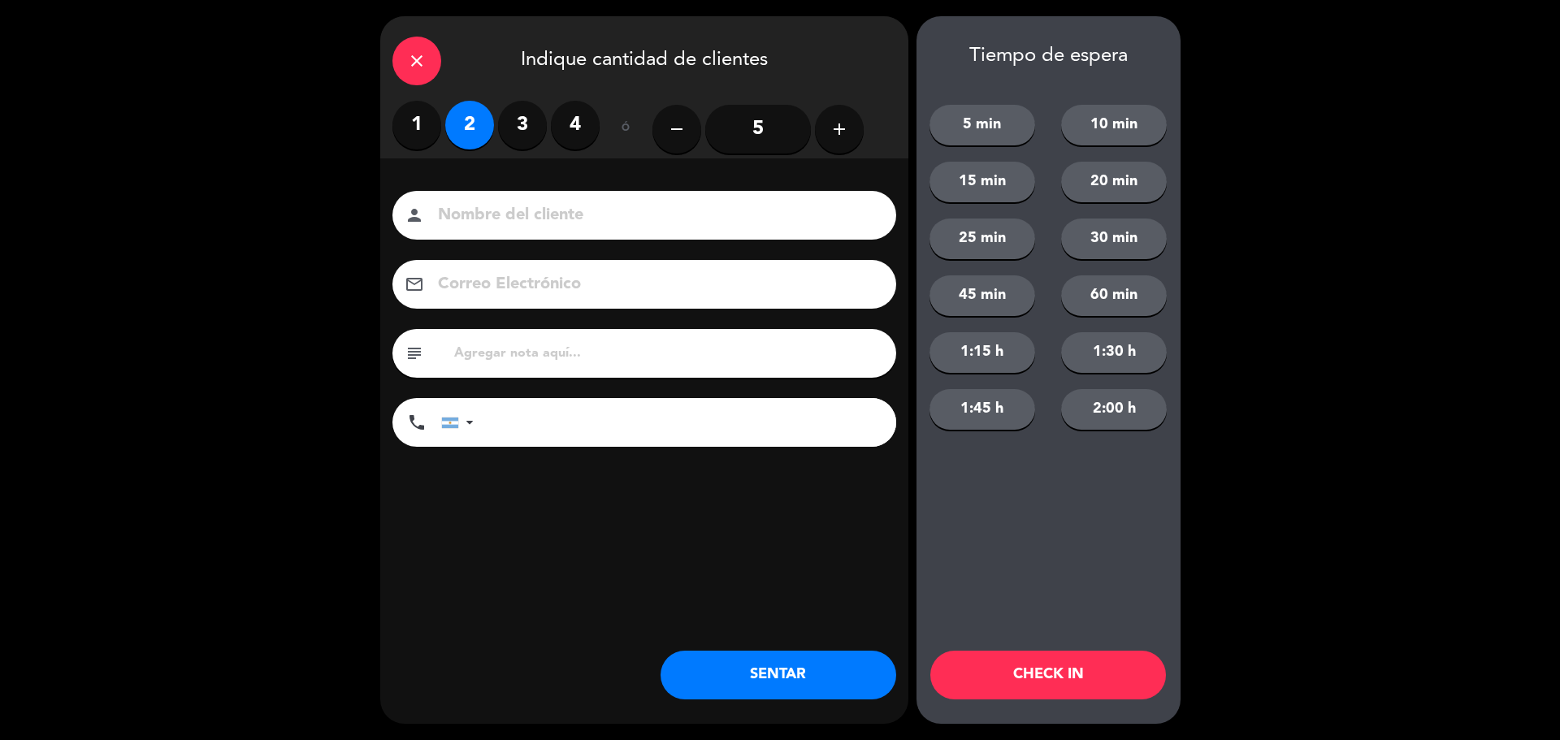
click at [778, 673] on button "SENTAR" at bounding box center [778, 675] width 236 height 49
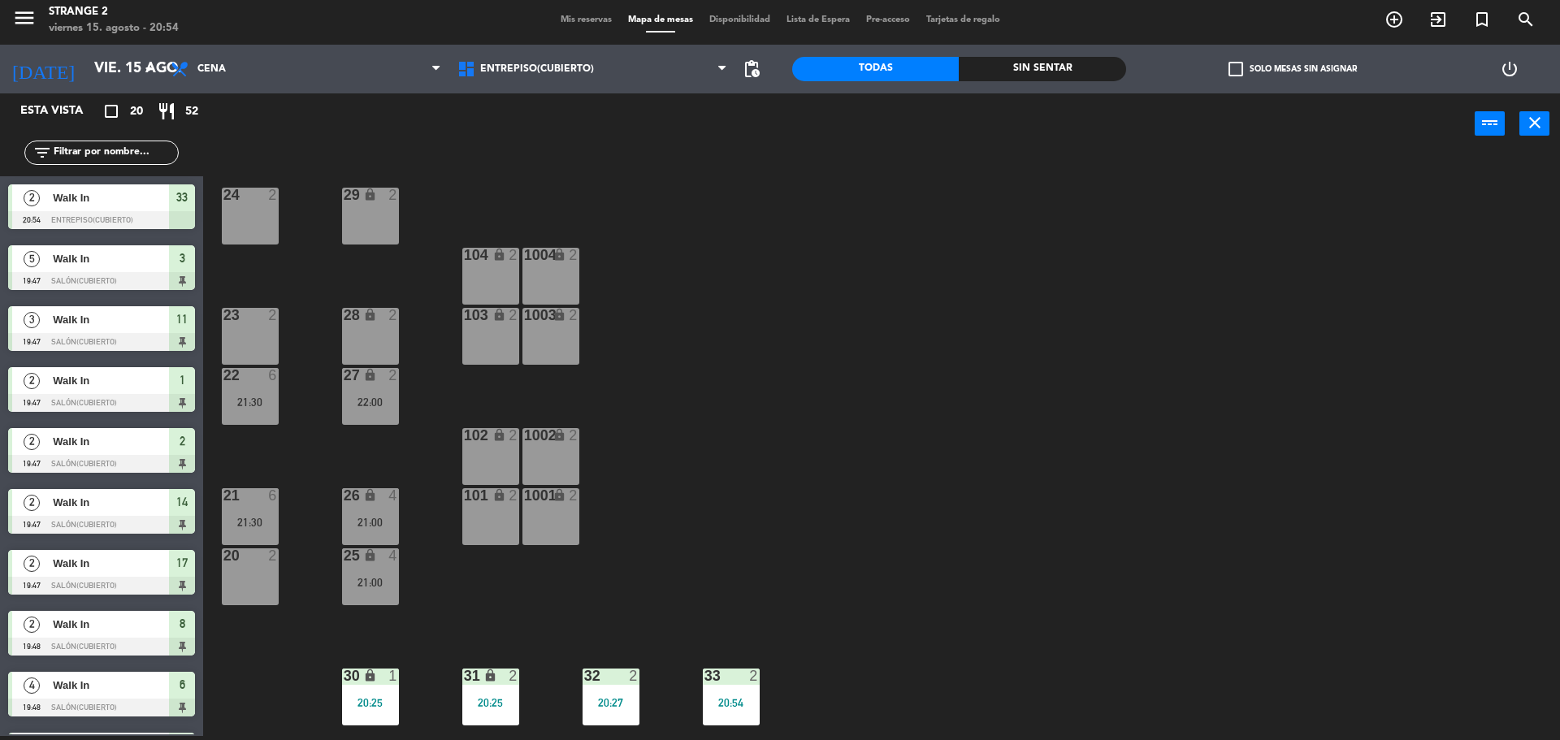
click at [260, 564] on div "20 2" at bounding box center [250, 556] width 57 height 16
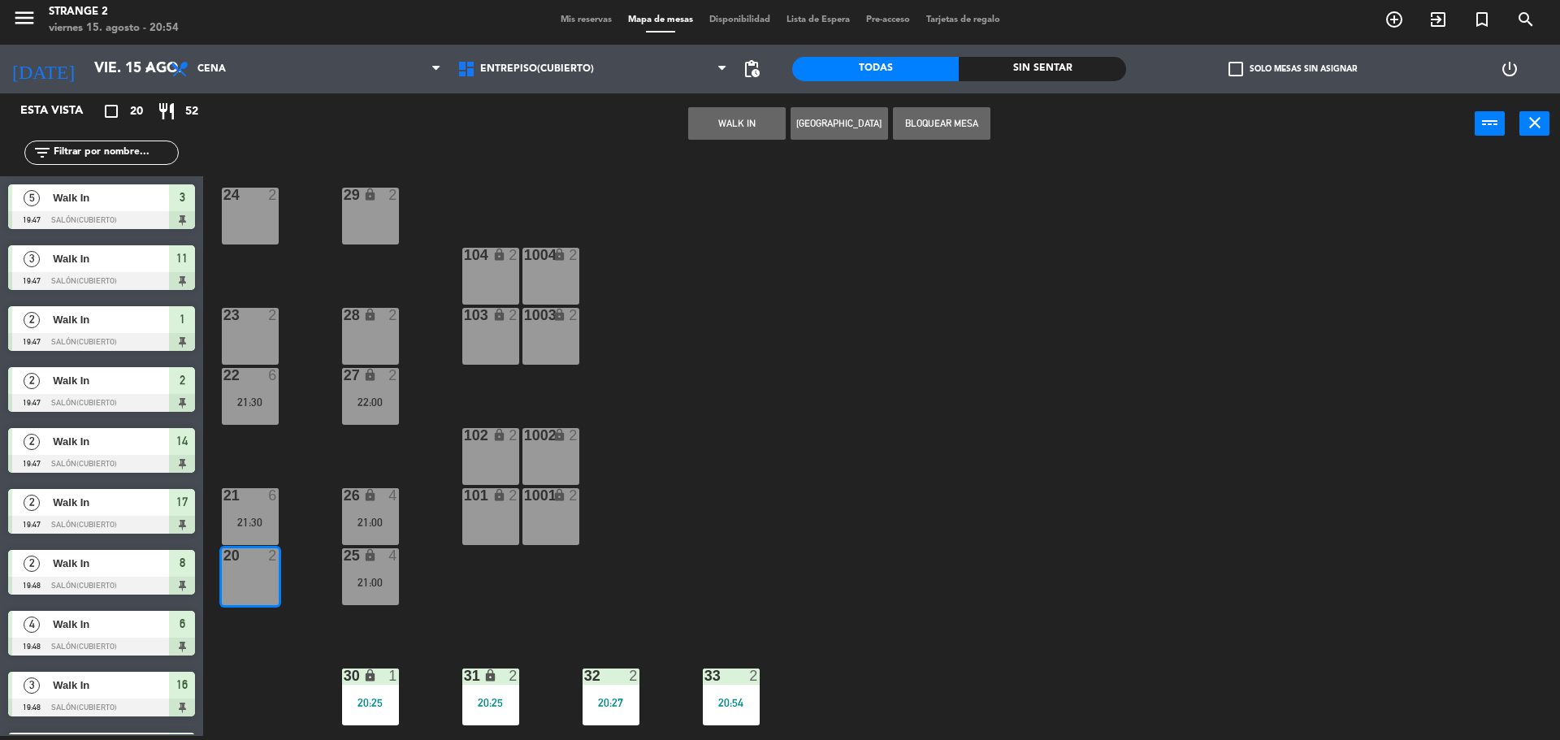
click at [724, 117] on button "WALK IN" at bounding box center [736, 123] width 97 height 32
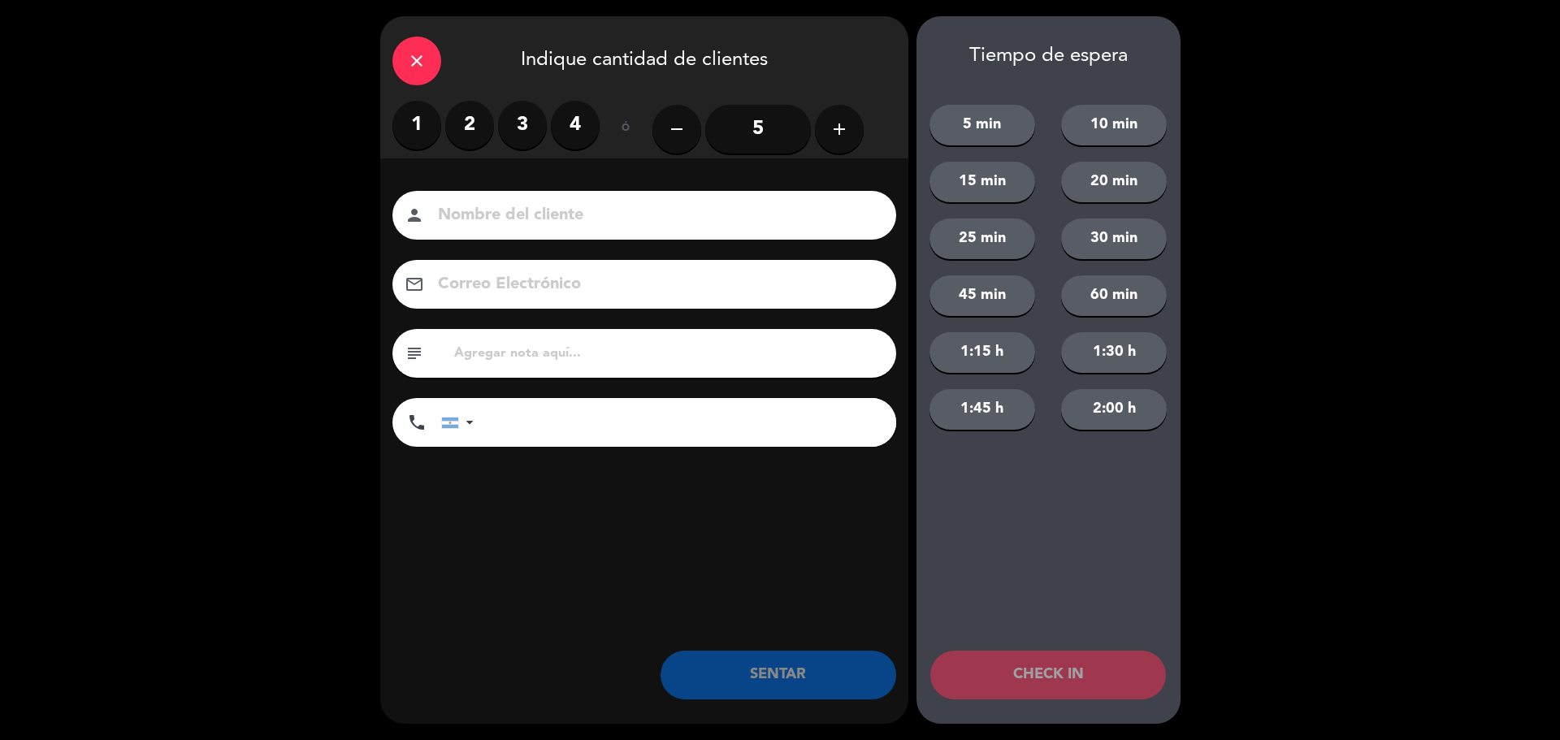
click at [445, 112] on div "1 2 3 4" at bounding box center [495, 125] width 207 height 49
click at [471, 123] on label "2" at bounding box center [469, 125] width 49 height 49
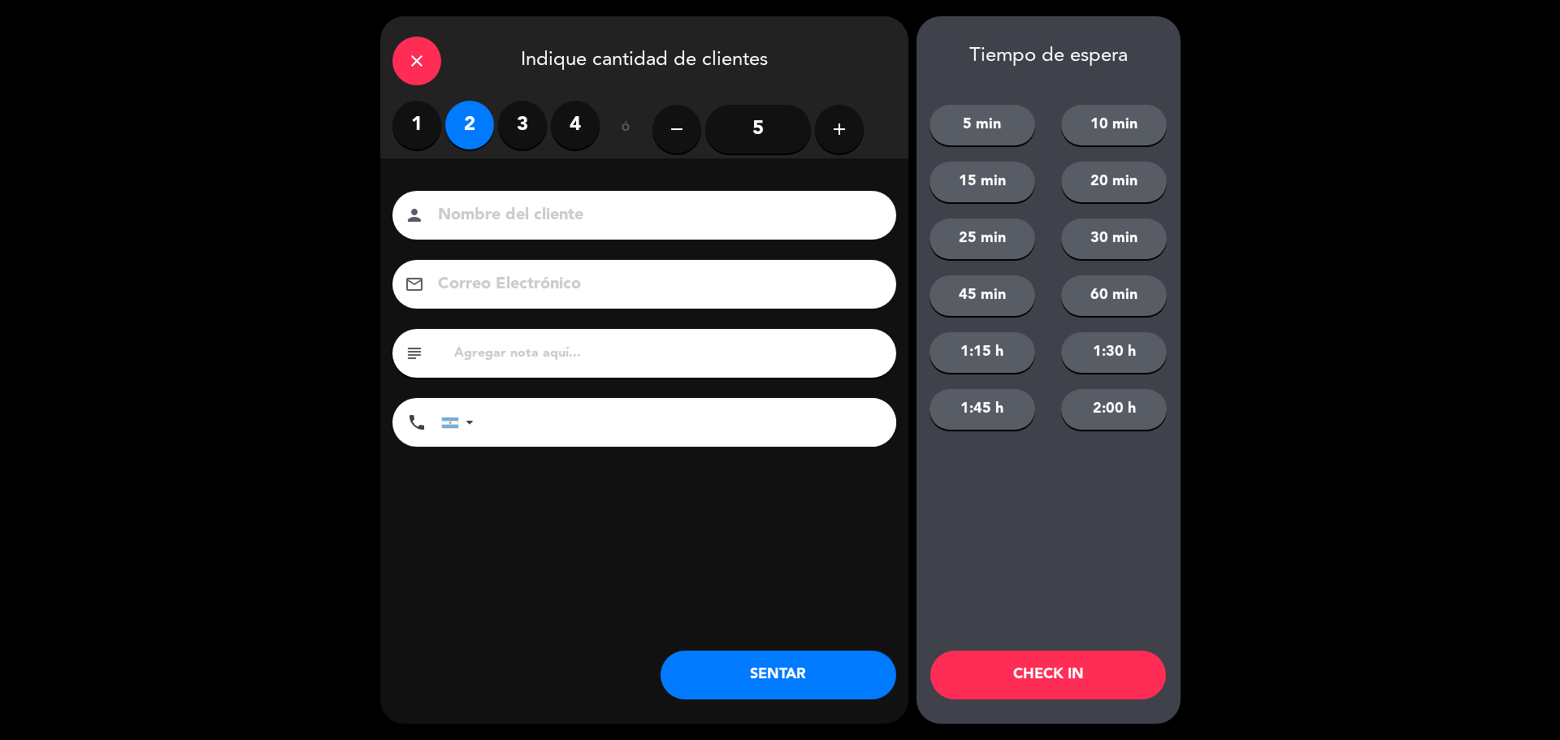
click at [776, 660] on button "SENTAR" at bounding box center [778, 675] width 236 height 49
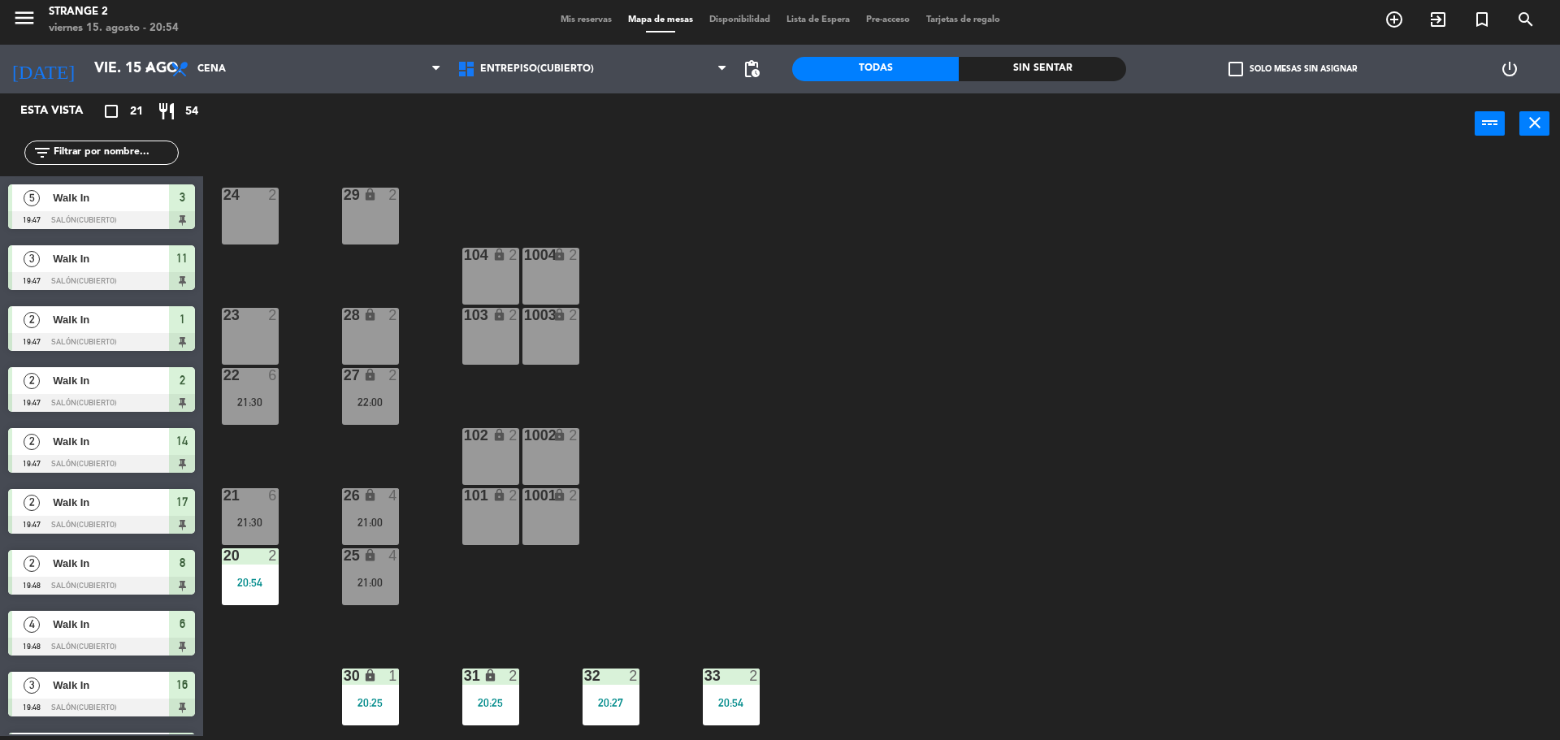
click at [491, 280] on div "104 lock 2" at bounding box center [490, 276] width 57 height 57
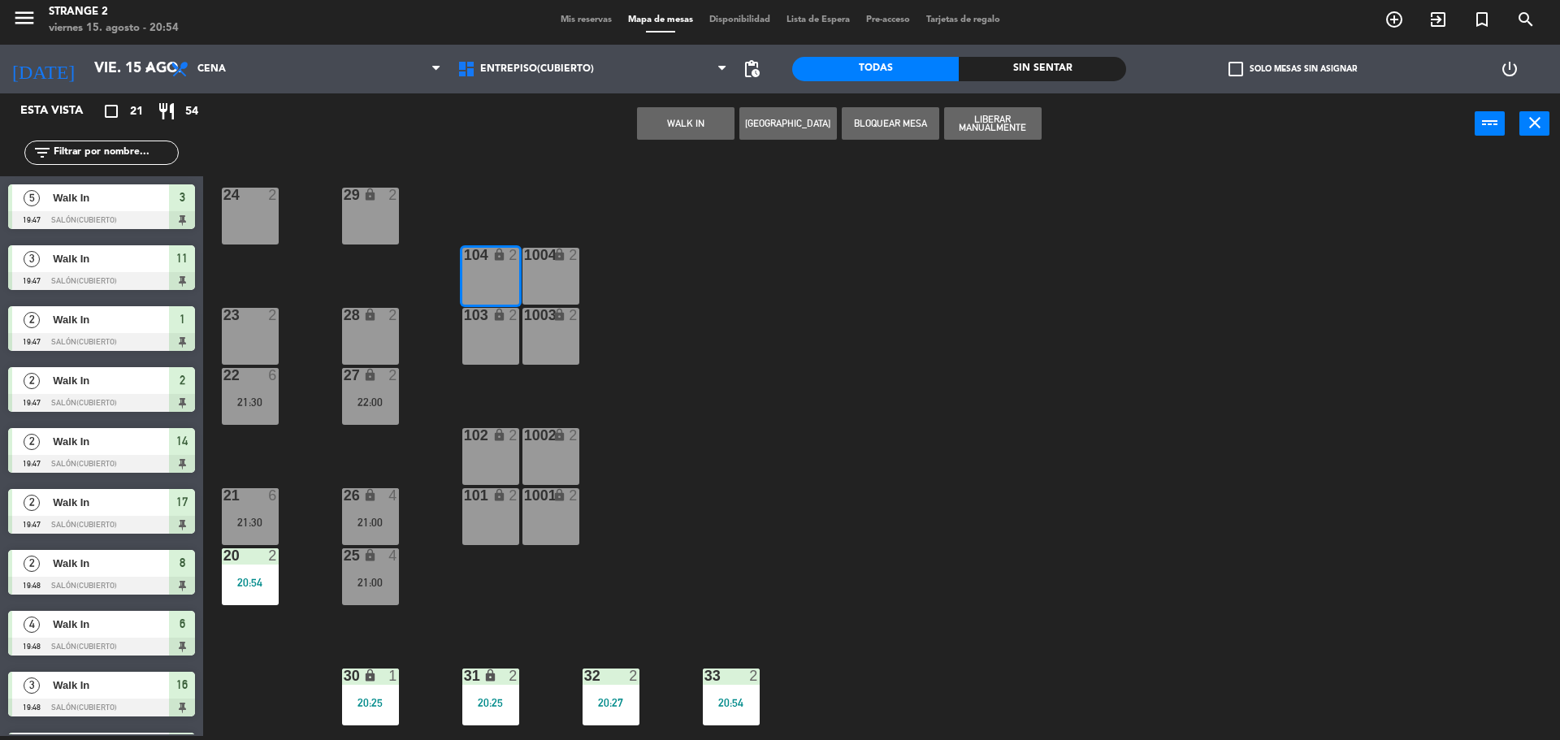
click at [547, 353] on div "1003 lock 2" at bounding box center [550, 336] width 57 height 57
click at [539, 293] on div "1004 lock 2" at bounding box center [550, 276] width 57 height 57
click at [496, 351] on div "103 lock 2" at bounding box center [490, 336] width 57 height 57
click at [487, 275] on div "104 lock 2" at bounding box center [490, 276] width 57 height 57
click at [543, 278] on div "1004 lock 2" at bounding box center [550, 276] width 57 height 57
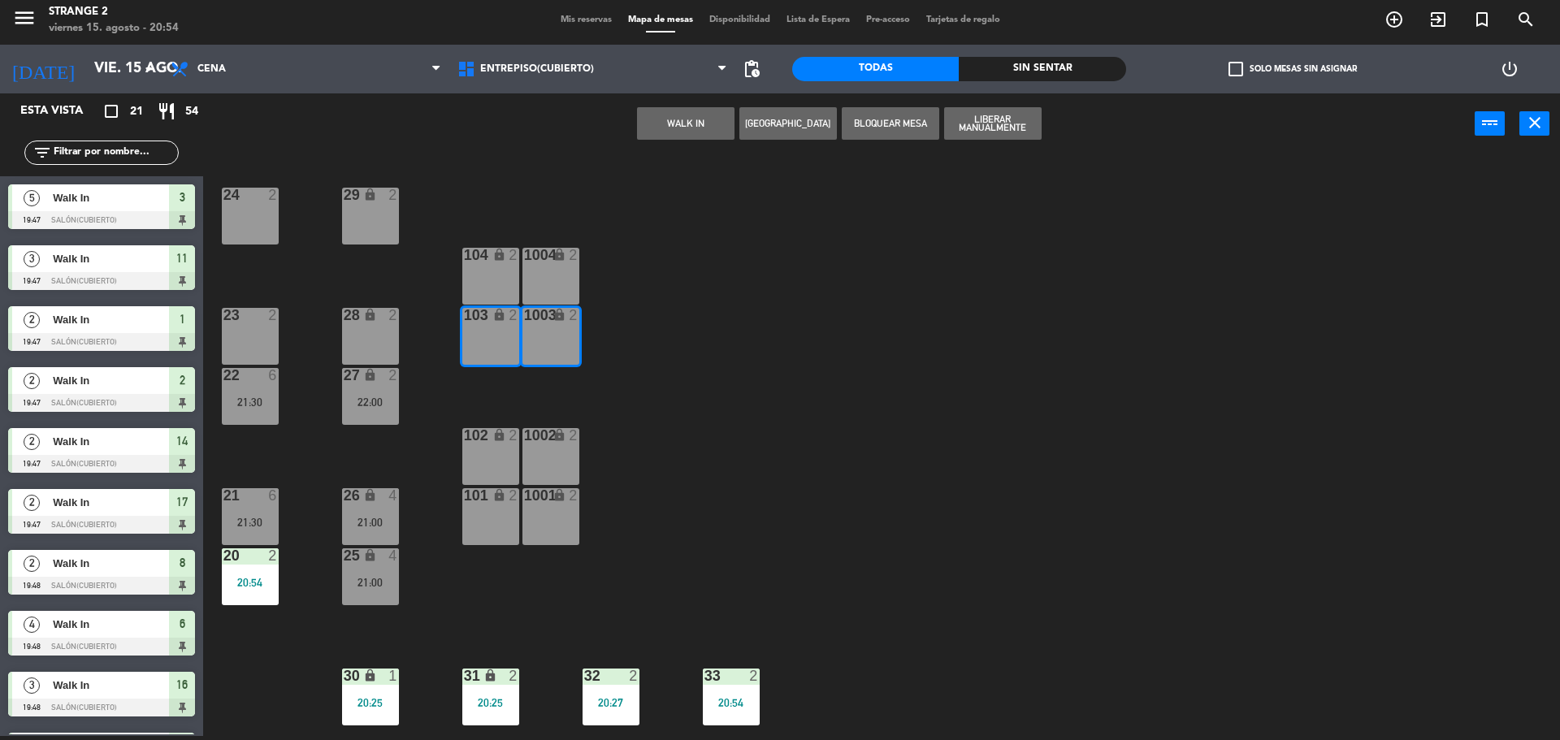
click at [681, 125] on button "WALK IN" at bounding box center [685, 123] width 97 height 32
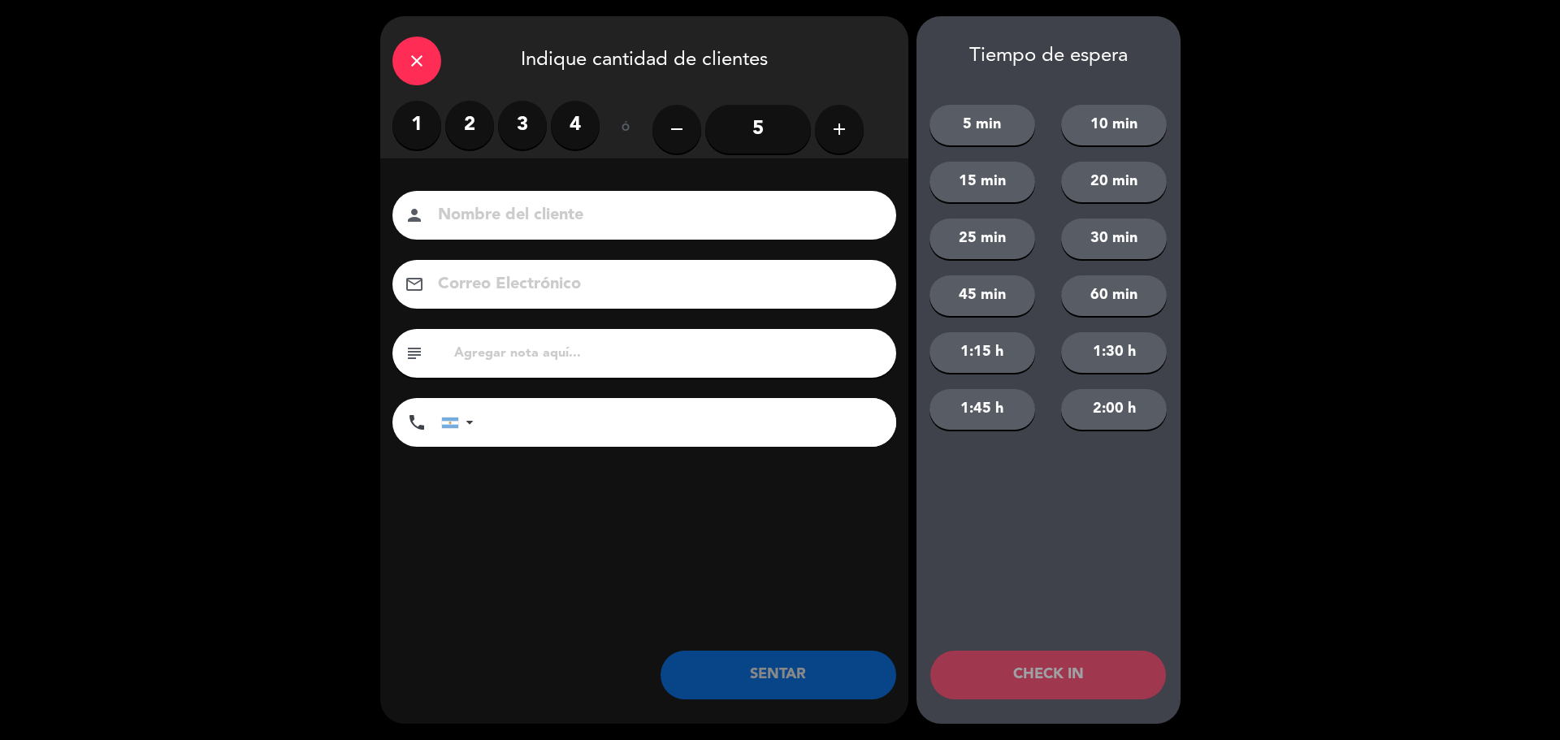
click at [526, 132] on label "3" at bounding box center [522, 125] width 49 height 49
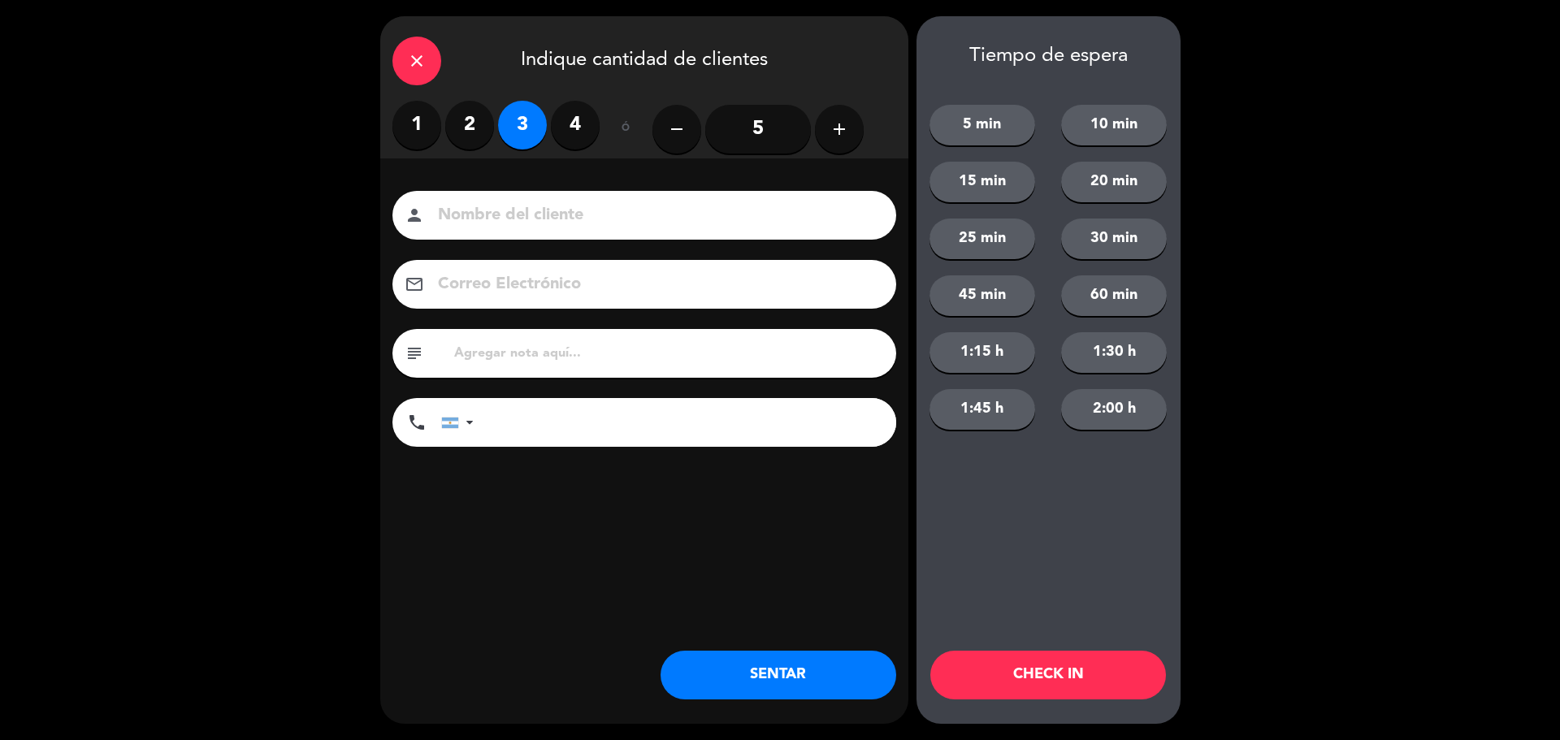
click at [782, 661] on button "SENTAR" at bounding box center [778, 675] width 236 height 49
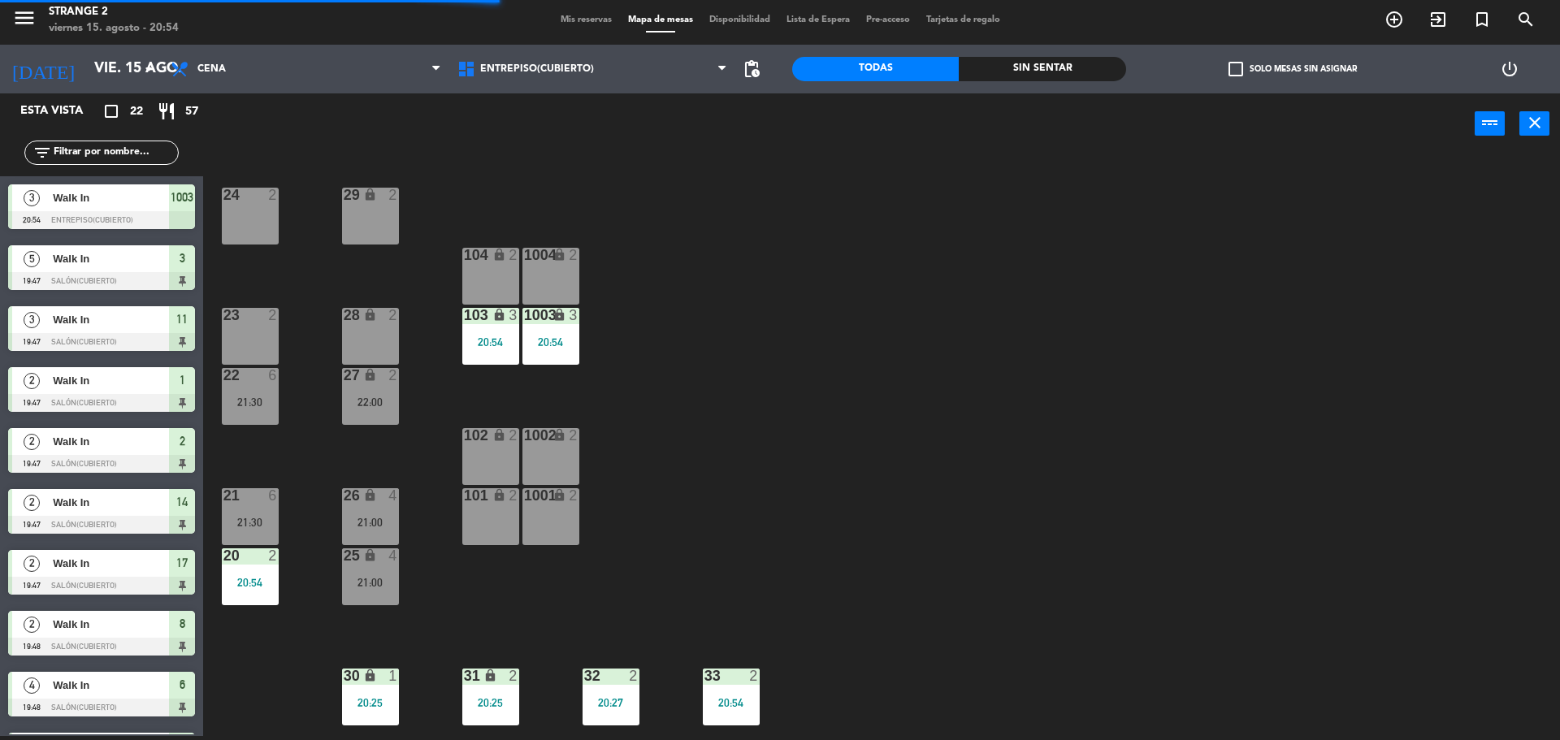
click at [375, 596] on div "25 lock 4 21:00" at bounding box center [370, 576] width 57 height 57
click at [646, 621] on div "24 2 29 lock 2 104 lock 2 1004 lock 2 23 2 28 lock 2 103 lock 3 20:54 1003 lock…" at bounding box center [889, 449] width 1341 height 582
click at [366, 401] on div "22:00" at bounding box center [370, 401] width 57 height 11
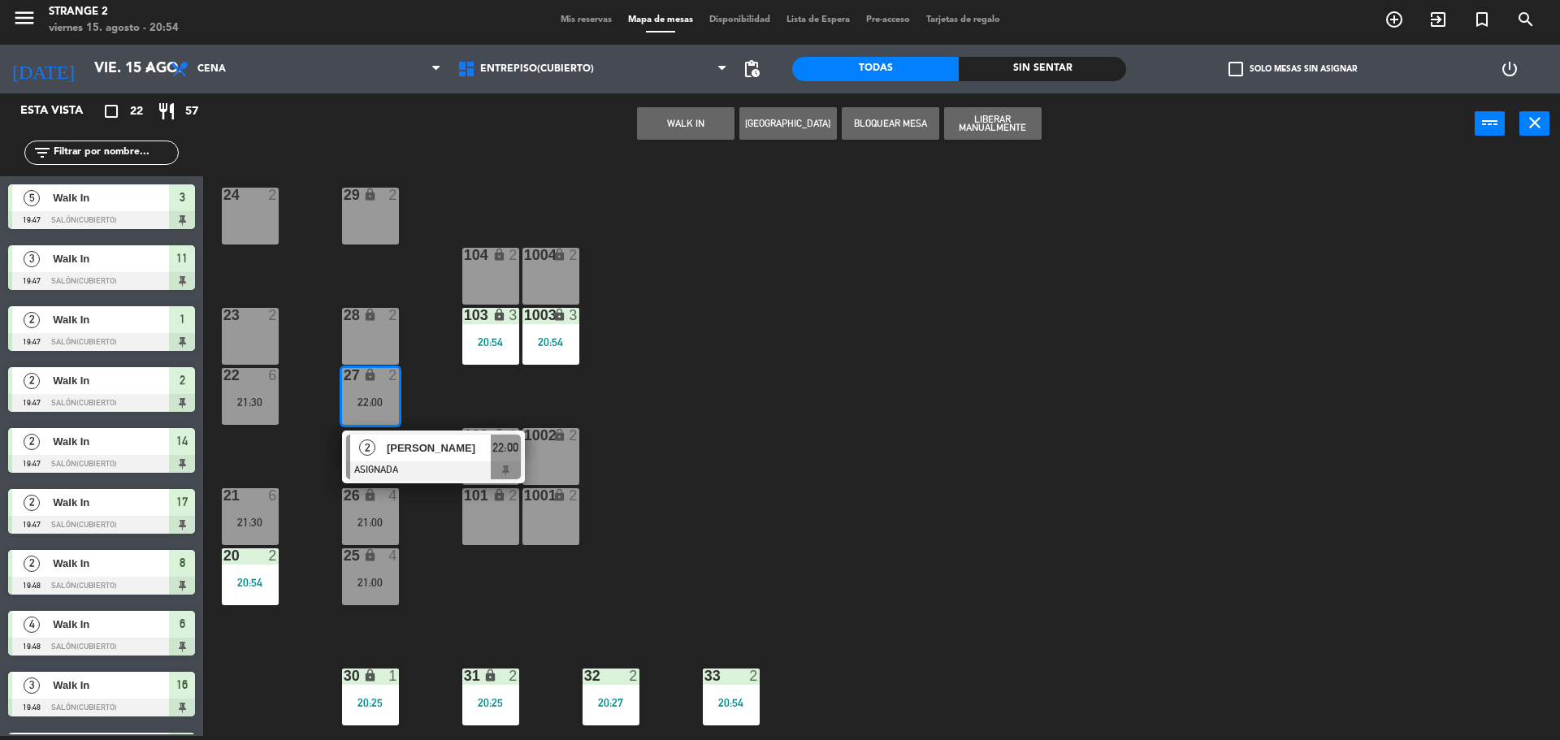
click at [474, 617] on div "24 2 29 lock 2 104 lock 2 1004 lock 2 23 2 28 lock 2 103 lock 3 20:54 1003 lock…" at bounding box center [889, 449] width 1341 height 582
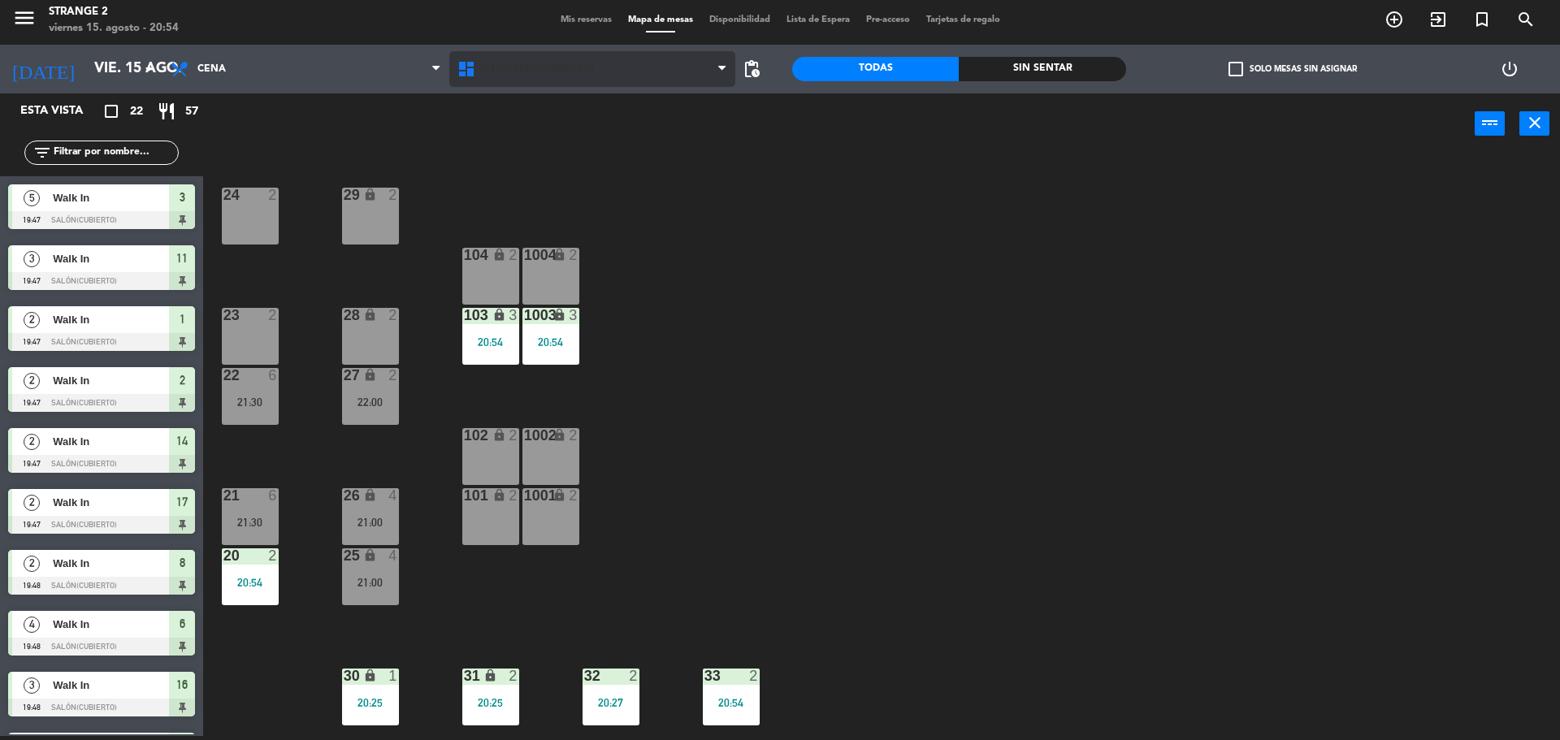
click at [526, 69] on span "Entrepiso(Cubierto)" at bounding box center [537, 68] width 114 height 11
click at [253, 234] on div "24 2" at bounding box center [250, 216] width 57 height 57
click at [263, 274] on div "24 2 29 lock 2 104 lock 2 1004 lock 2 23 2 28 lock 2 103 lock 3 20:54 1003 lock…" at bounding box center [889, 449] width 1341 height 582
click at [239, 330] on div "23 2" at bounding box center [250, 336] width 57 height 57
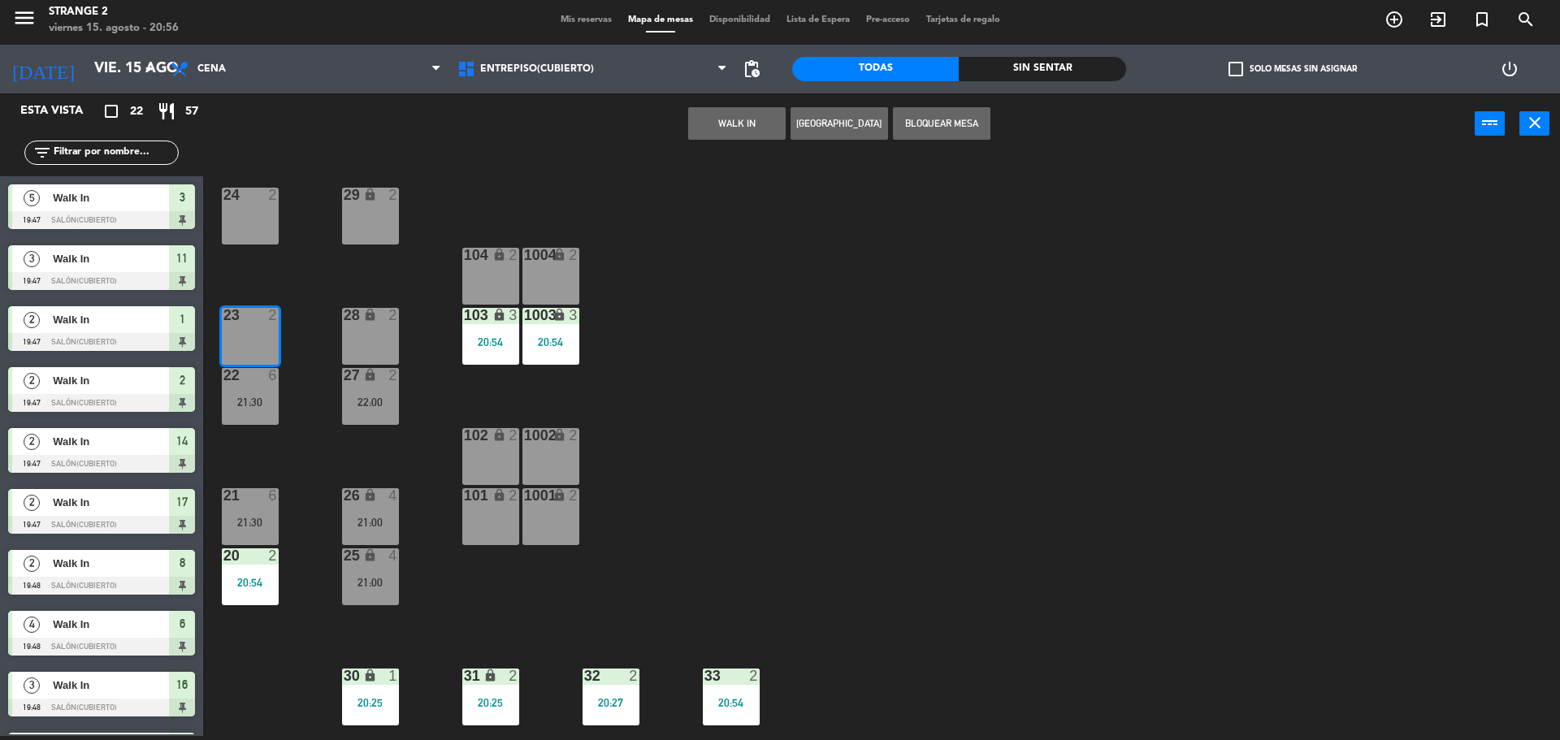
click at [699, 122] on button "WALK IN" at bounding box center [736, 123] width 97 height 32
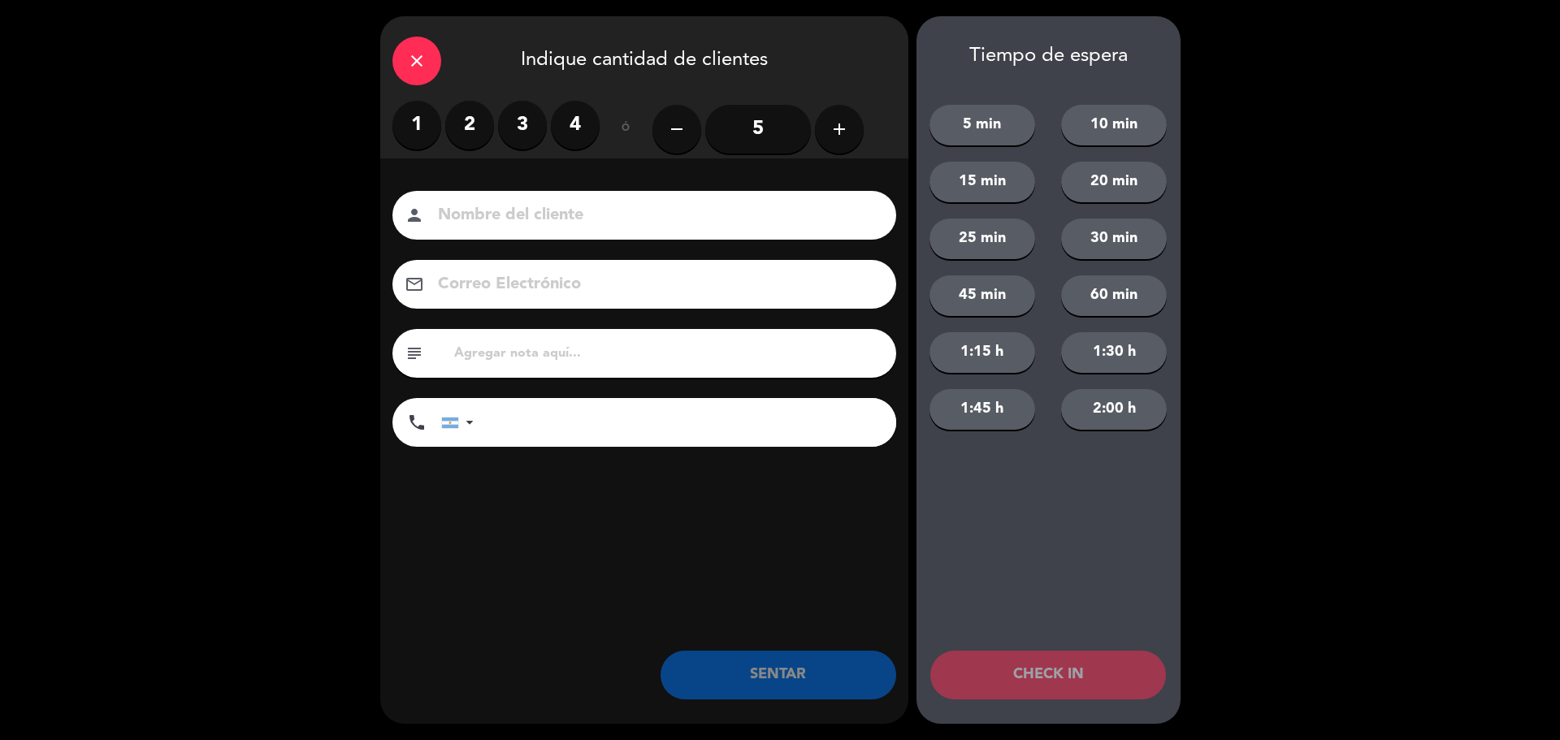
click at [461, 134] on label "2" at bounding box center [469, 125] width 49 height 49
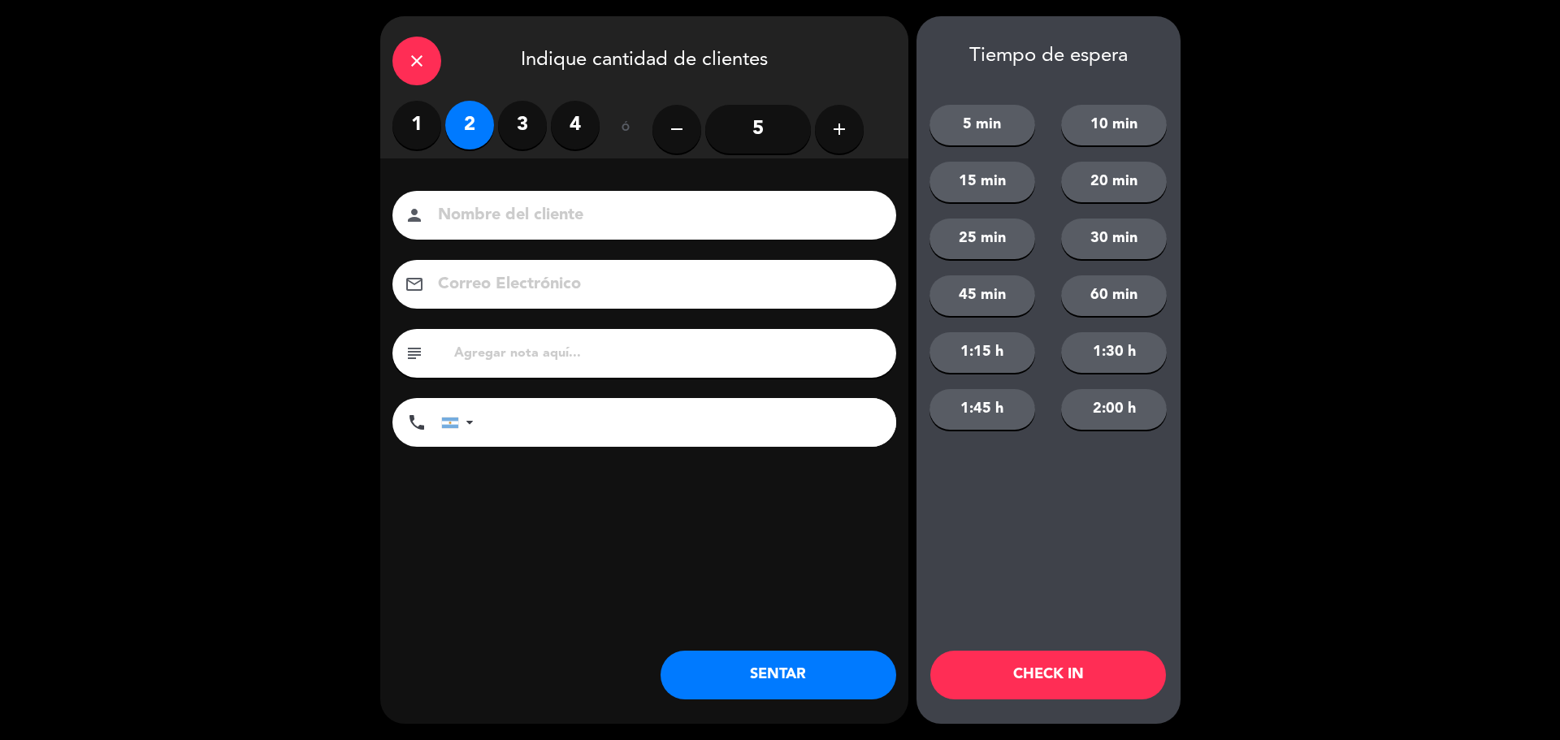
click at [816, 660] on button "SENTAR" at bounding box center [778, 675] width 236 height 49
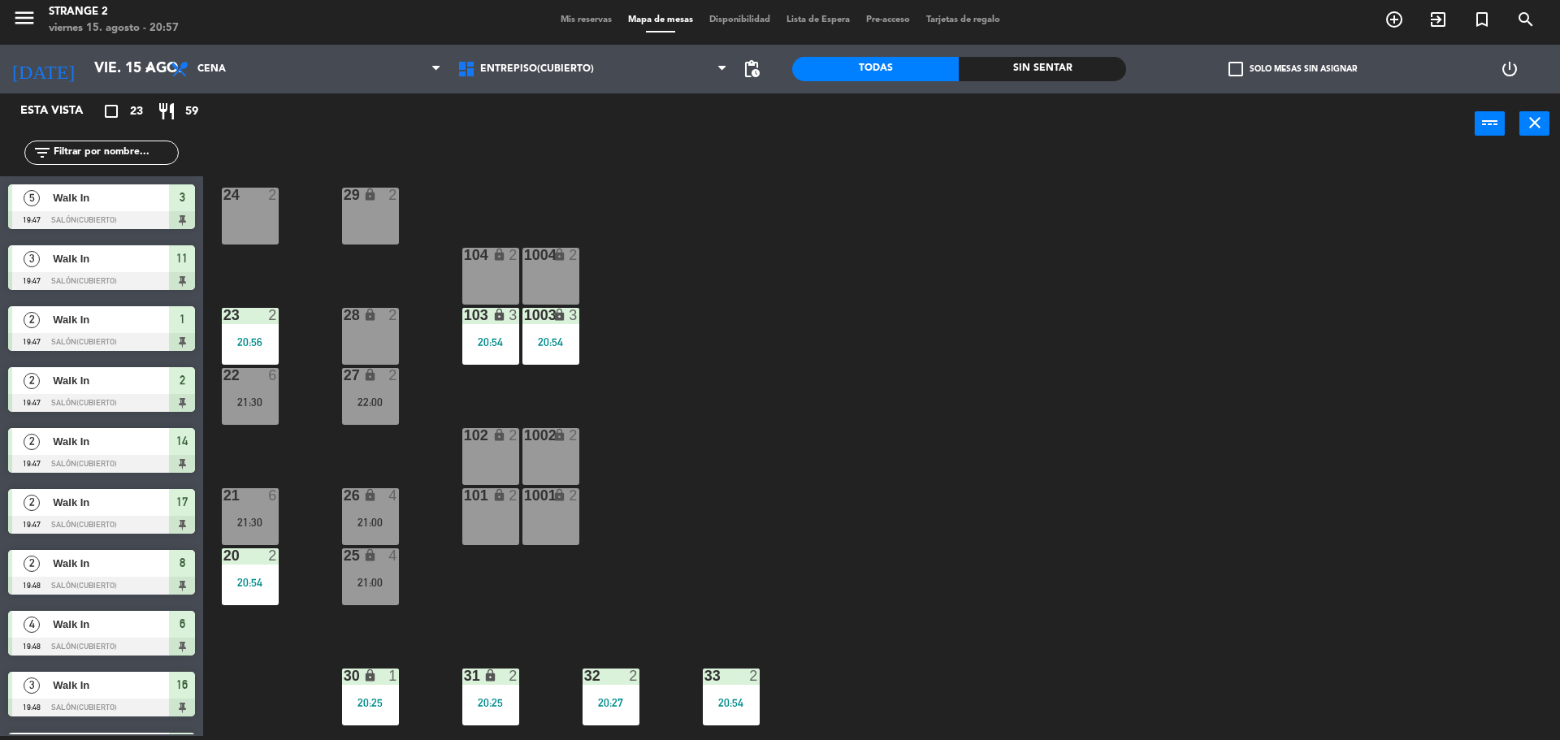
click at [267, 335] on div "23 2 20:56" at bounding box center [250, 336] width 57 height 57
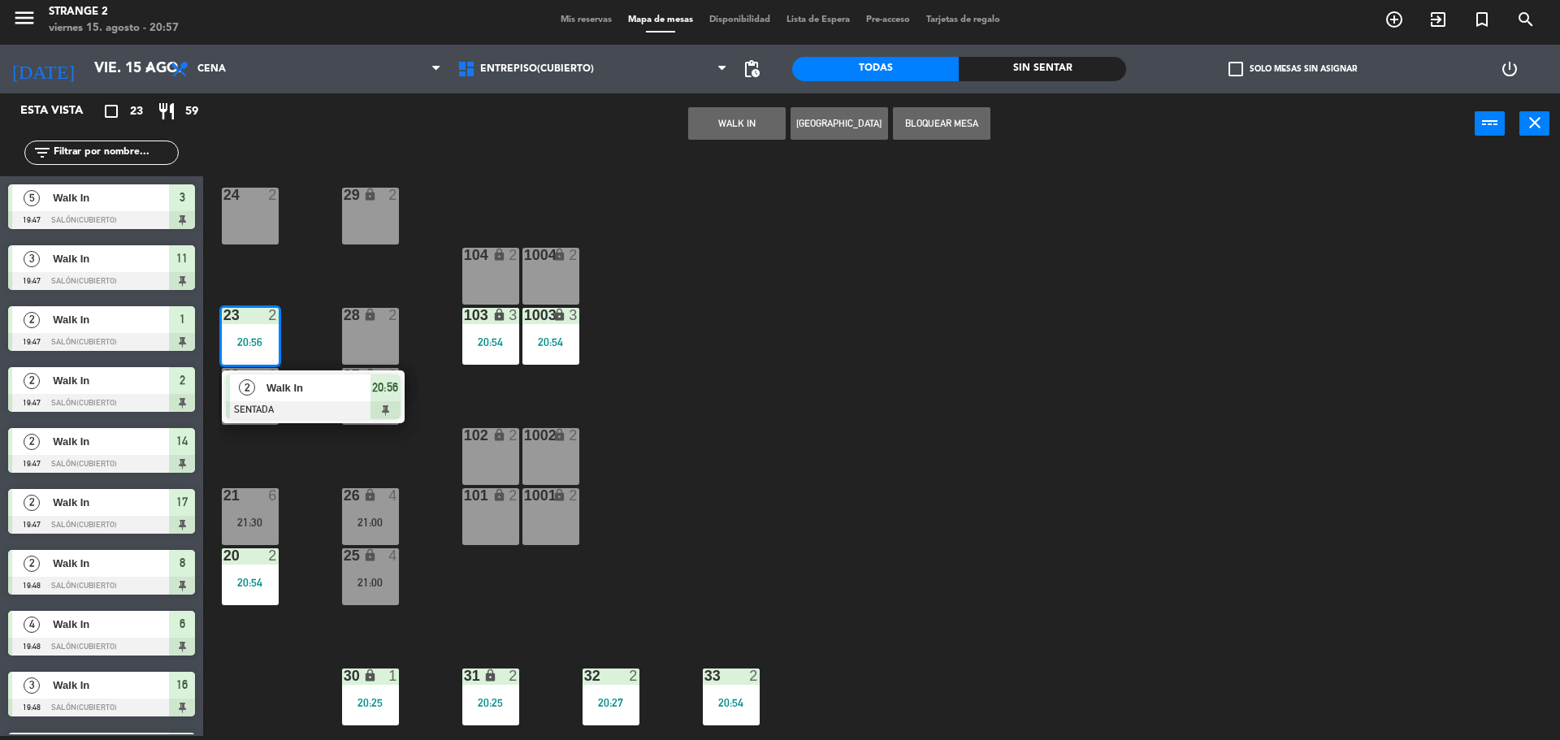
click at [316, 392] on span "Walk In" at bounding box center [318, 387] width 104 height 17
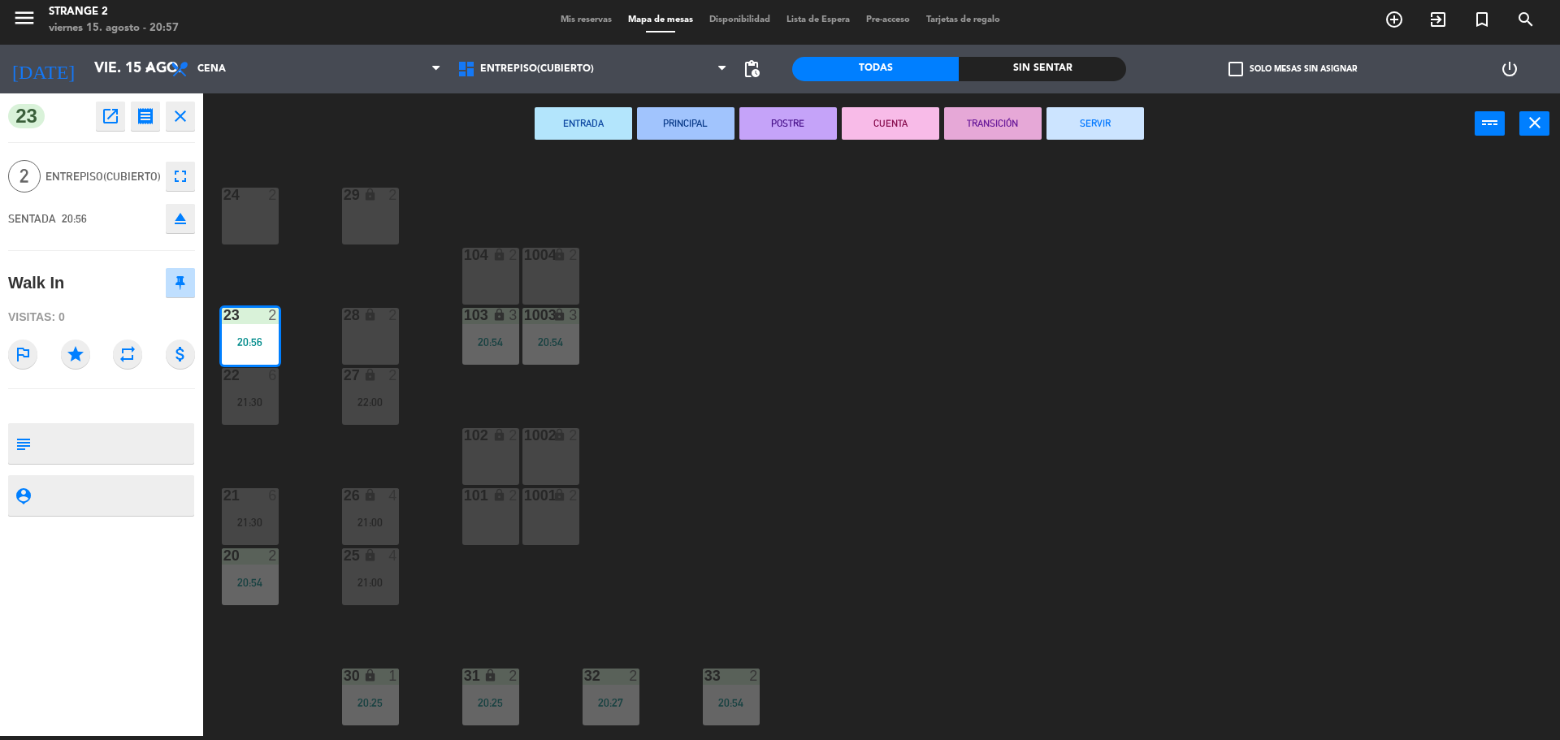
click at [184, 219] on icon "eject" at bounding box center [180, 218] width 19 height 19
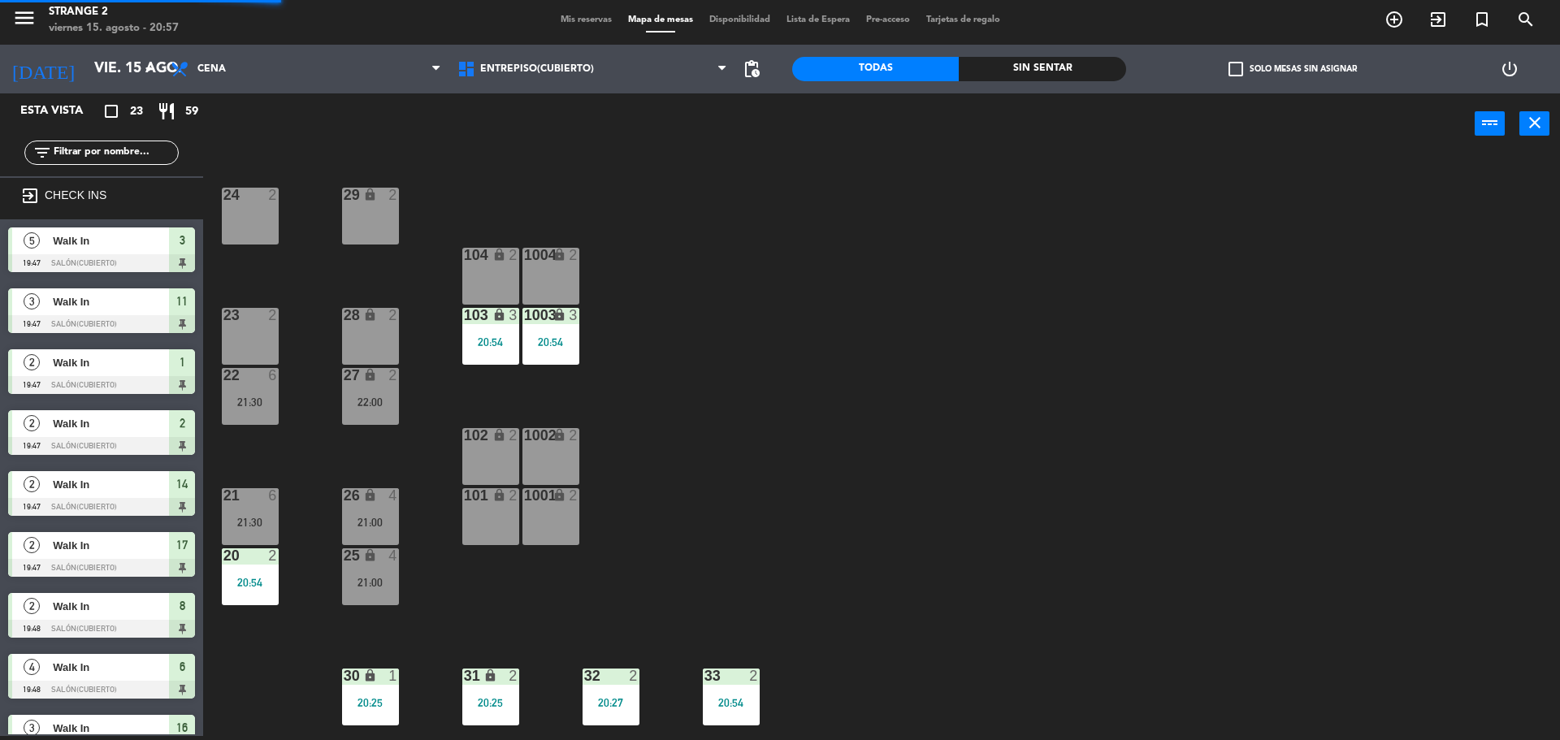
scroll to position [269, 0]
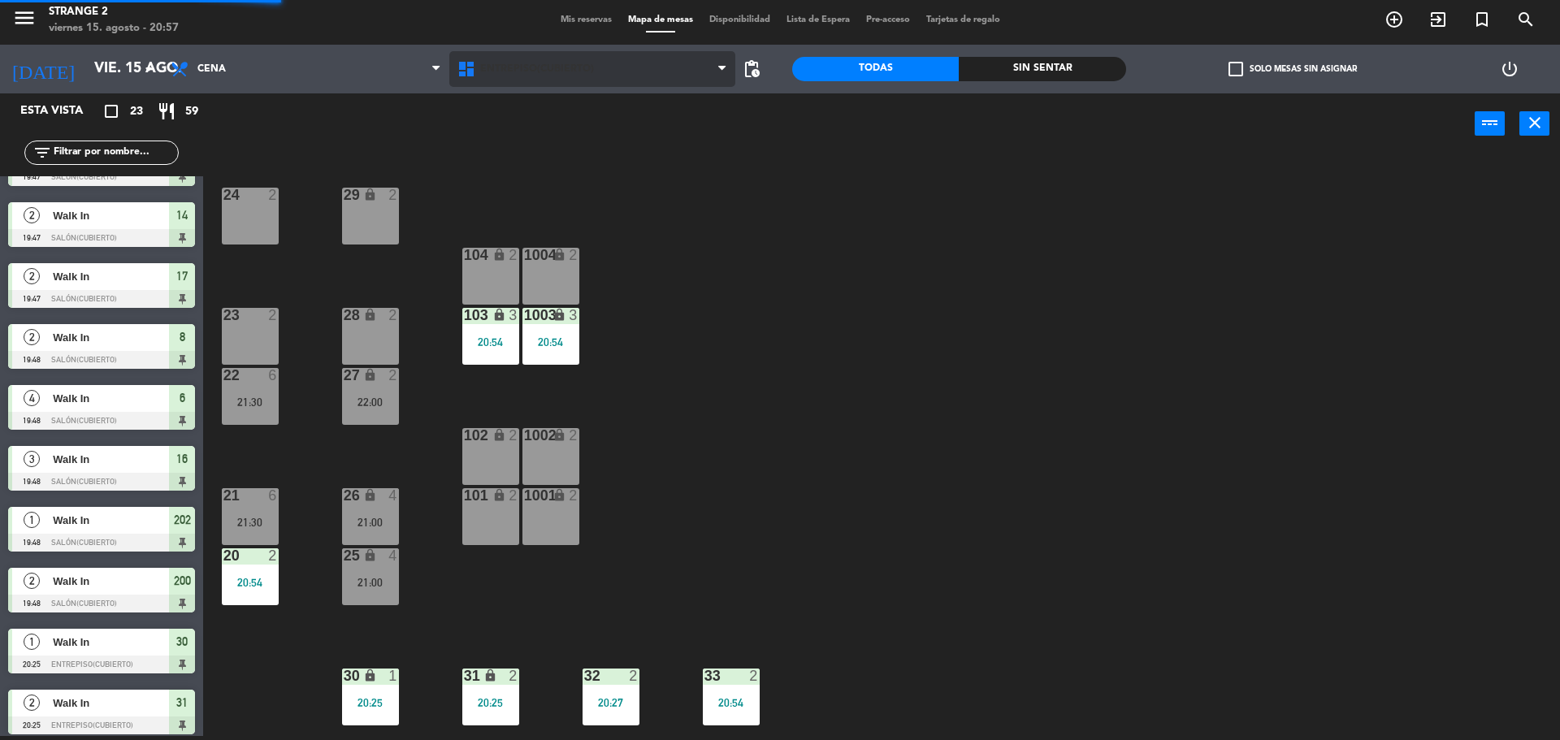
click at [539, 71] on span "Entrepiso(Cubierto)" at bounding box center [537, 68] width 114 height 11
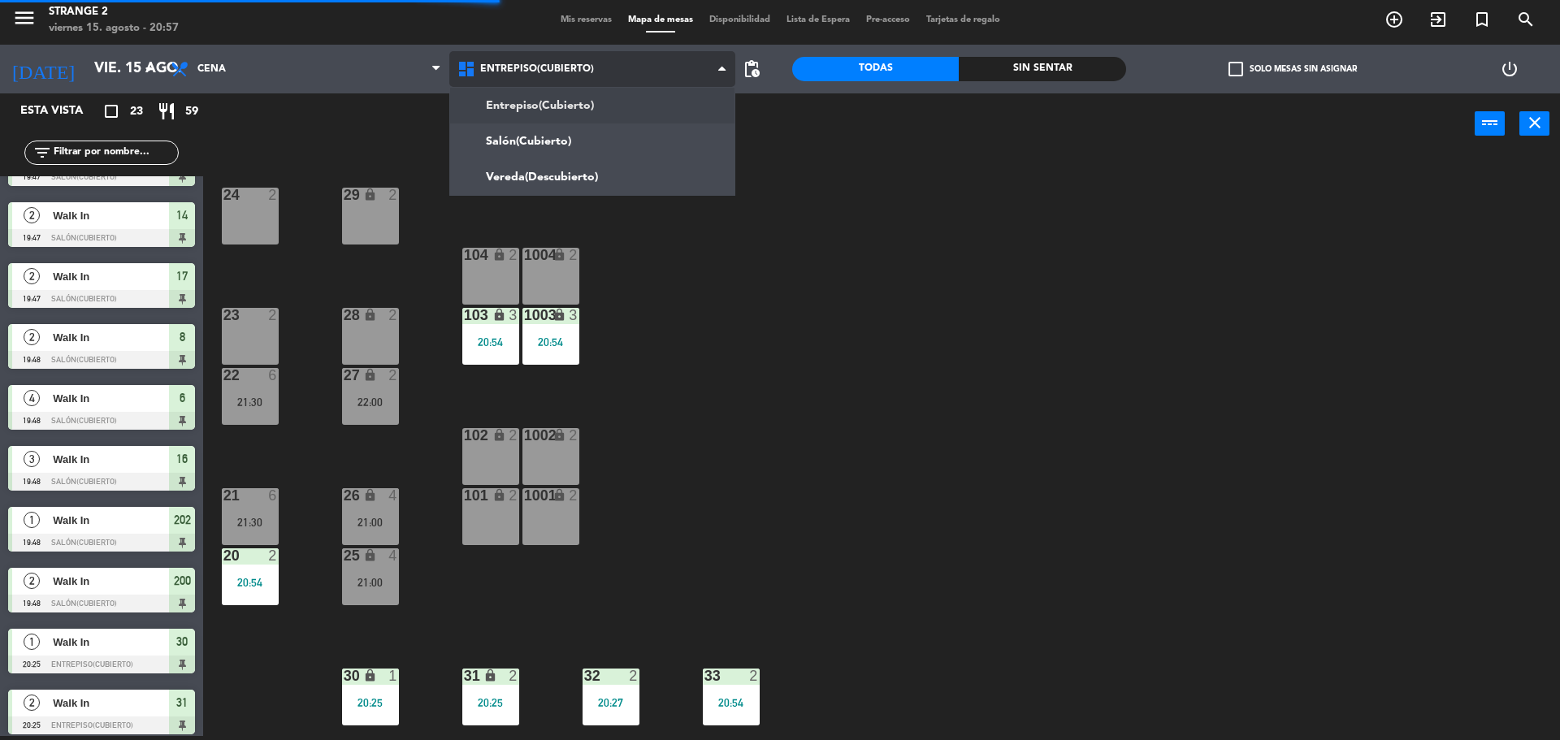
click at [532, 145] on ng-component "menu Strange 2 viernes 15. agosto - 20:57 Mis reservas Mapa de mesas Disponibil…" at bounding box center [780, 368] width 1560 height 744
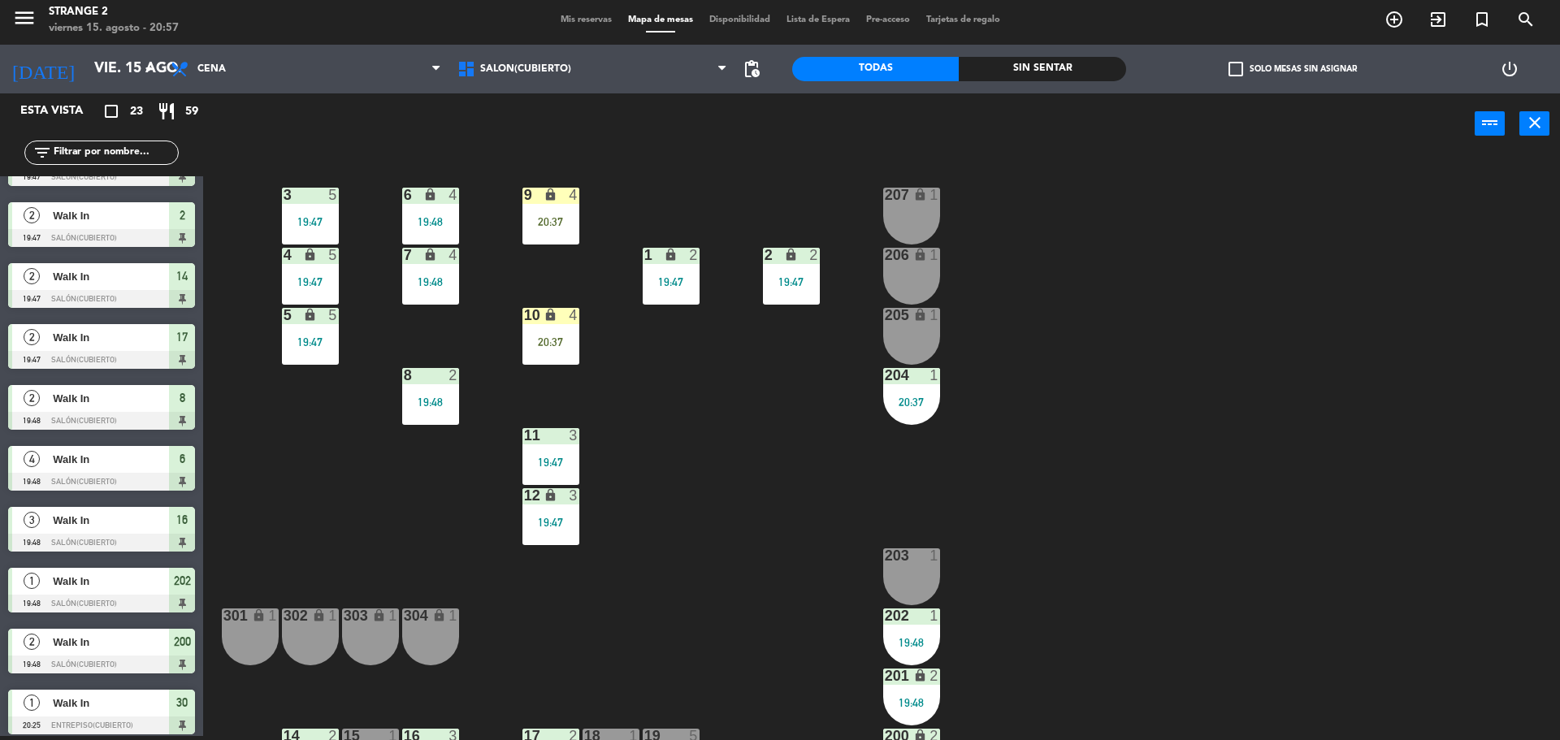
click at [573, 335] on div "10 lock 4 20:37" at bounding box center [550, 336] width 57 height 57
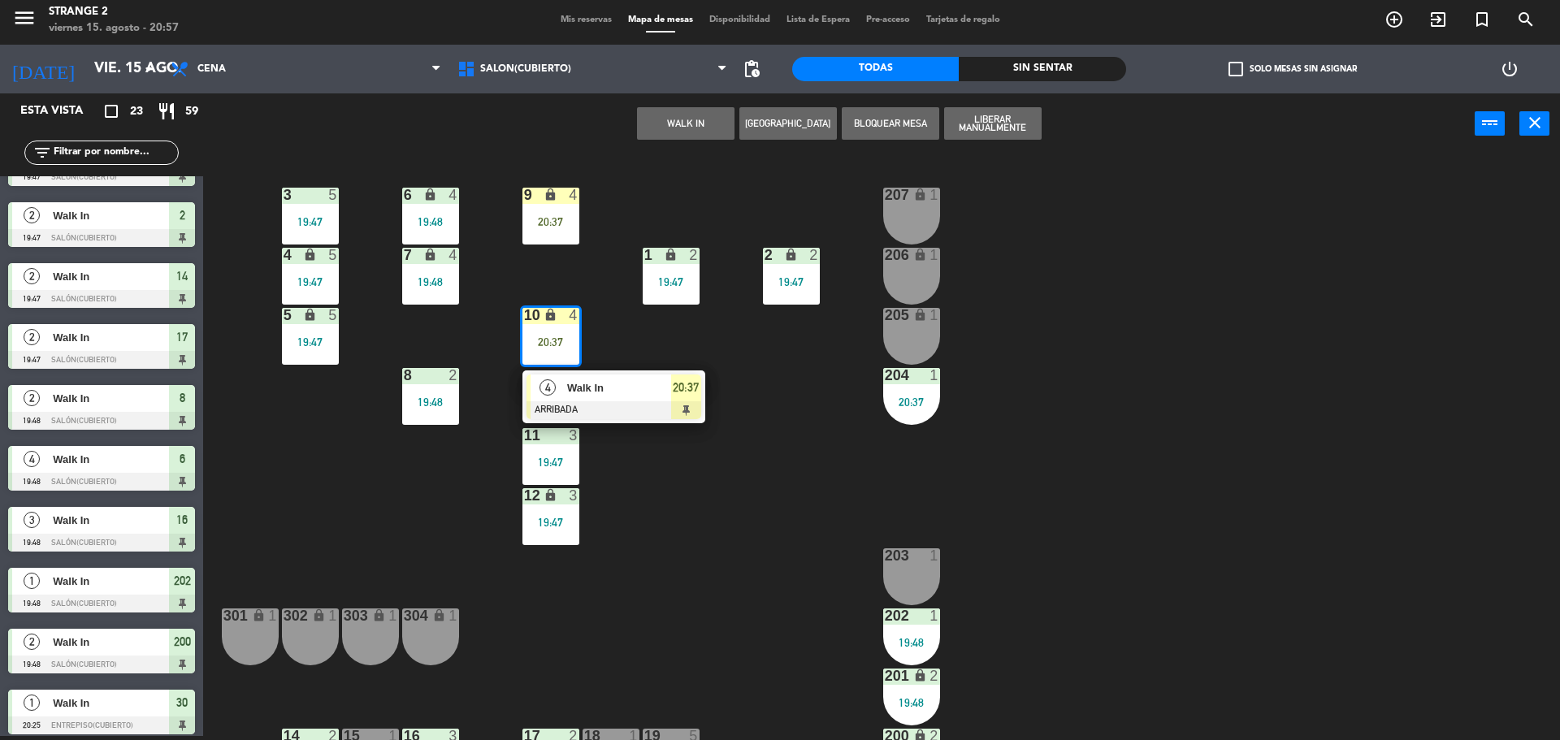
click at [633, 401] on div at bounding box center [613, 410] width 175 height 18
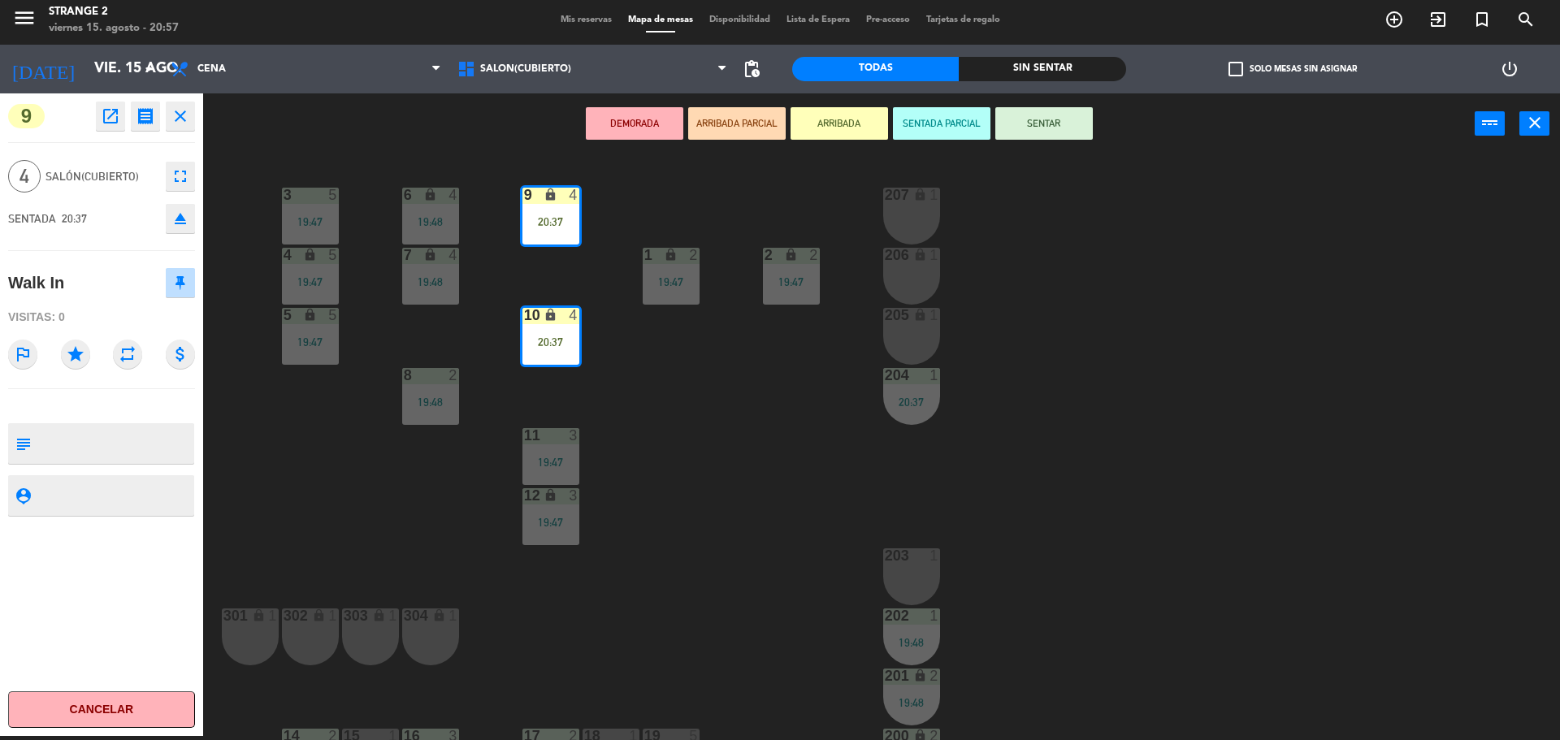
click at [1050, 131] on button "SENTAR" at bounding box center [1043, 123] width 97 height 32
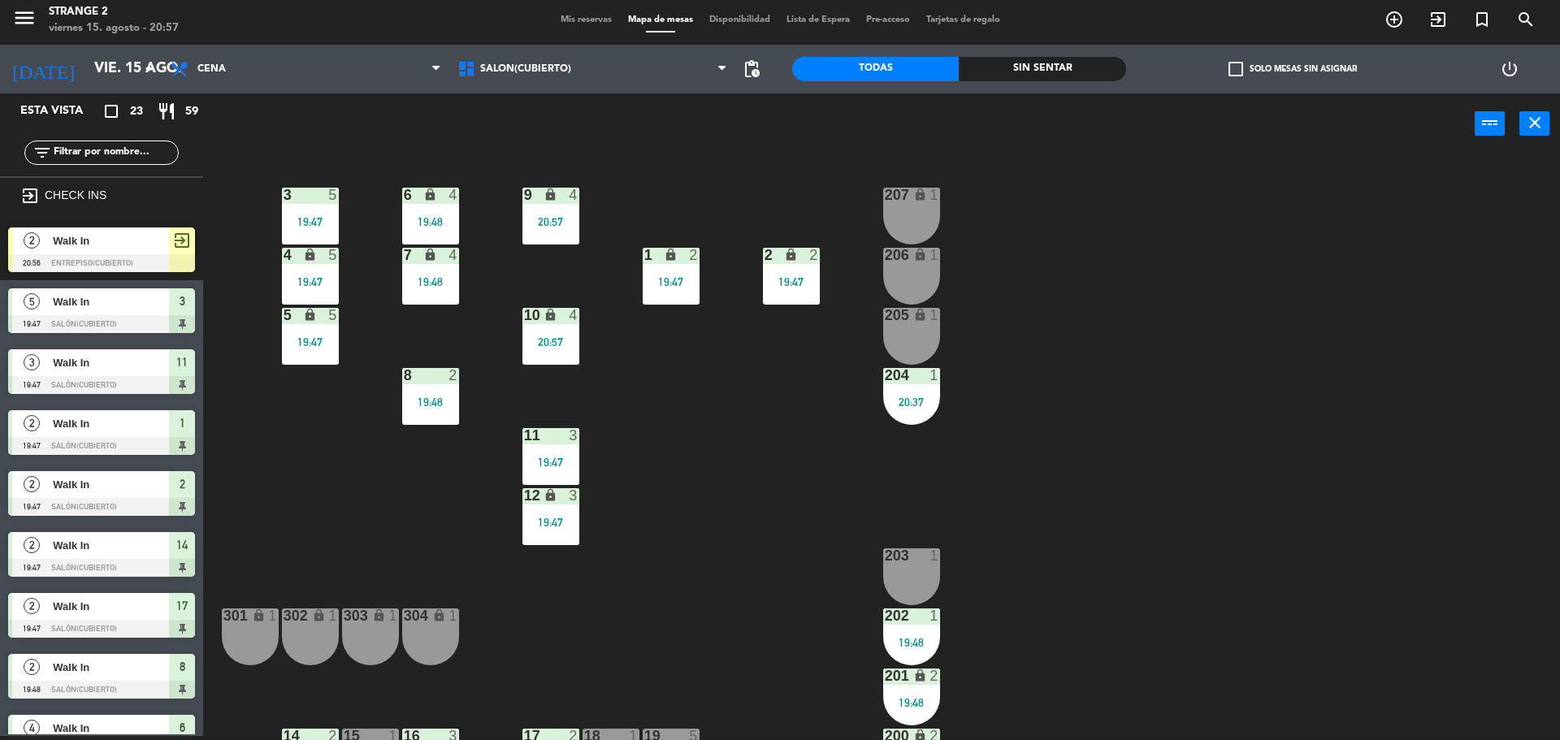
scroll to position [86, 0]
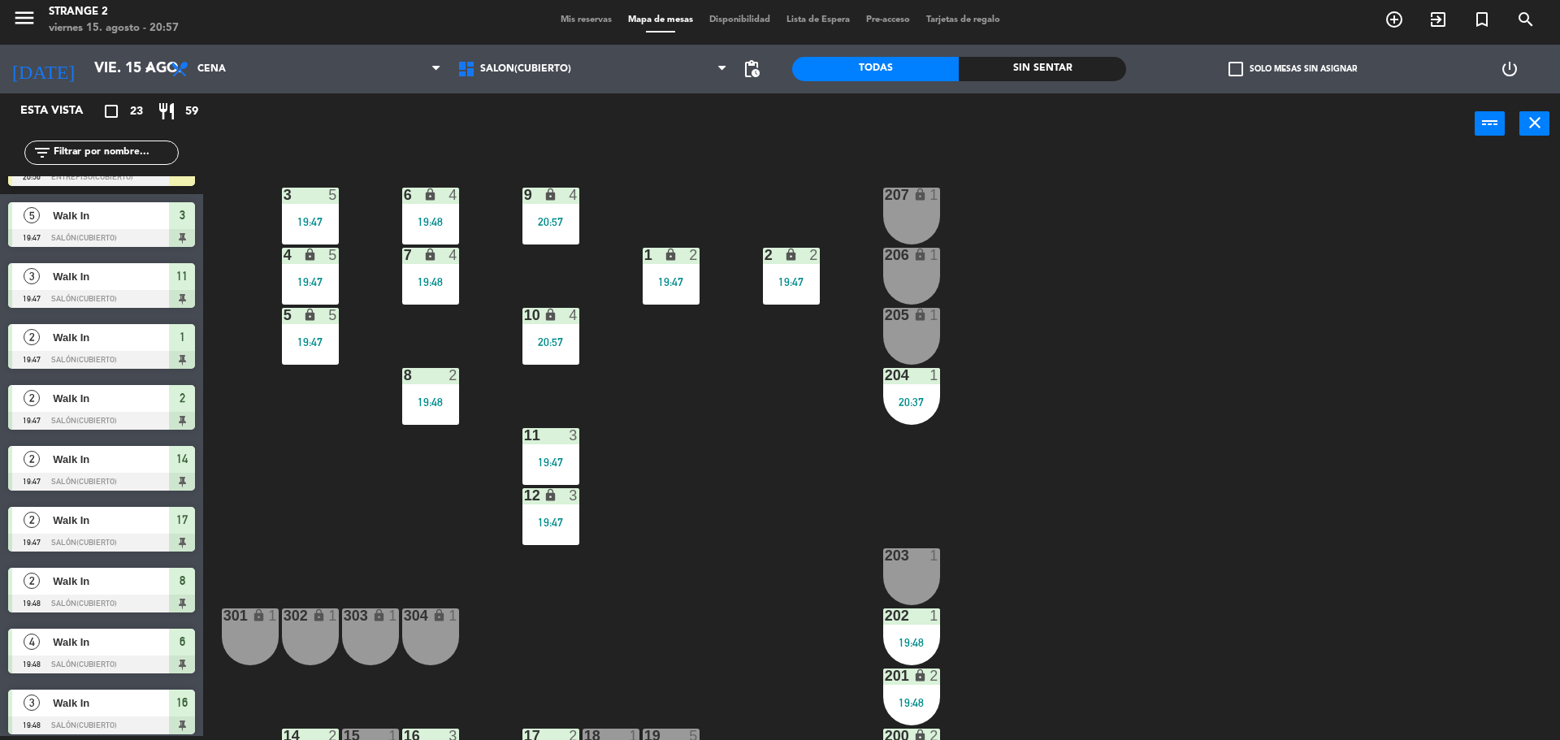
click at [678, 276] on div "19:47" at bounding box center [671, 281] width 57 height 11
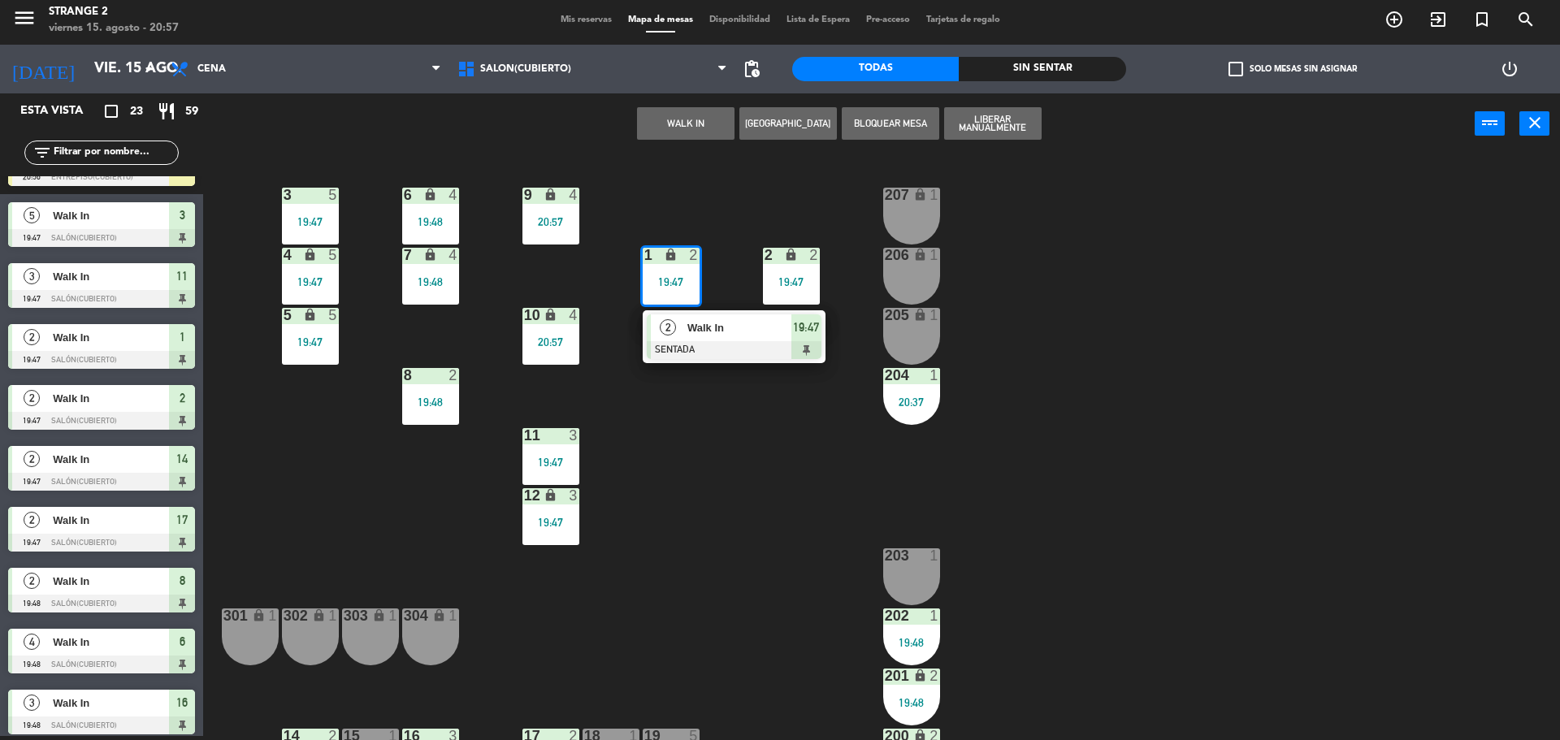
click at [737, 331] on span "Walk In" at bounding box center [739, 327] width 104 height 17
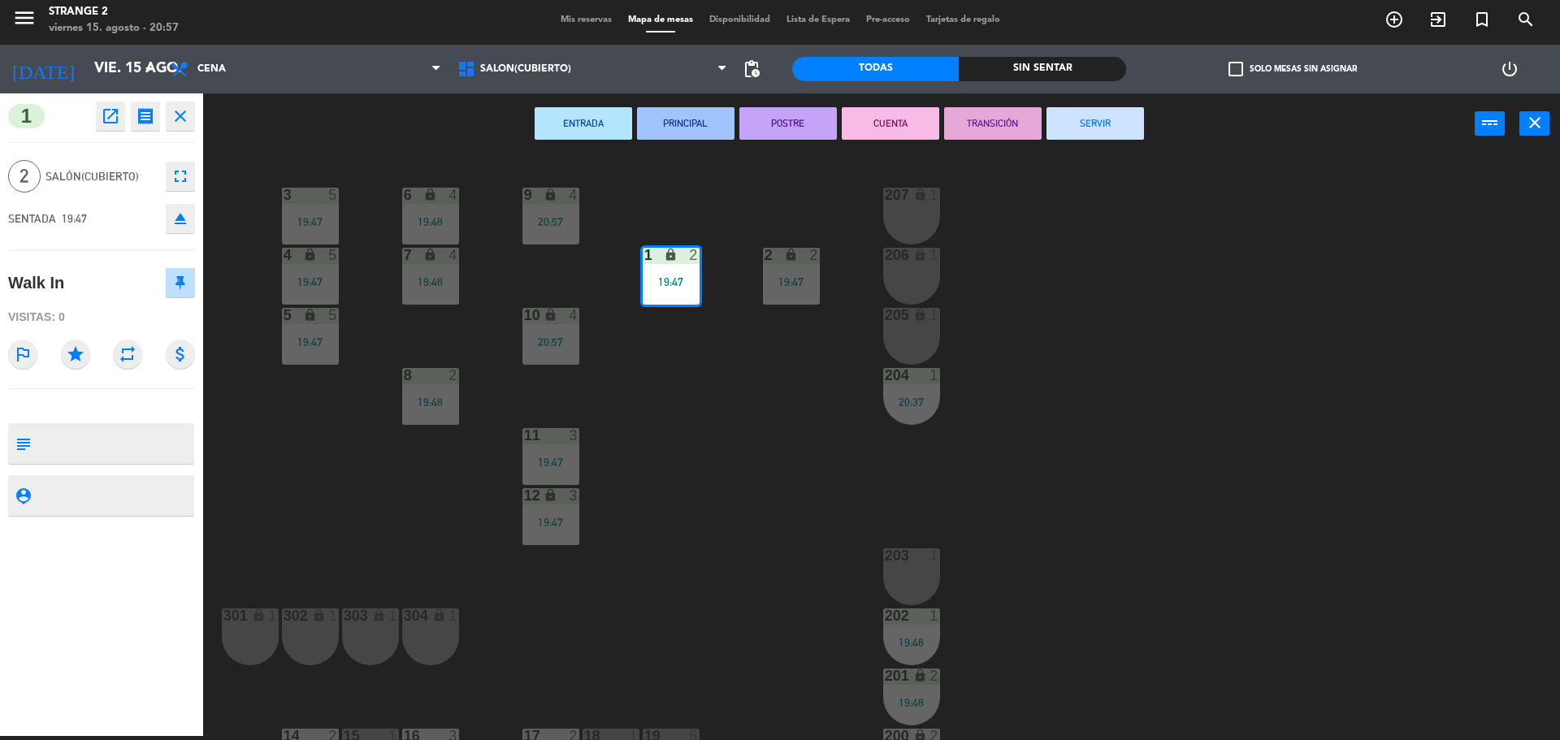
click at [1107, 131] on button "SERVIR" at bounding box center [1094, 123] width 97 height 32
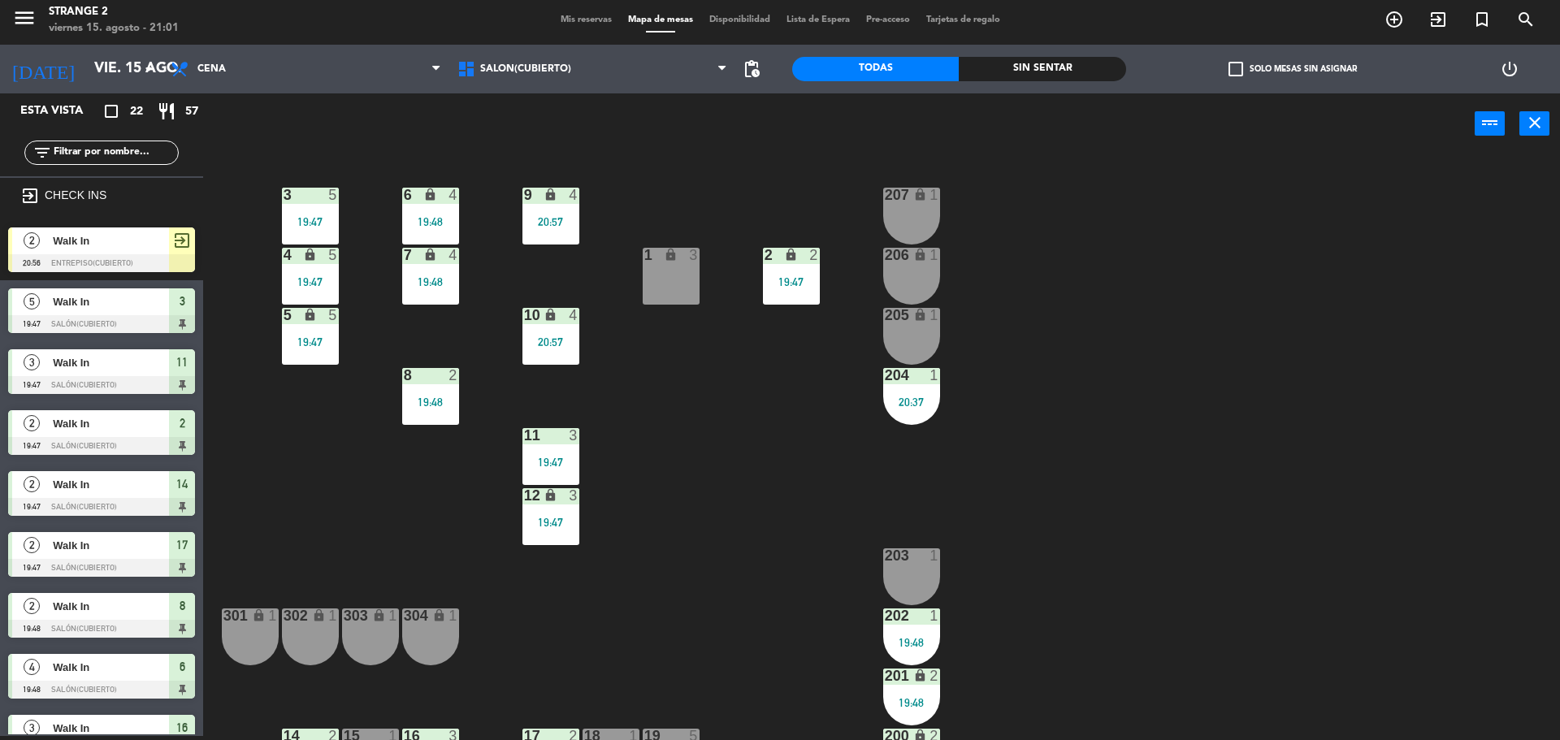
click at [907, 418] on div "204 1 20:37" at bounding box center [911, 396] width 57 height 57
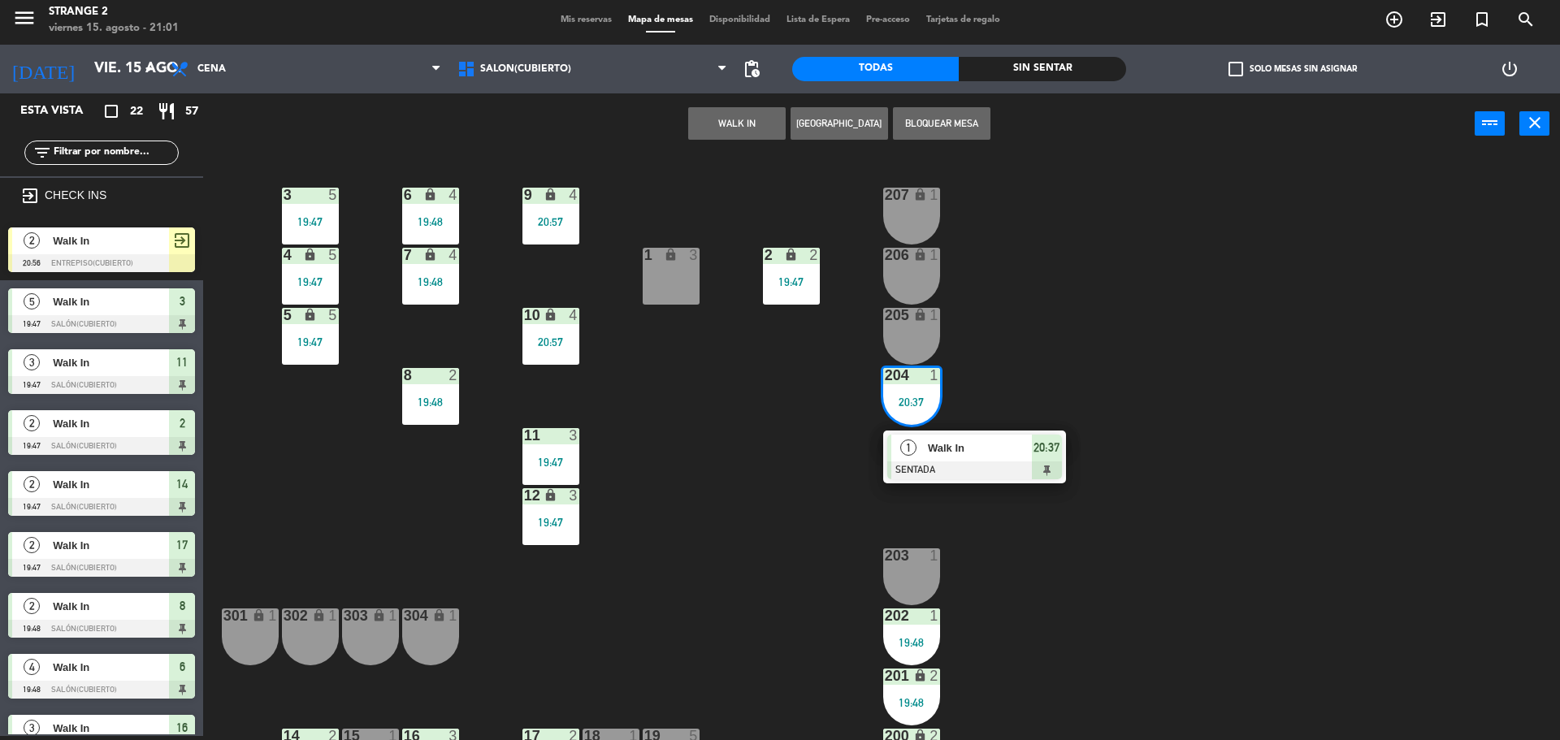
click at [933, 459] on div "Walk In" at bounding box center [979, 448] width 106 height 27
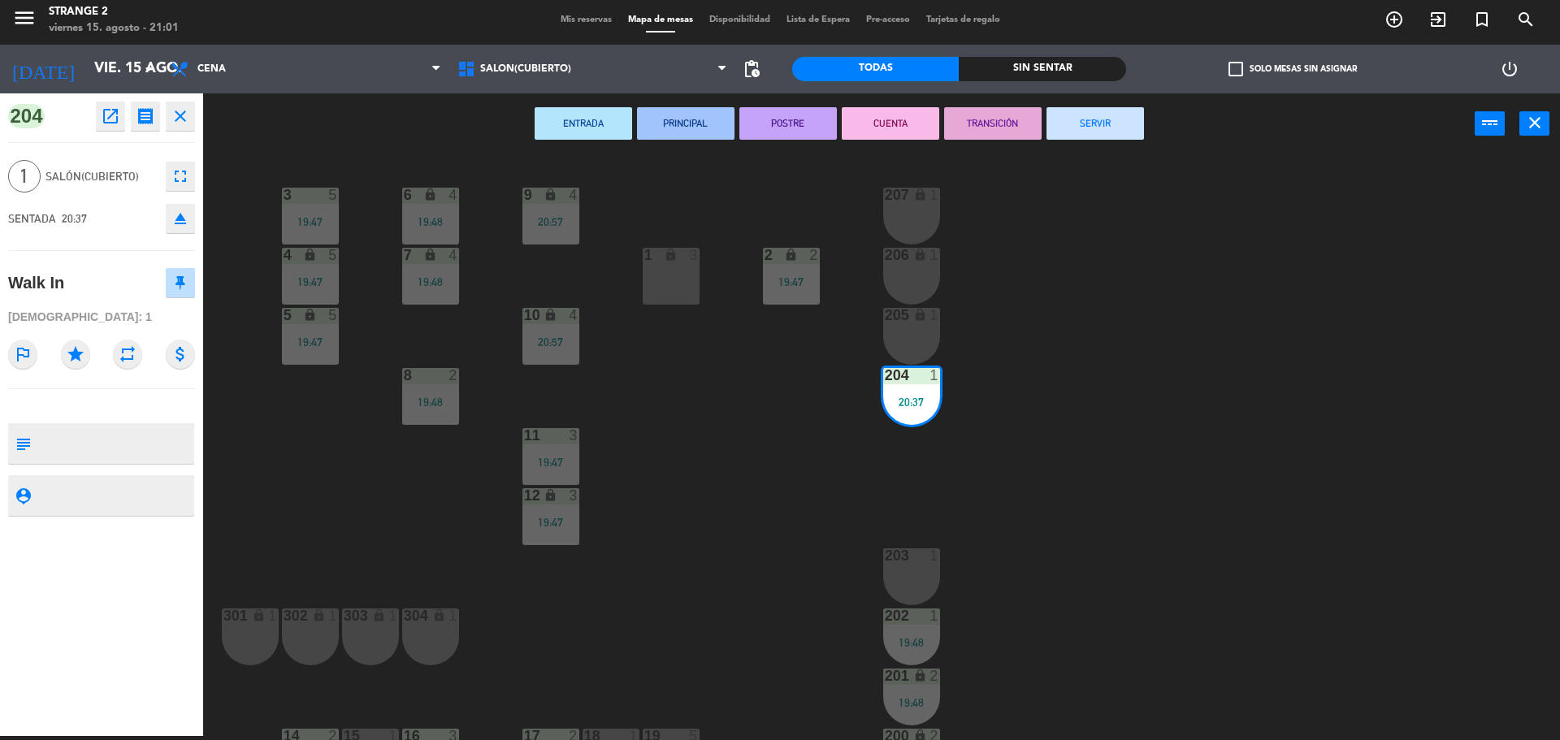
click at [1115, 132] on button "SERVIR" at bounding box center [1094, 123] width 97 height 32
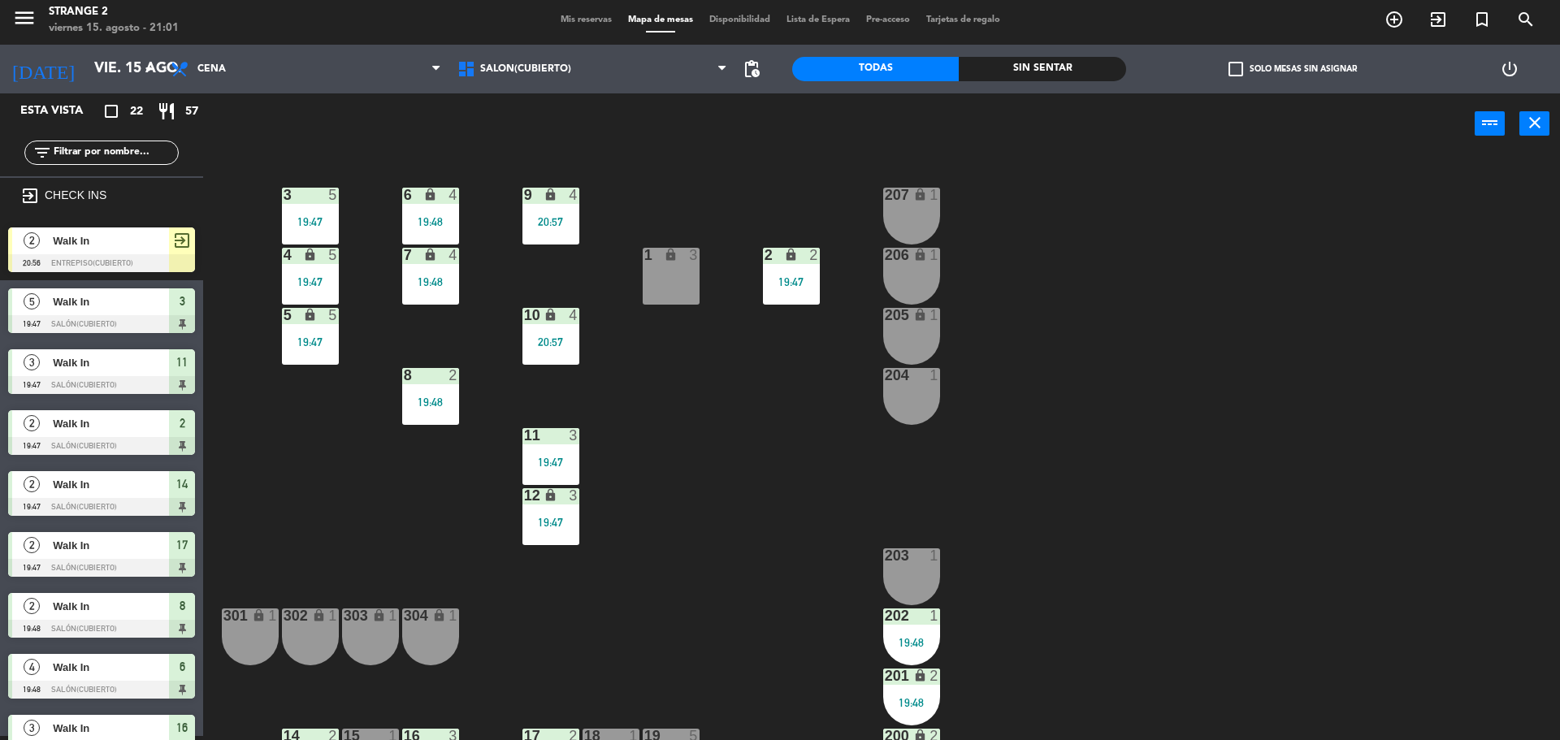
scroll to position [4, 0]
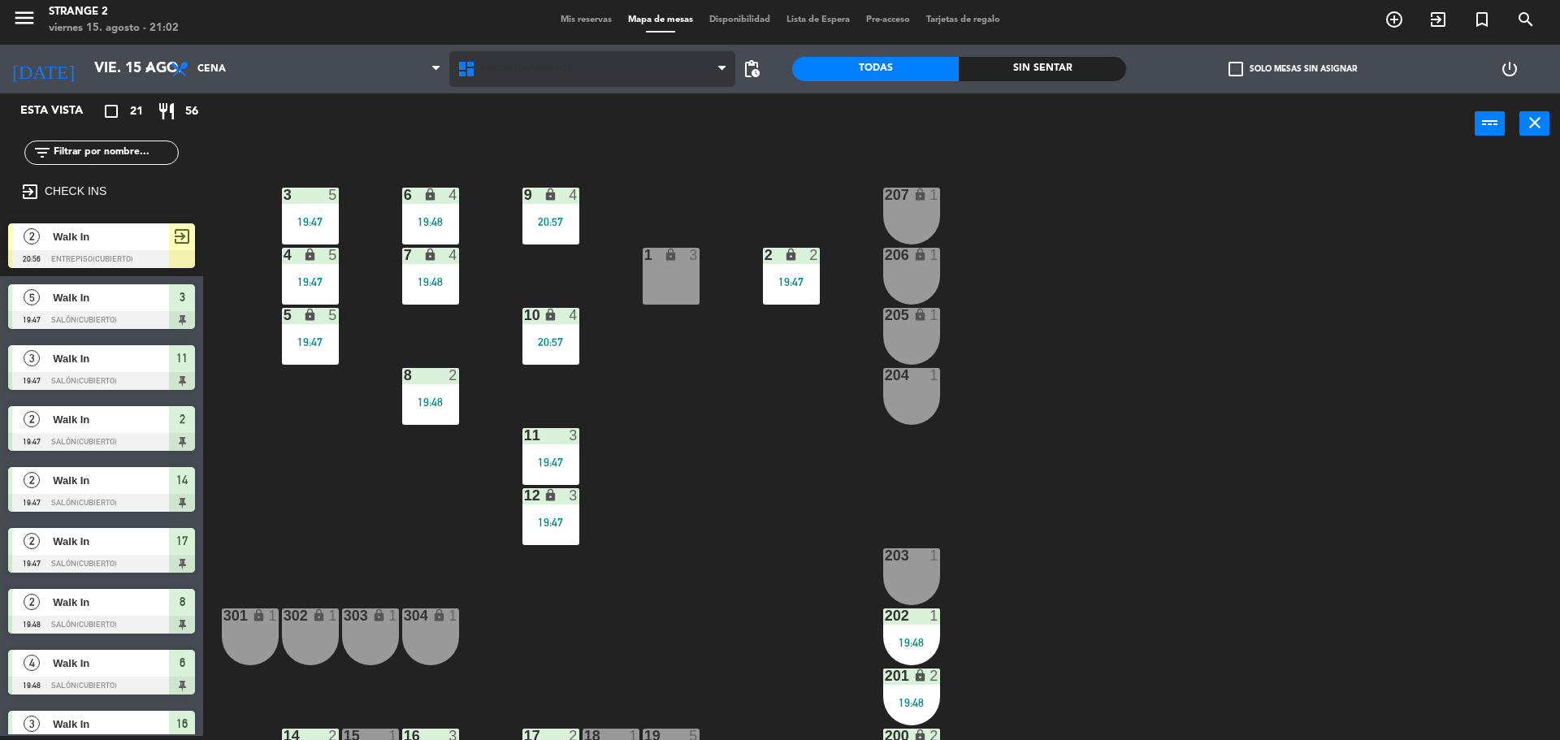
click at [522, 72] on span "Salón(Cubierto)" at bounding box center [525, 68] width 91 height 11
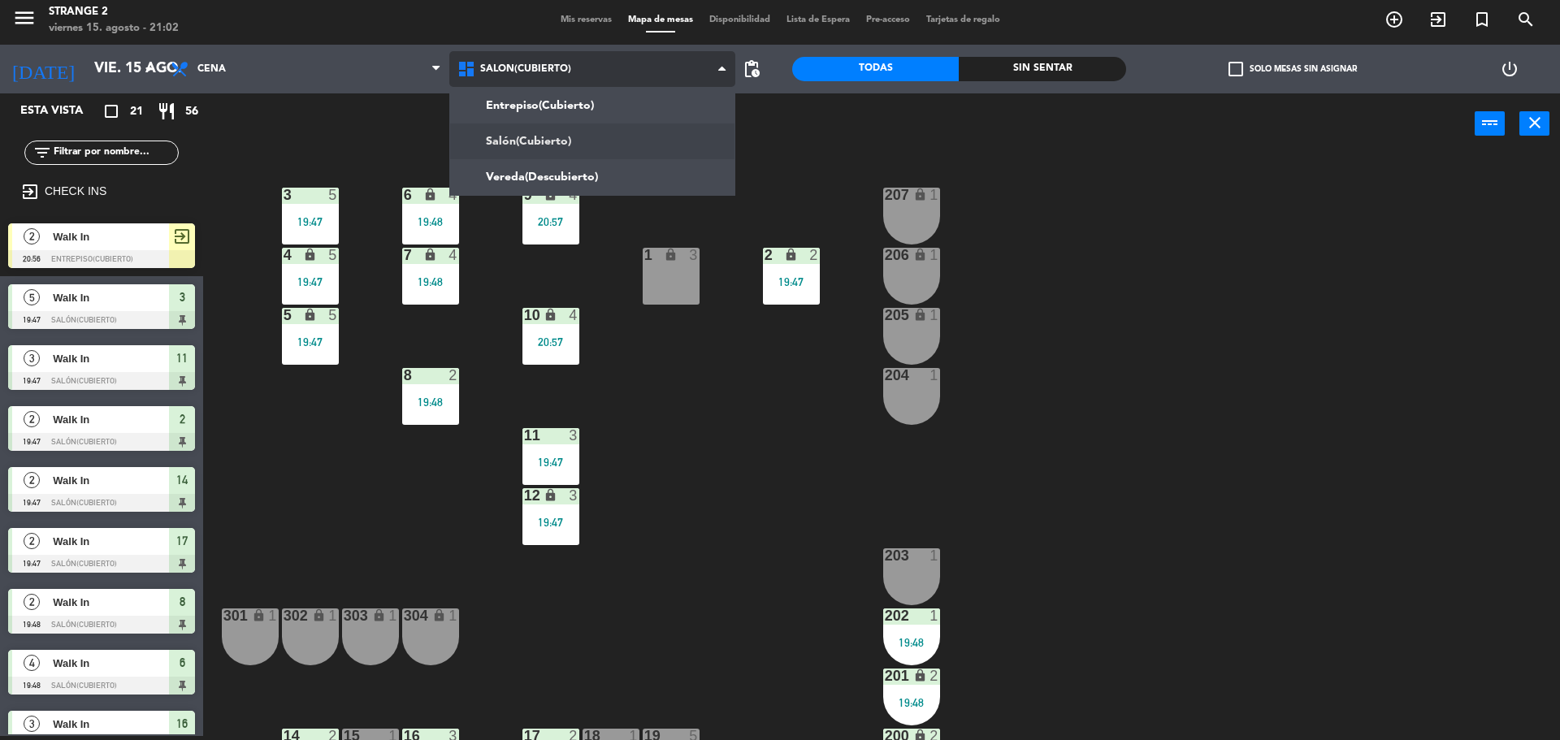
click at [533, 102] on ng-component "menu Strange 2 viernes 15. agosto - 21:02 Mis reservas Mapa de mesas Disponibil…" at bounding box center [780, 368] width 1560 height 744
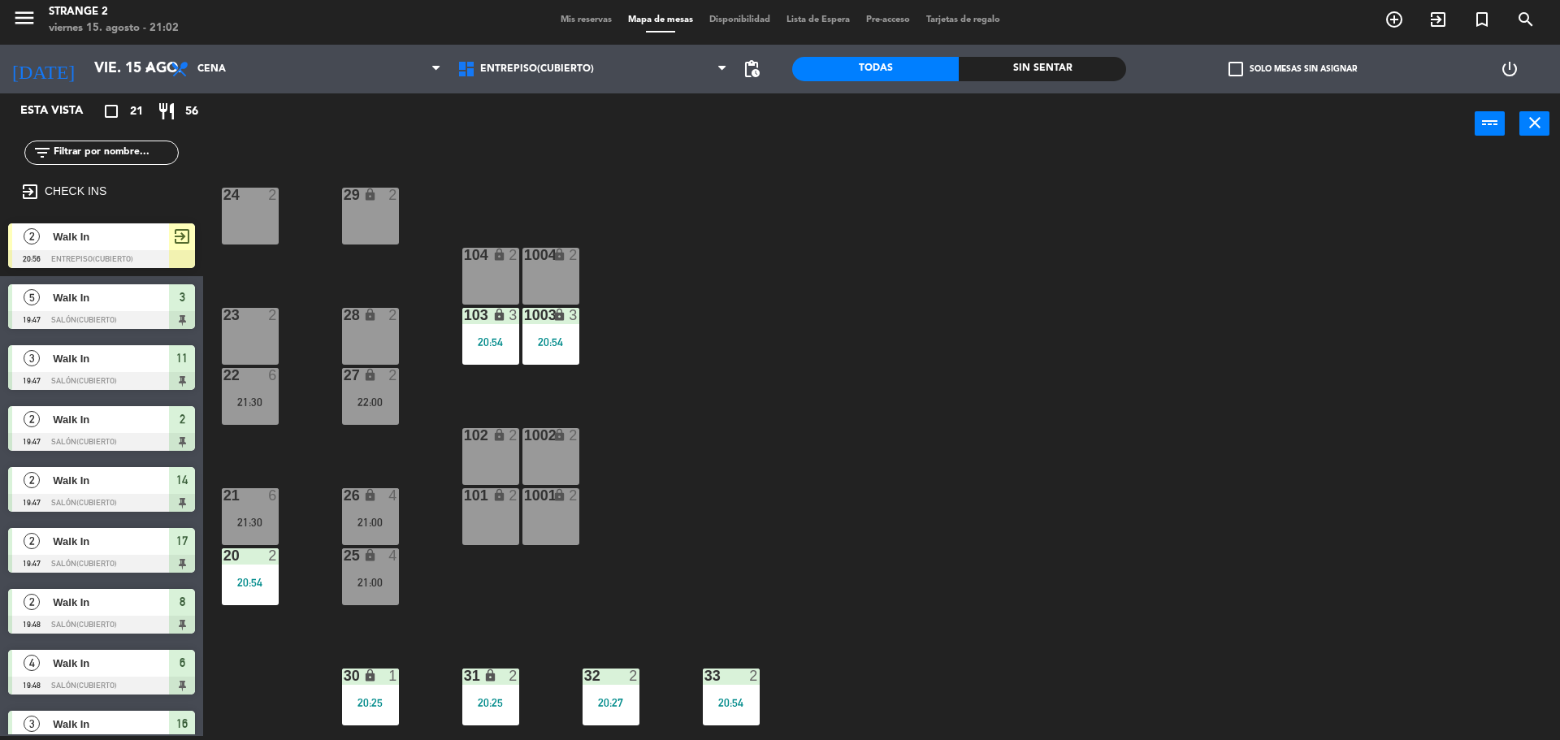
click at [251, 402] on div "21:30" at bounding box center [250, 401] width 57 height 11
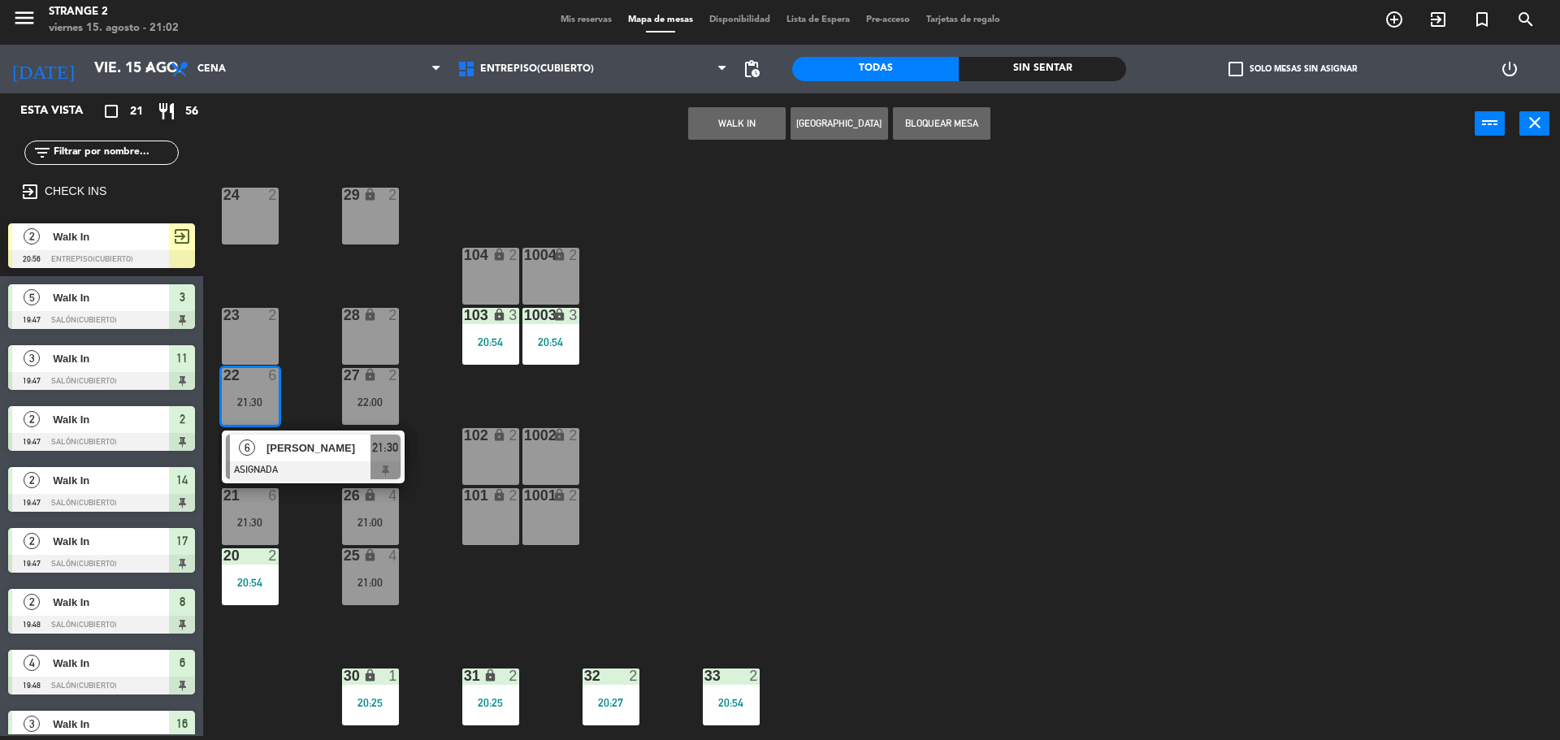
click at [314, 453] on span "[PERSON_NAME]" at bounding box center [318, 448] width 104 height 17
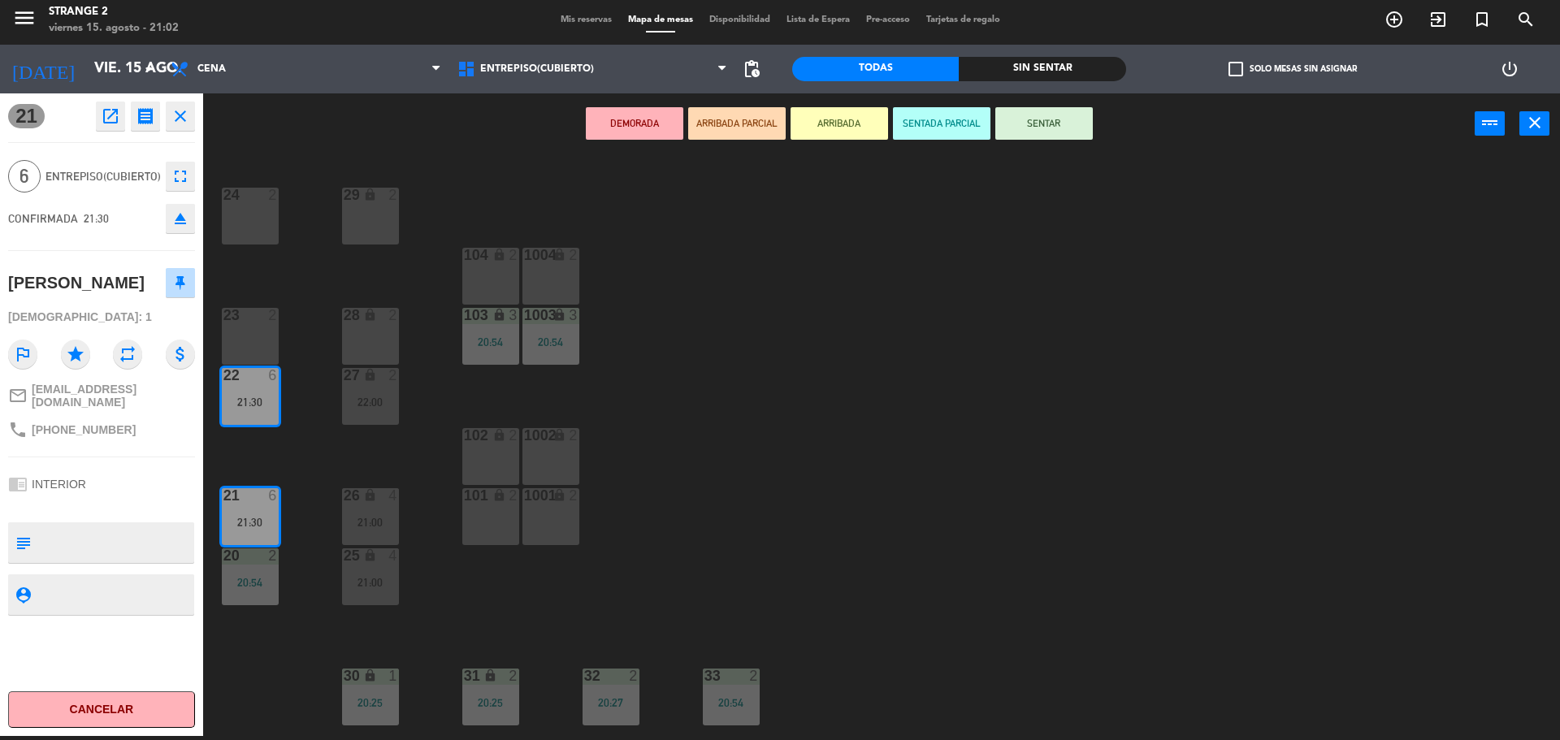
click at [1032, 138] on button "SENTAR" at bounding box center [1043, 123] width 97 height 32
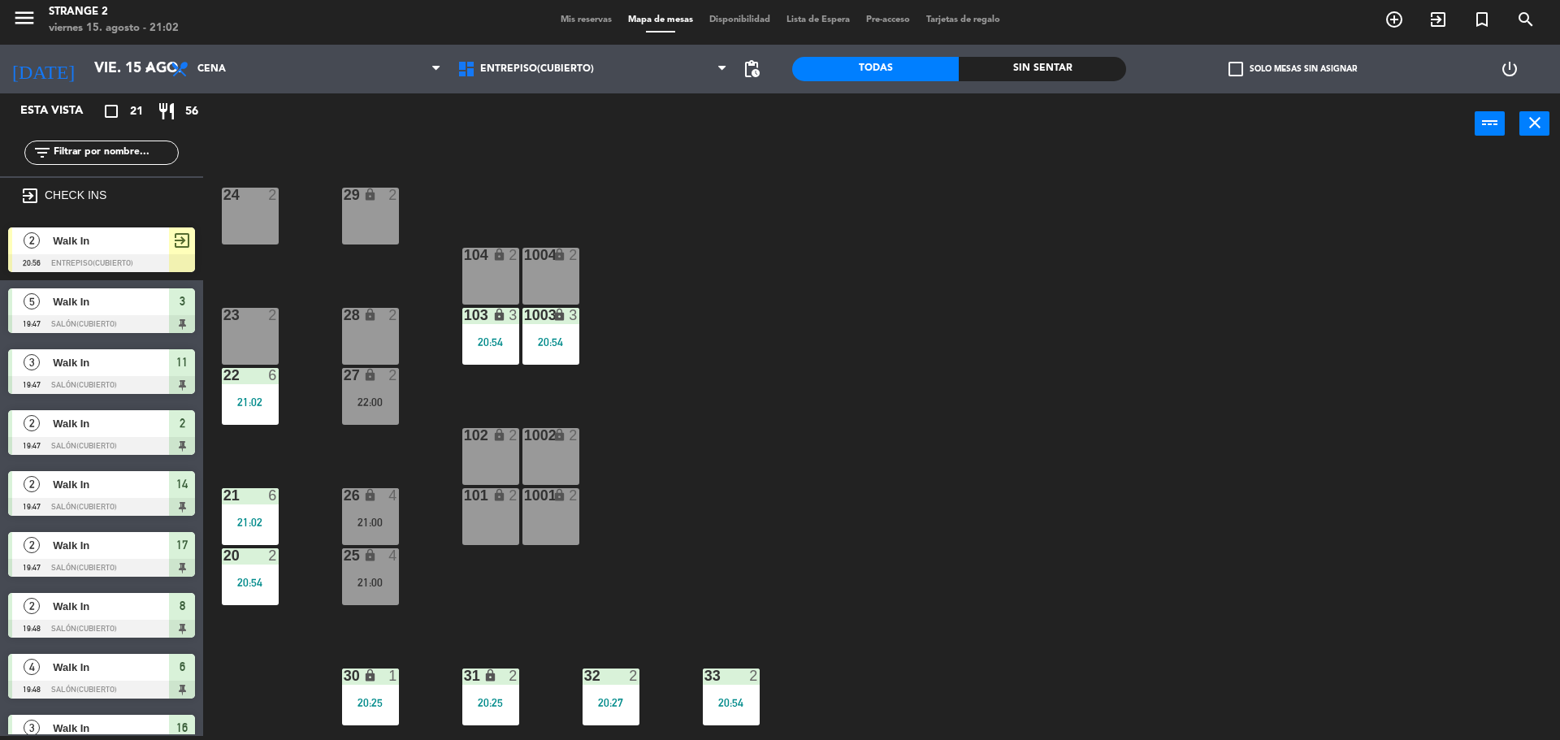
scroll to position [348, 0]
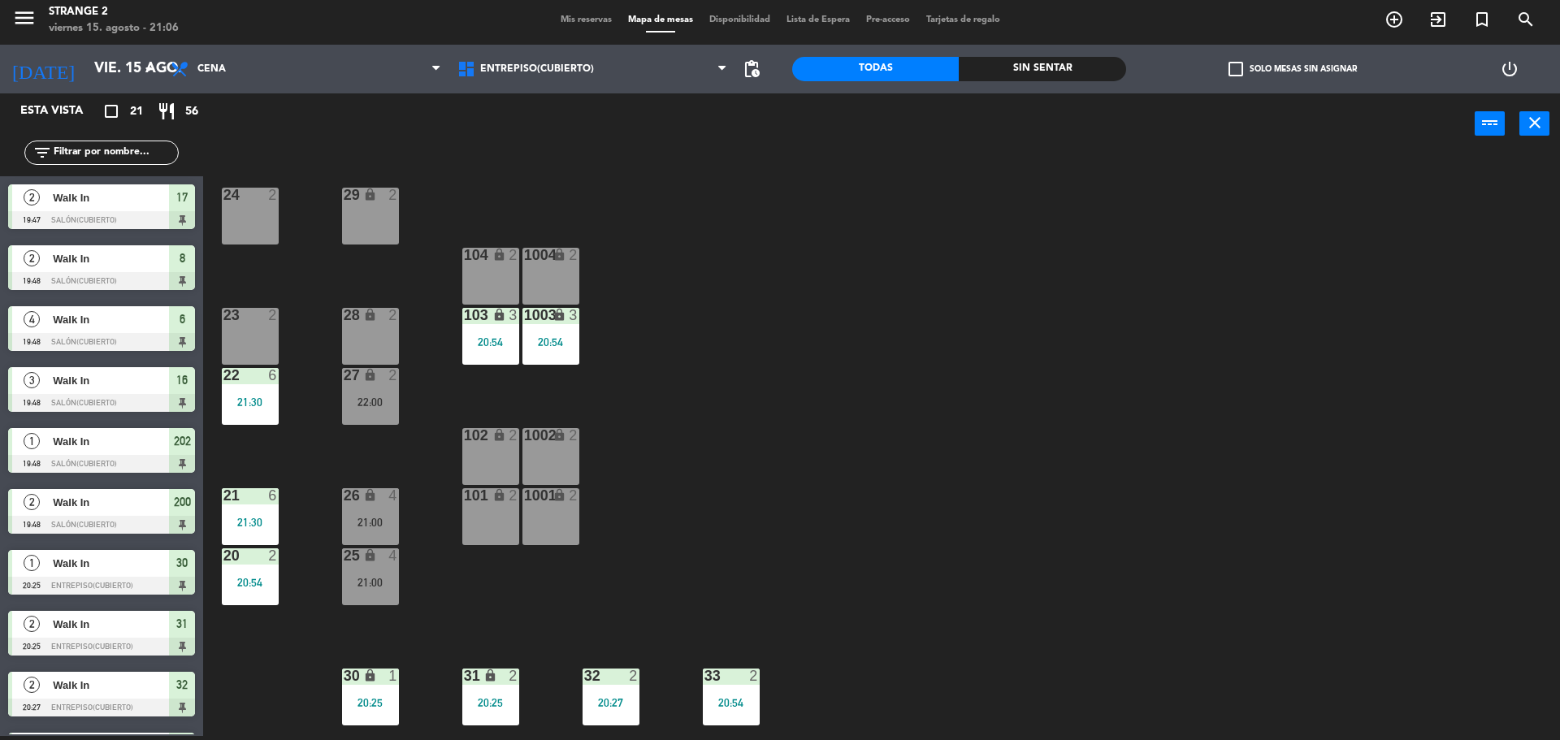
click at [363, 514] on div "26 lock 4 21:00" at bounding box center [370, 516] width 57 height 57
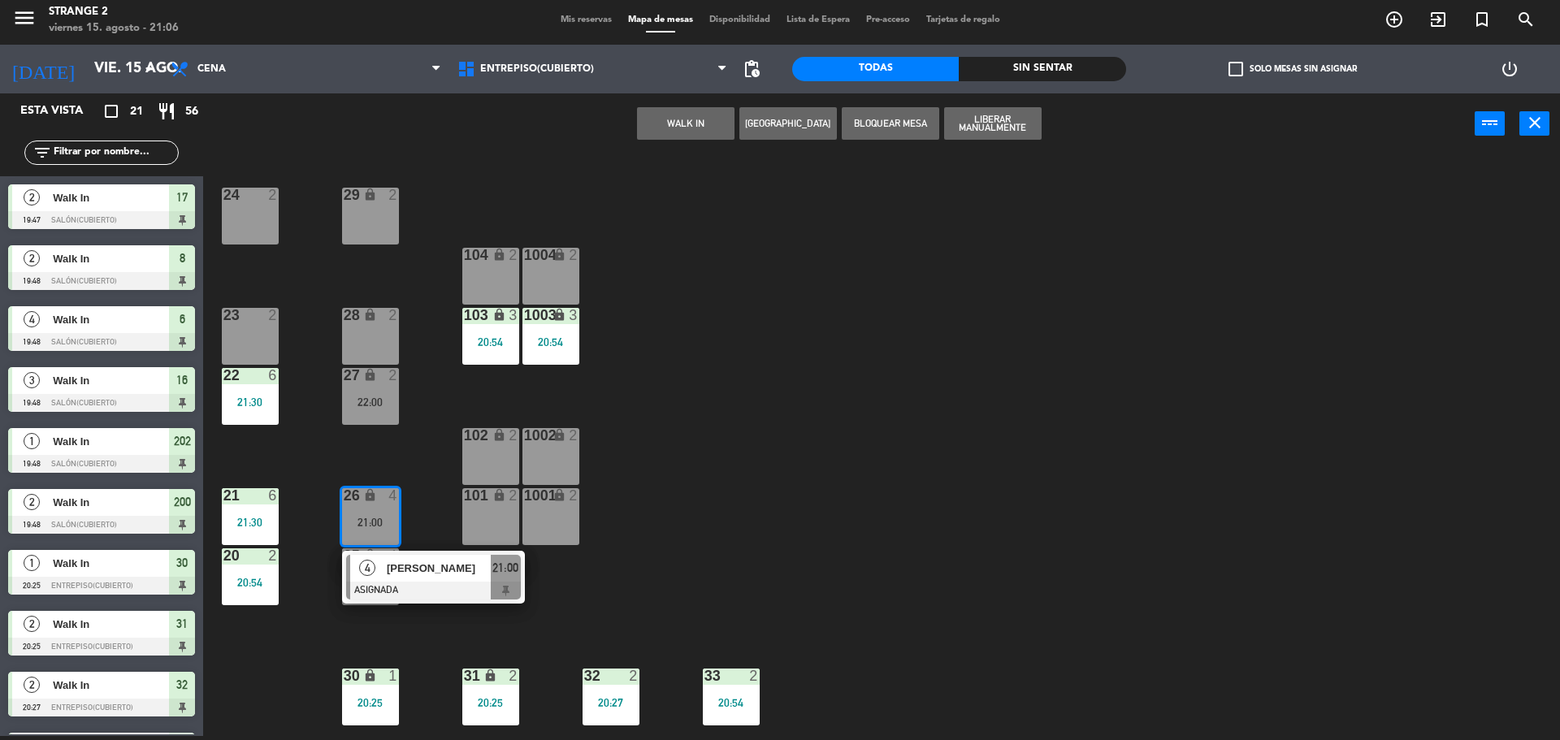
click at [430, 570] on span "[PERSON_NAME]" at bounding box center [439, 568] width 104 height 17
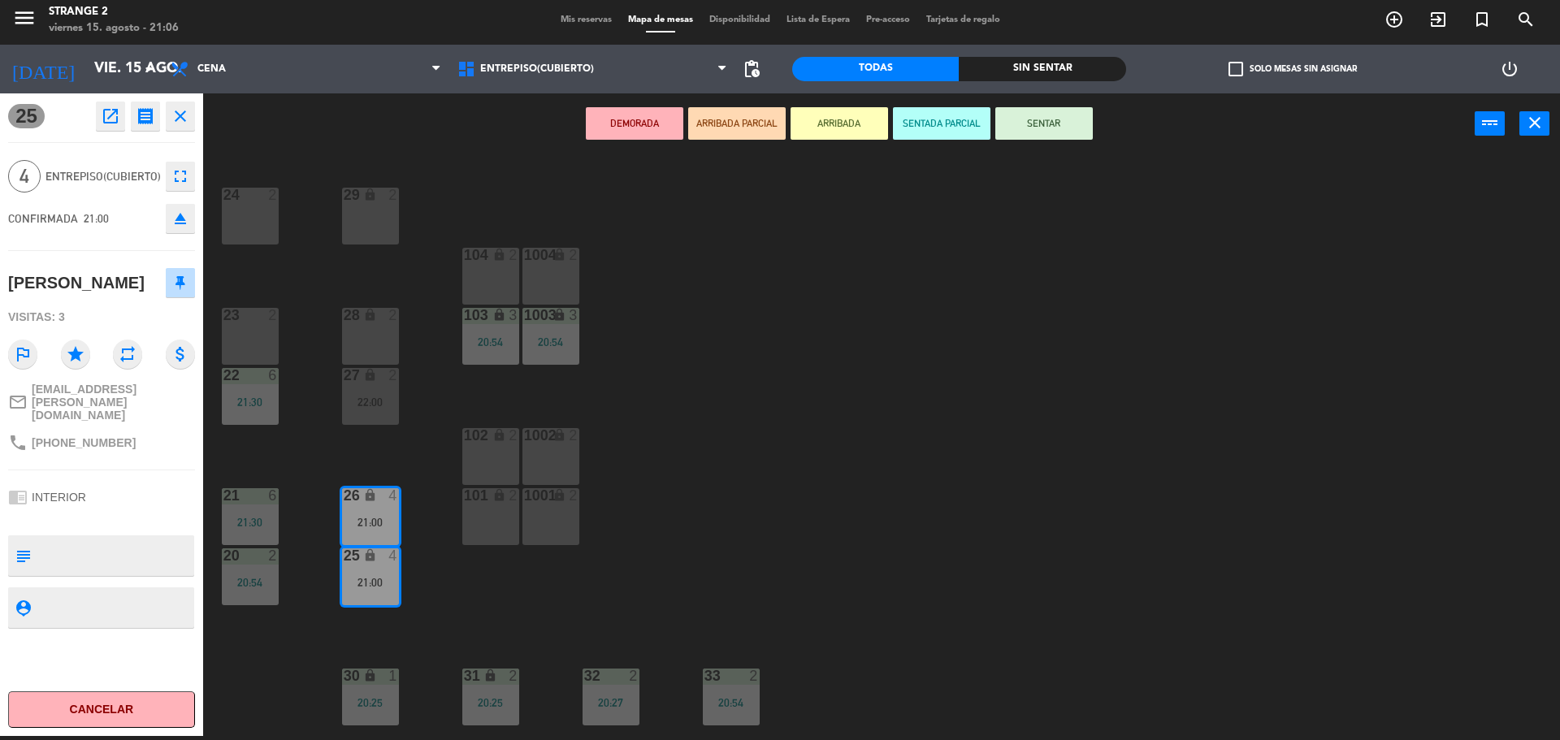
click at [1055, 132] on button "SENTAR" at bounding box center [1043, 123] width 97 height 32
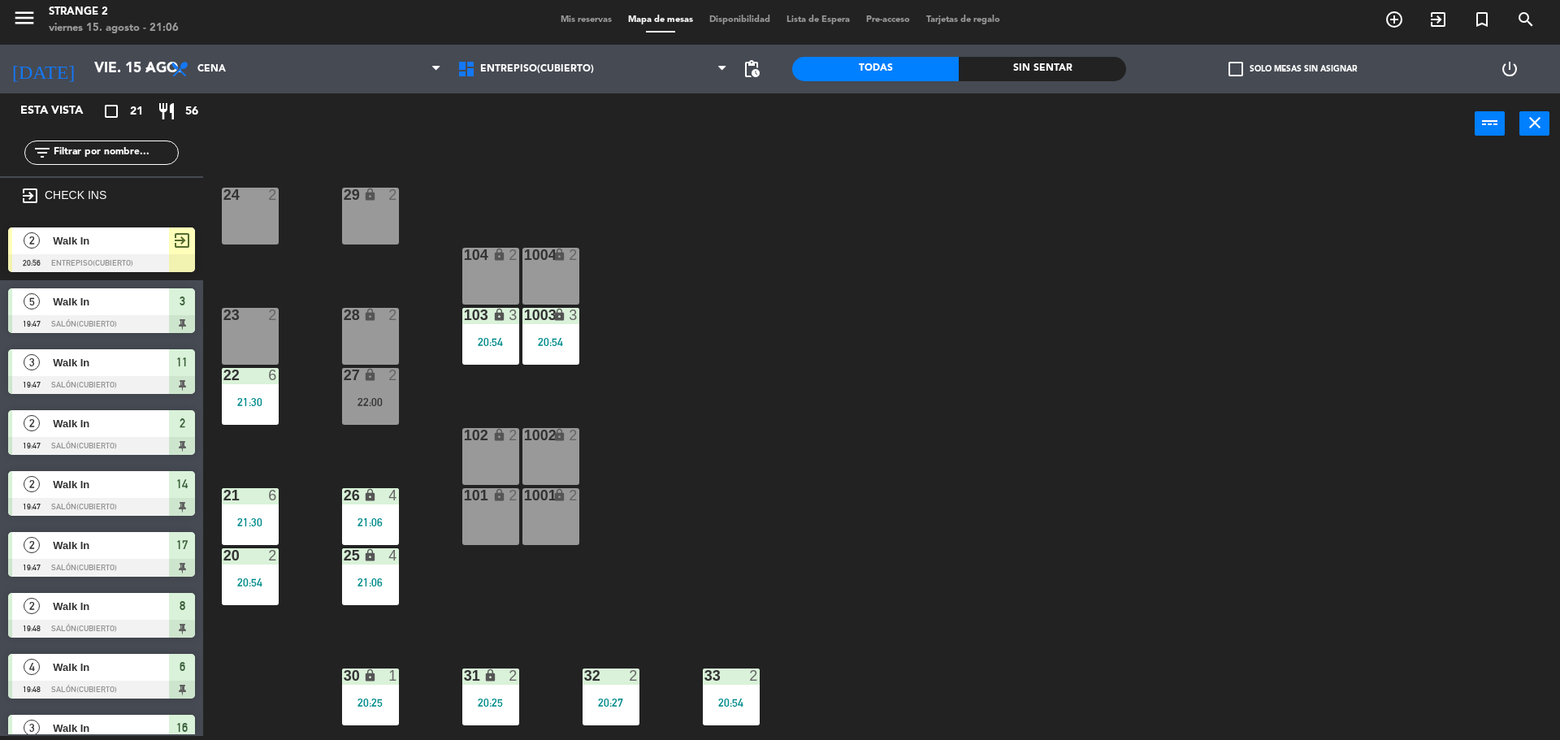
scroll to position [287, 0]
